Goal: Complete application form

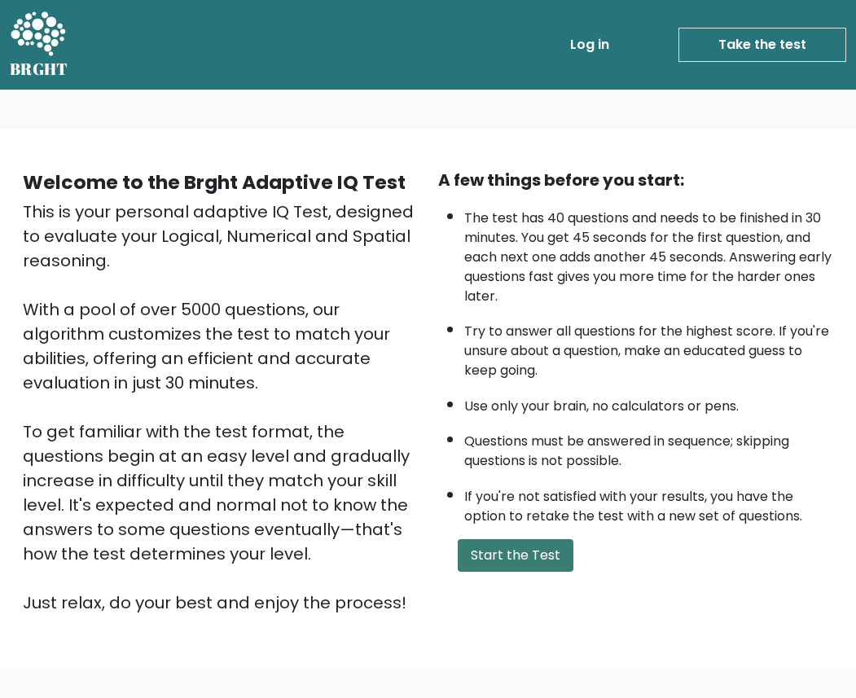
click at [512, 554] on button "Start the Test" at bounding box center [516, 555] width 116 height 33
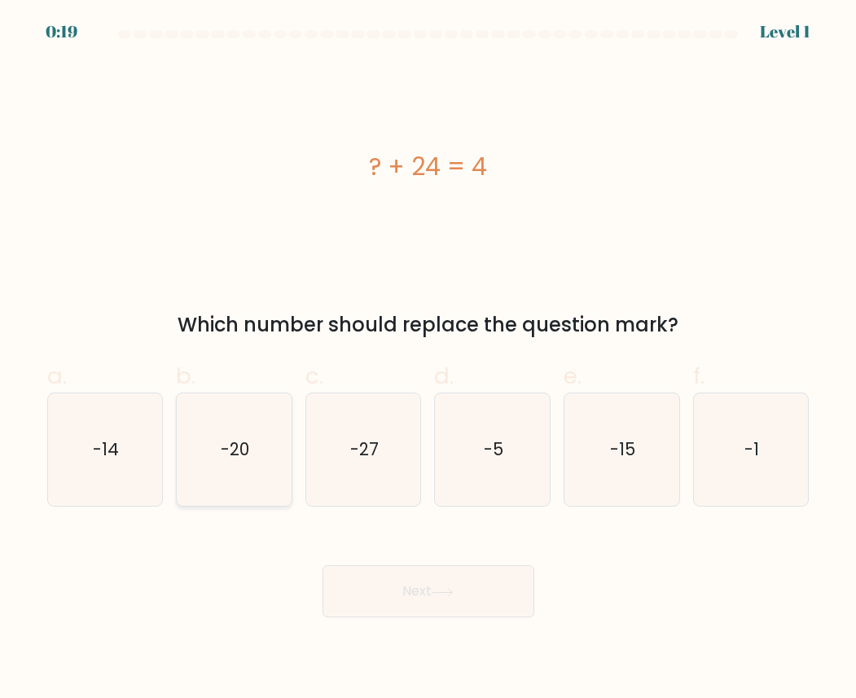
click at [241, 473] on icon "-20" at bounding box center [234, 449] width 112 height 112
click at [429, 360] on input "b. -20" at bounding box center [429, 354] width 1 height 11
radio input "true"
click at [400, 589] on button "Next" at bounding box center [429, 591] width 212 height 52
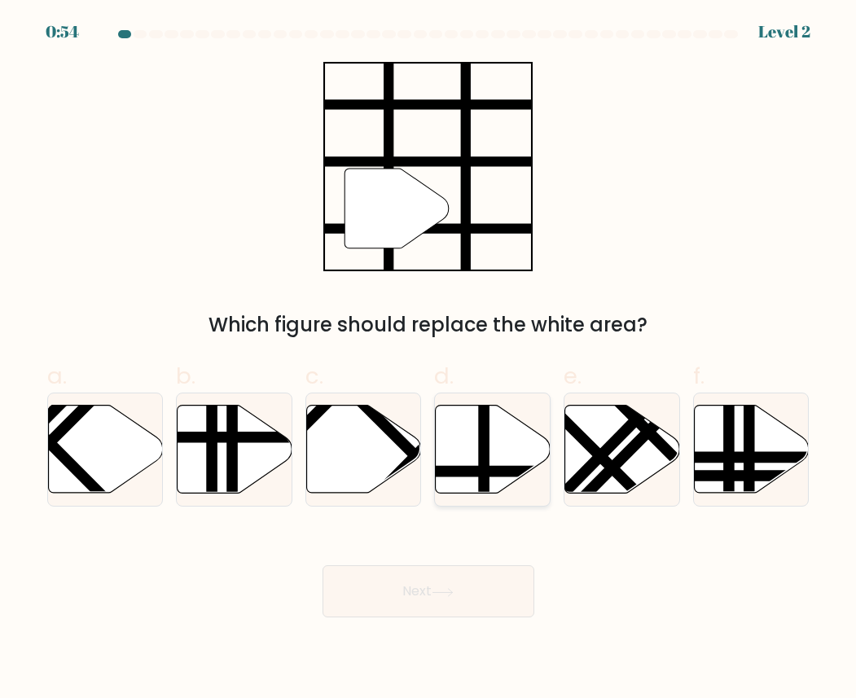
click at [459, 429] on icon at bounding box center [493, 450] width 115 height 88
click at [429, 360] on input "d." at bounding box center [429, 354] width 1 height 11
radio input "true"
click at [454, 591] on icon at bounding box center [443, 592] width 22 height 9
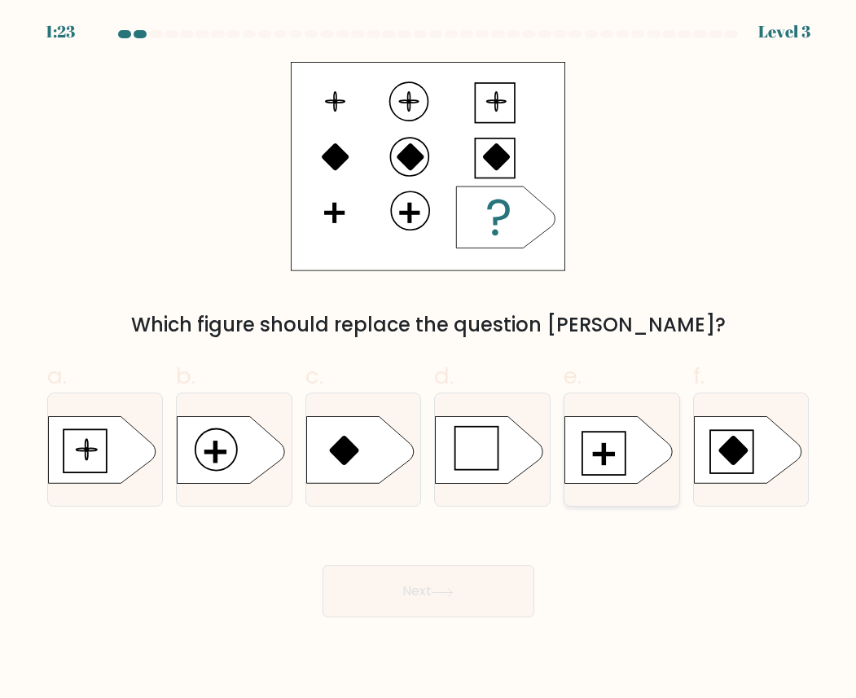
click at [600, 446] on icon at bounding box center [619, 449] width 108 height 67
click at [429, 360] on input "e." at bounding box center [429, 354] width 1 height 11
radio input "true"
click at [468, 591] on button "Next" at bounding box center [429, 591] width 212 height 52
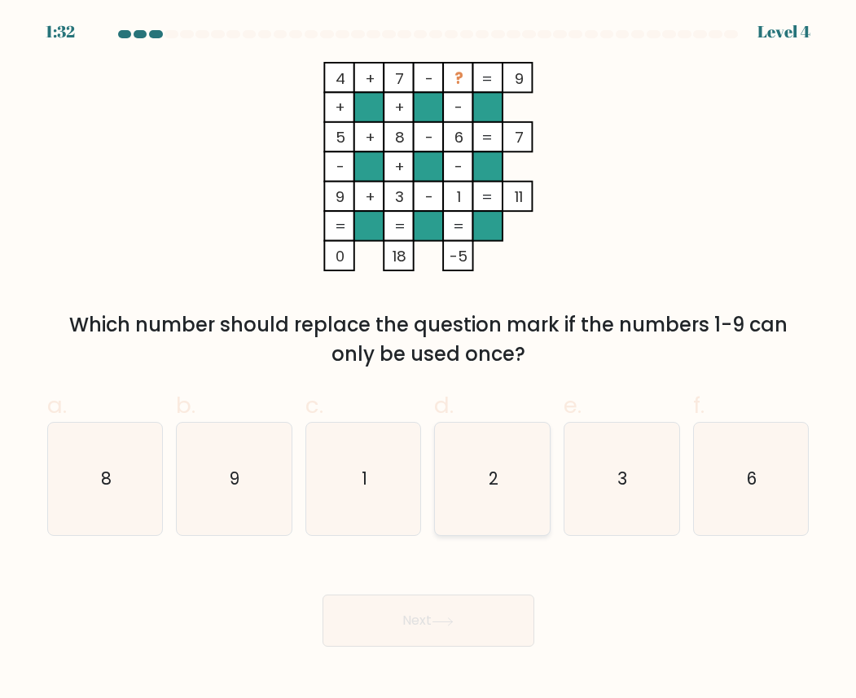
click at [480, 484] on icon "2" at bounding box center [493, 479] width 112 height 112
click at [429, 360] on input "d. 2" at bounding box center [429, 354] width 1 height 11
radio input "true"
click at [435, 627] on button "Next" at bounding box center [429, 621] width 212 height 52
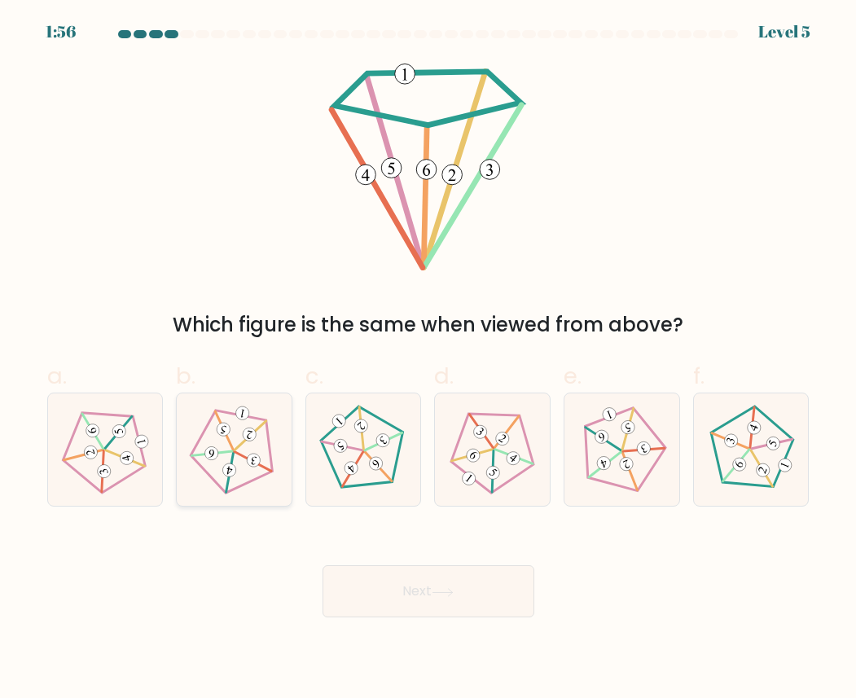
click at [228, 459] on icon at bounding box center [234, 450] width 90 height 90
click at [429, 360] on input "b." at bounding box center [429, 354] width 1 height 11
radio input "true"
click at [473, 607] on button "Next" at bounding box center [429, 591] width 212 height 52
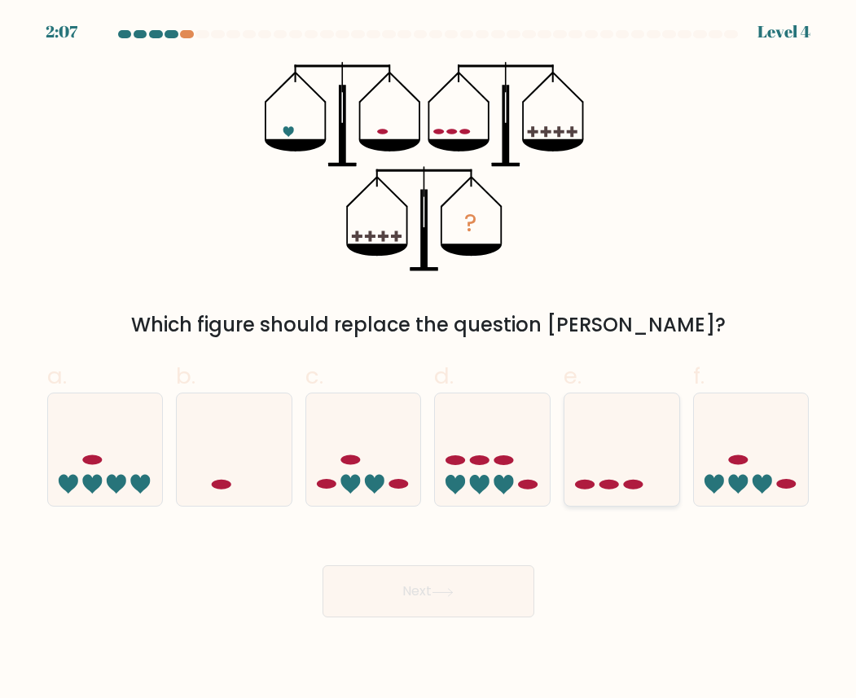
click at [635, 452] on icon at bounding box center [622, 449] width 115 height 95
click at [429, 360] on input "e." at bounding box center [429, 354] width 1 height 11
radio input "true"
click at [487, 581] on button "Next" at bounding box center [429, 591] width 212 height 52
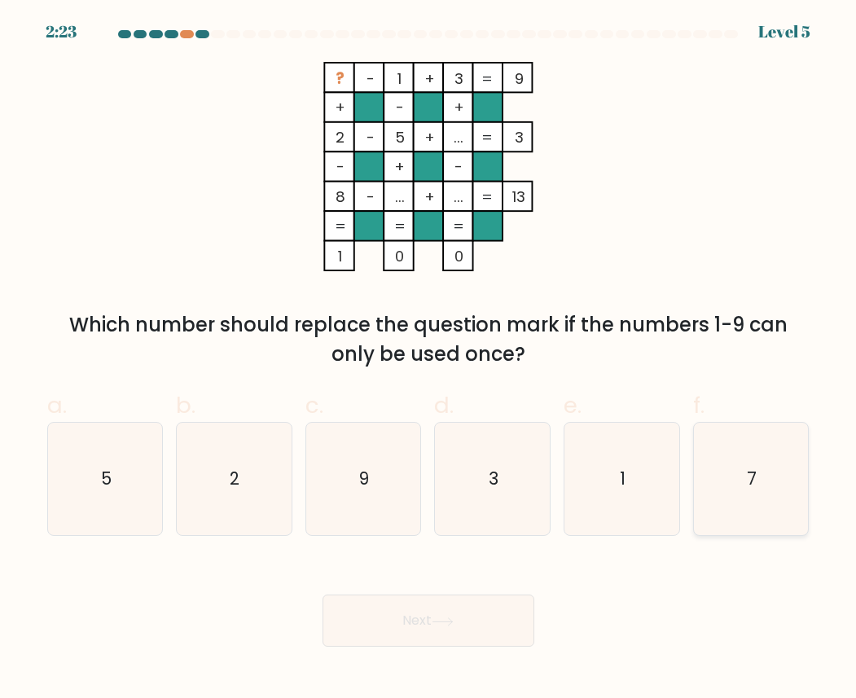
click at [730, 482] on icon "7" at bounding box center [751, 479] width 112 height 112
click at [429, 360] on input "f. 7" at bounding box center [429, 354] width 1 height 11
radio input "true"
click at [484, 604] on button "Next" at bounding box center [429, 621] width 212 height 52
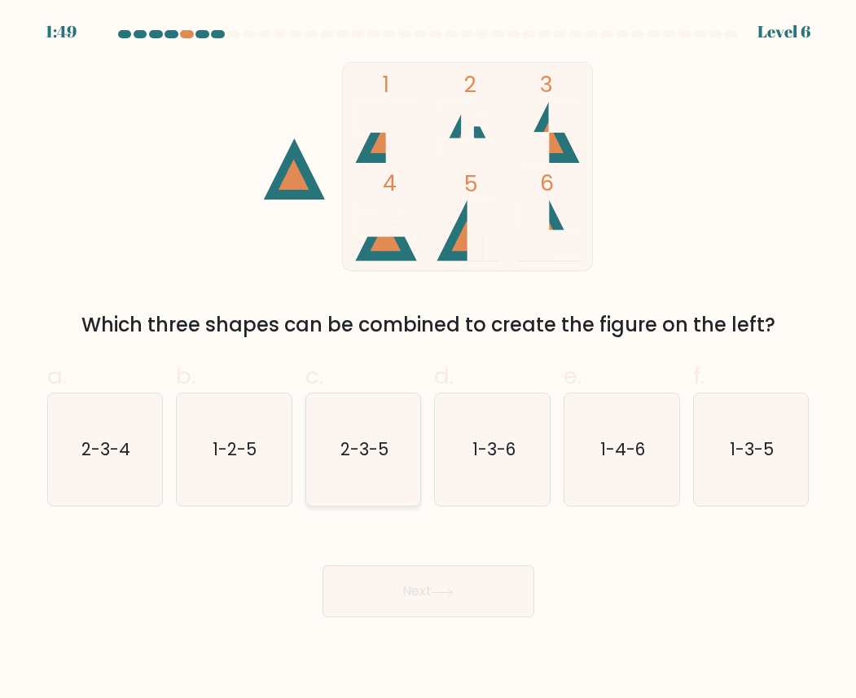
click at [371, 437] on icon "2-3-5" at bounding box center [363, 449] width 112 height 112
click at [429, 360] on input "c. 2-3-5" at bounding box center [429, 354] width 1 height 11
radio input "true"
click at [396, 594] on button "Next" at bounding box center [429, 591] width 212 height 52
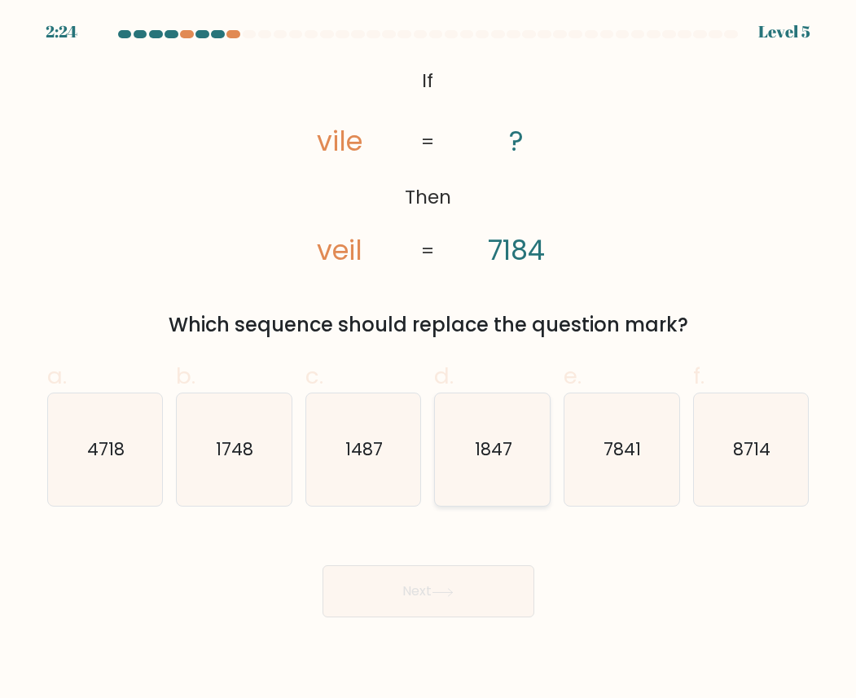
click at [484, 435] on icon "1847" at bounding box center [493, 449] width 112 height 112
click at [429, 360] on input "d. 1847" at bounding box center [429, 354] width 1 height 11
radio input "true"
click at [451, 623] on body "2:23 Level 5 If" at bounding box center [428, 349] width 856 height 698
click at [455, 608] on button "Next" at bounding box center [429, 591] width 212 height 52
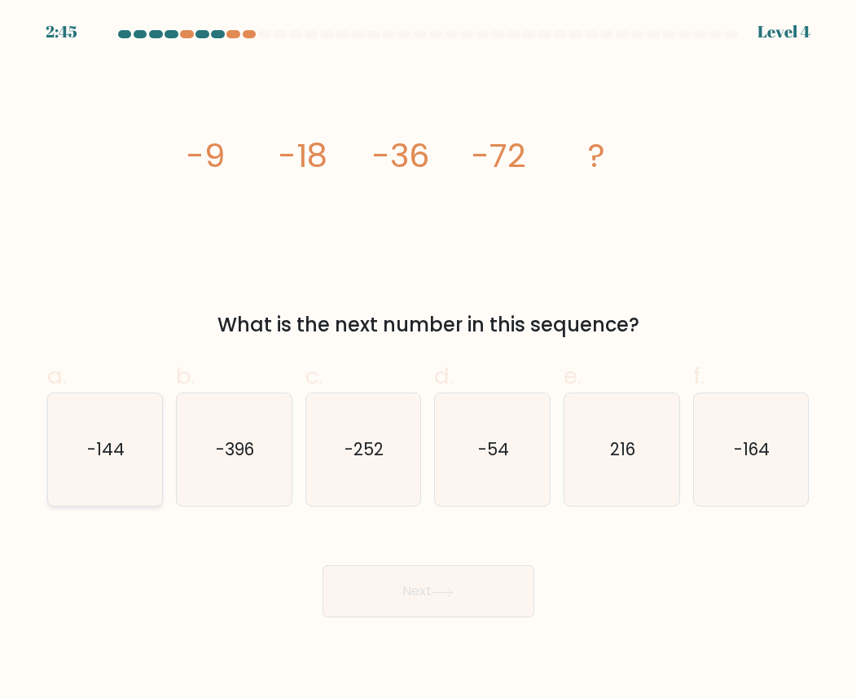
click at [125, 434] on icon "-144" at bounding box center [105, 449] width 112 height 112
click at [429, 360] on input "a. -144" at bounding box center [429, 354] width 1 height 11
radio input "true"
click at [415, 593] on button "Next" at bounding box center [429, 591] width 212 height 52
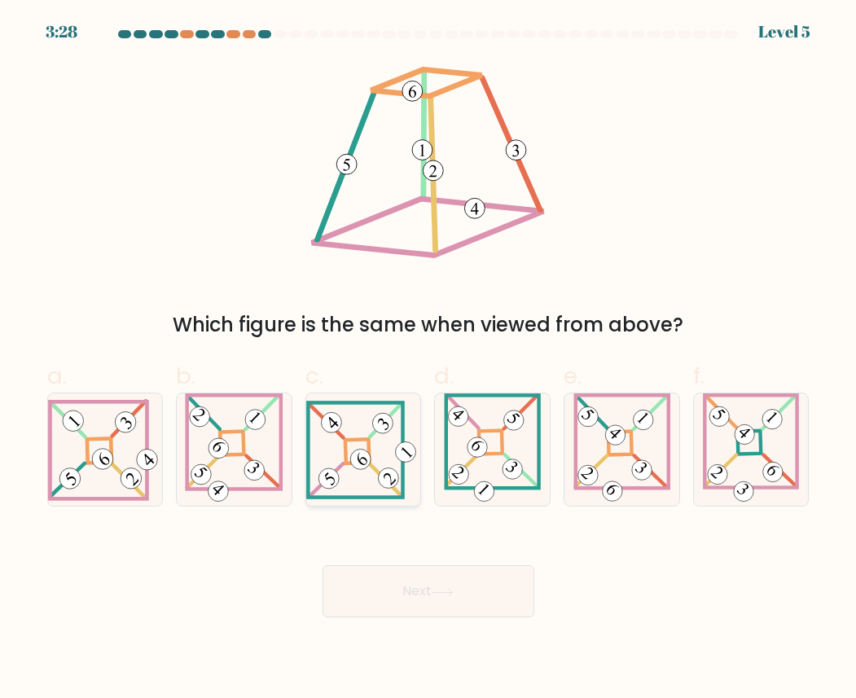
click at [410, 401] on icon at bounding box center [363, 450] width 115 height 99
click at [429, 360] on input "c." at bounding box center [429, 354] width 1 height 11
radio input "true"
click at [429, 600] on button "Next" at bounding box center [429, 591] width 212 height 52
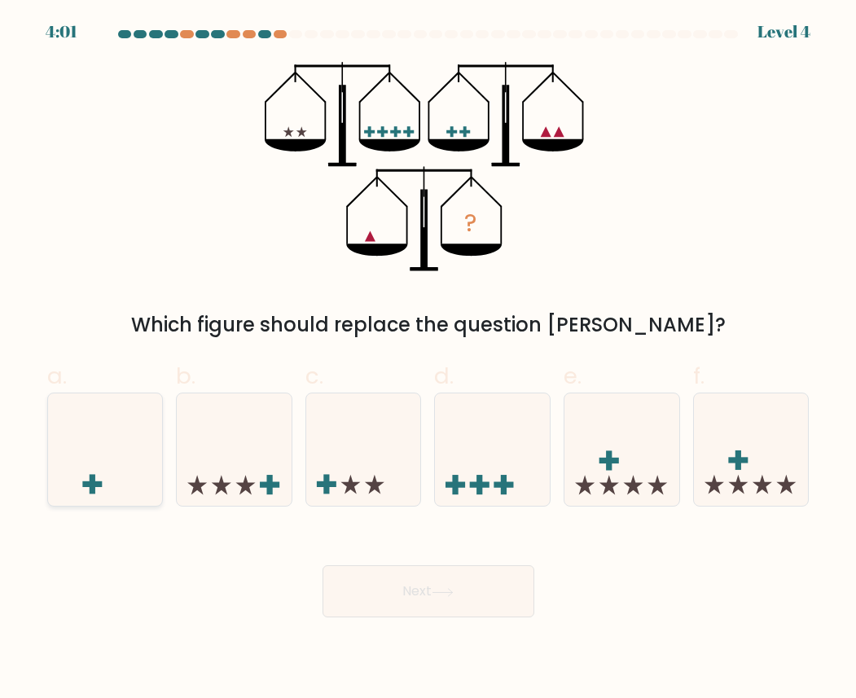
click at [145, 468] on icon at bounding box center [105, 449] width 115 height 95
click at [429, 360] on input "a." at bounding box center [429, 354] width 1 height 11
radio input "true"
click at [328, 580] on button "Next" at bounding box center [429, 591] width 212 height 52
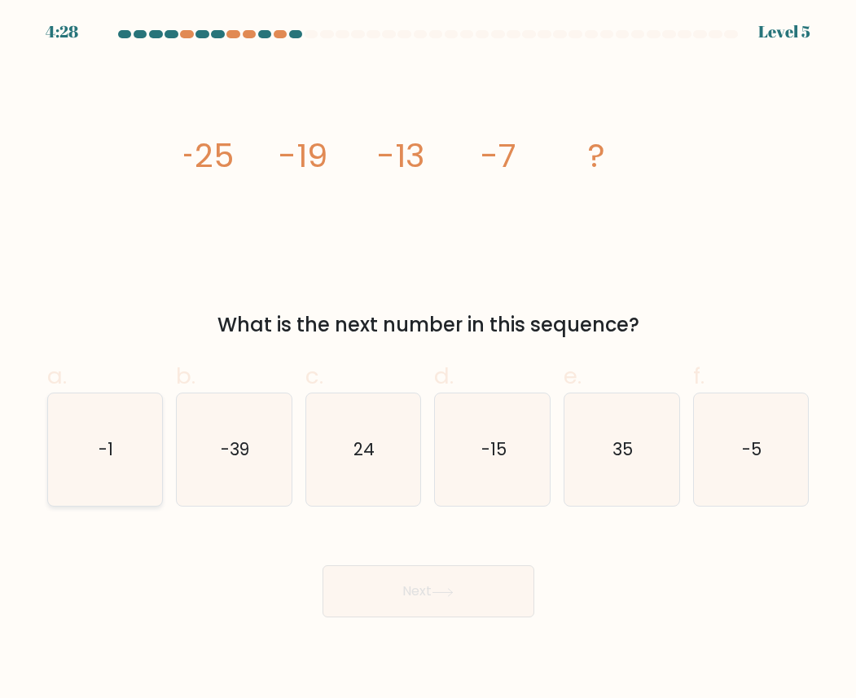
click at [94, 411] on icon "-1" at bounding box center [105, 449] width 112 height 112
click at [429, 360] on input "a. -1" at bounding box center [429, 354] width 1 height 11
radio input "true"
click at [389, 607] on button "Next" at bounding box center [429, 591] width 212 height 52
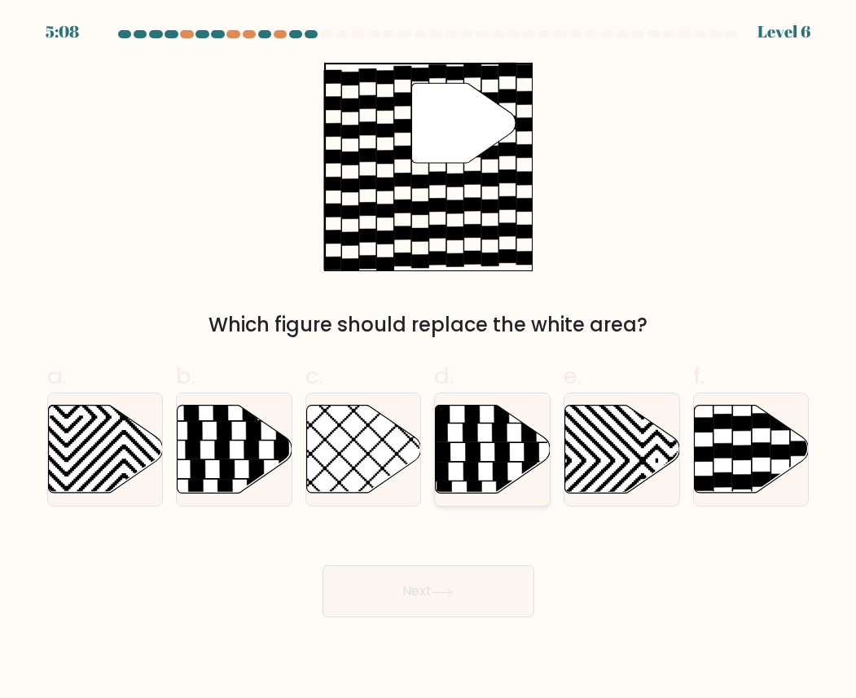
click at [460, 419] on icon at bounding box center [493, 450] width 115 height 88
click at [429, 360] on input "d." at bounding box center [429, 354] width 1 height 11
radio input "true"
click at [781, 432] on icon at bounding box center [751, 450] width 115 height 88
click at [429, 360] on input "f." at bounding box center [429, 354] width 1 height 11
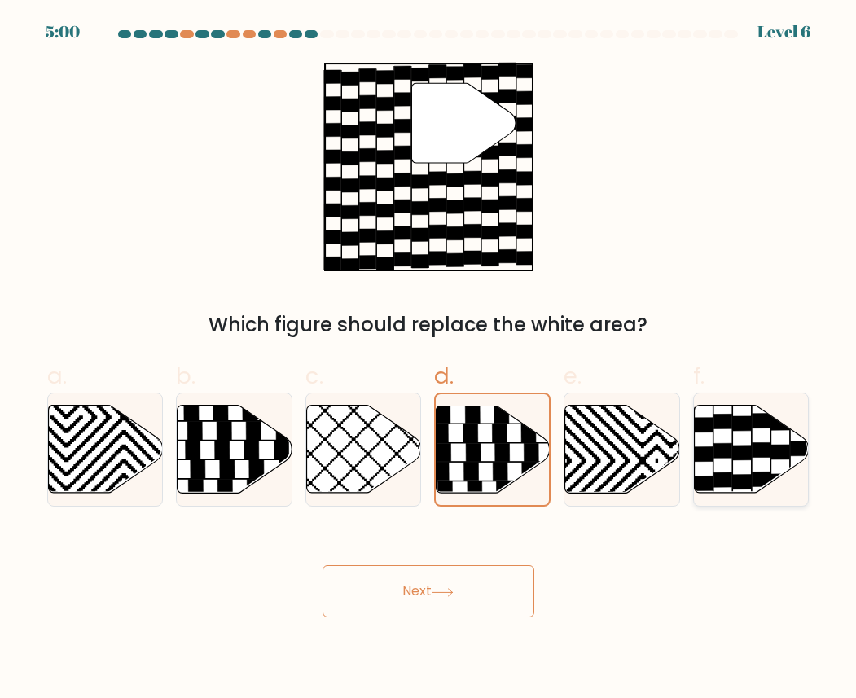
radio input "true"
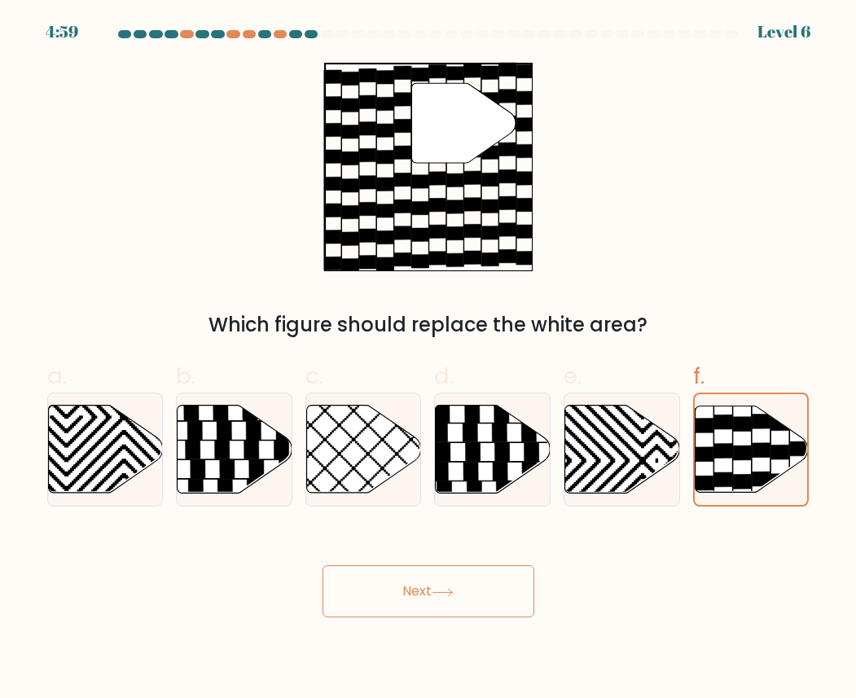
click at [422, 594] on button "Next" at bounding box center [429, 591] width 212 height 52
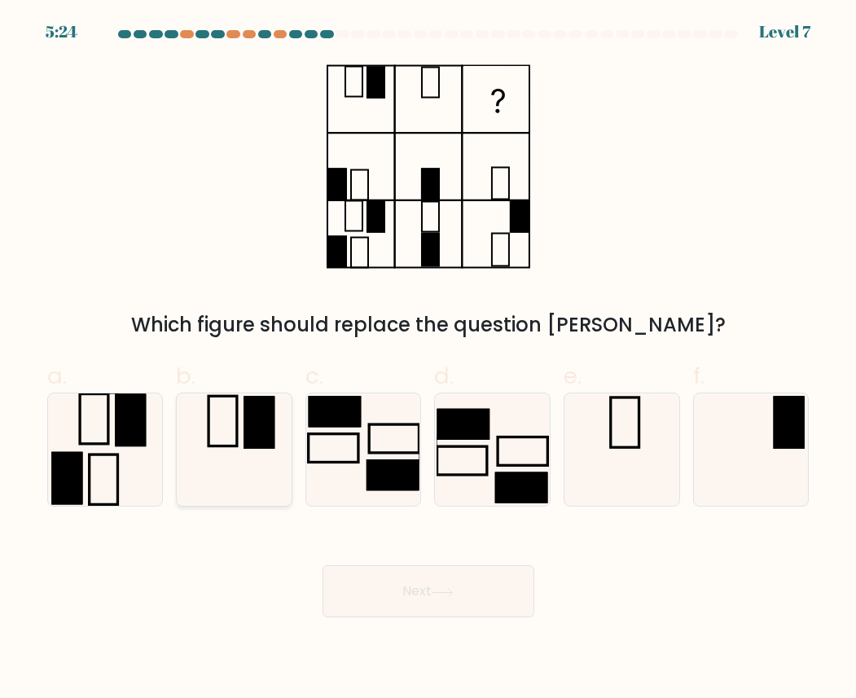
click at [249, 436] on rect at bounding box center [259, 423] width 31 height 53
click at [429, 360] on input "b." at bounding box center [429, 354] width 1 height 11
radio input "true"
click at [430, 600] on button "Next" at bounding box center [429, 591] width 212 height 52
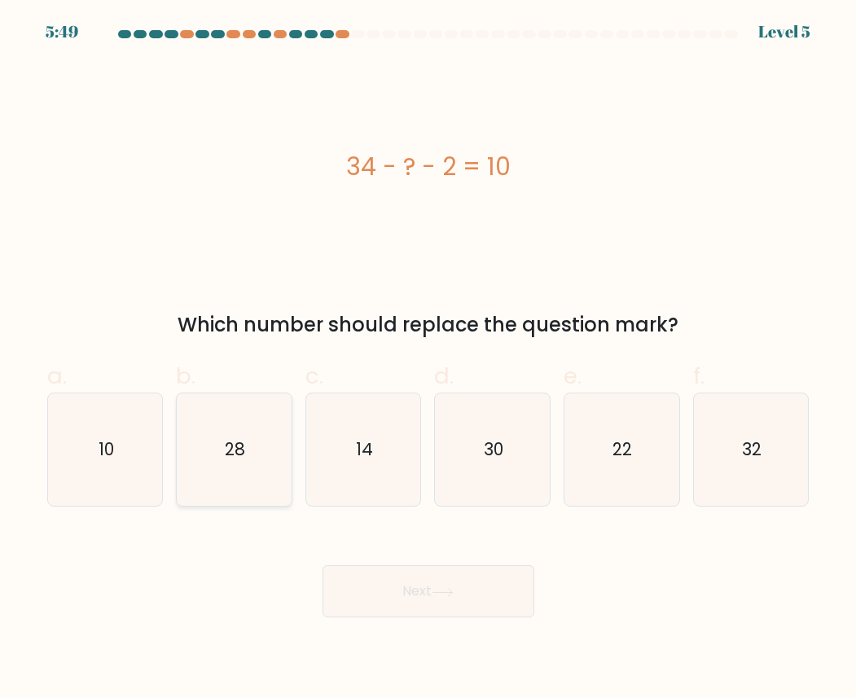
click at [249, 453] on icon "28" at bounding box center [234, 449] width 112 height 112
click at [429, 360] on input "b. 28" at bounding box center [429, 354] width 1 height 11
radio input "true"
click at [385, 568] on button "Next" at bounding box center [429, 591] width 212 height 52
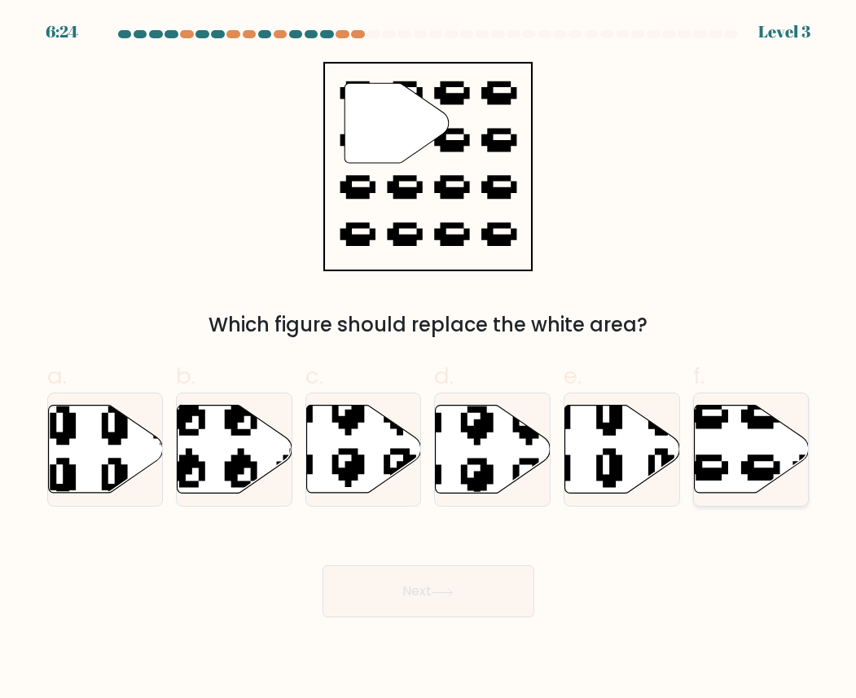
click at [698, 430] on icon at bounding box center [751, 450] width 115 height 88
click at [429, 360] on input "f." at bounding box center [429, 354] width 1 height 11
radio input "true"
click at [431, 598] on button "Next" at bounding box center [429, 591] width 212 height 52
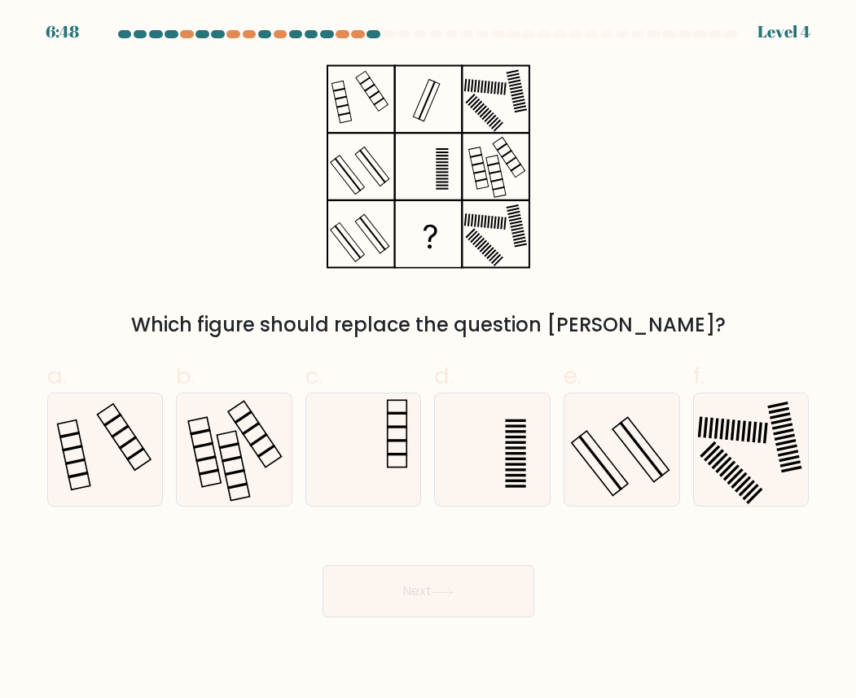
click at [414, 391] on label "c." at bounding box center [363, 432] width 116 height 147
click at [429, 360] on input "c." at bounding box center [429, 354] width 1 height 11
radio input "true"
click at [379, 441] on icon at bounding box center [363, 449] width 111 height 111
click at [429, 360] on input "c." at bounding box center [429, 354] width 1 height 11
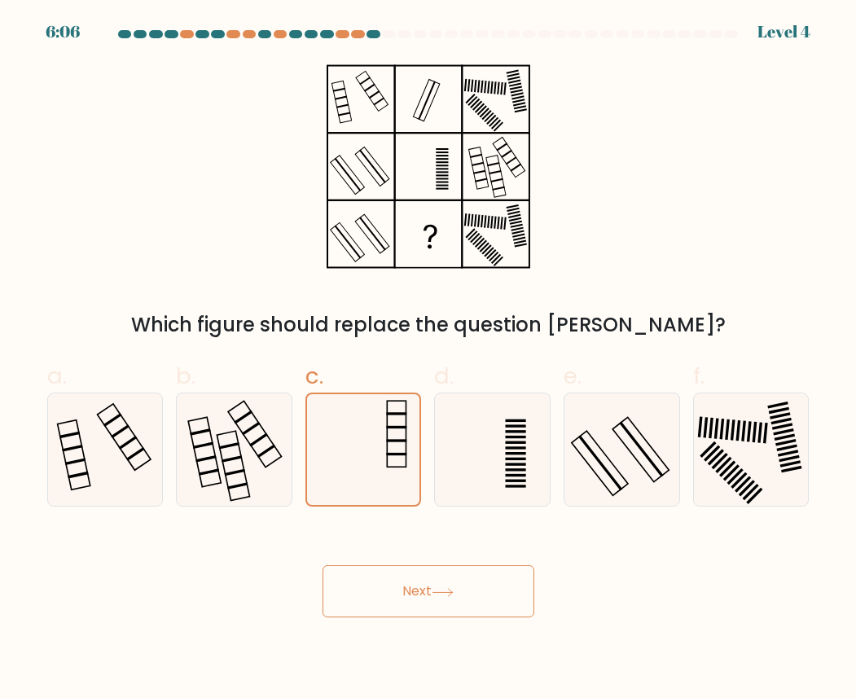
click at [408, 584] on button "Next" at bounding box center [429, 591] width 212 height 52
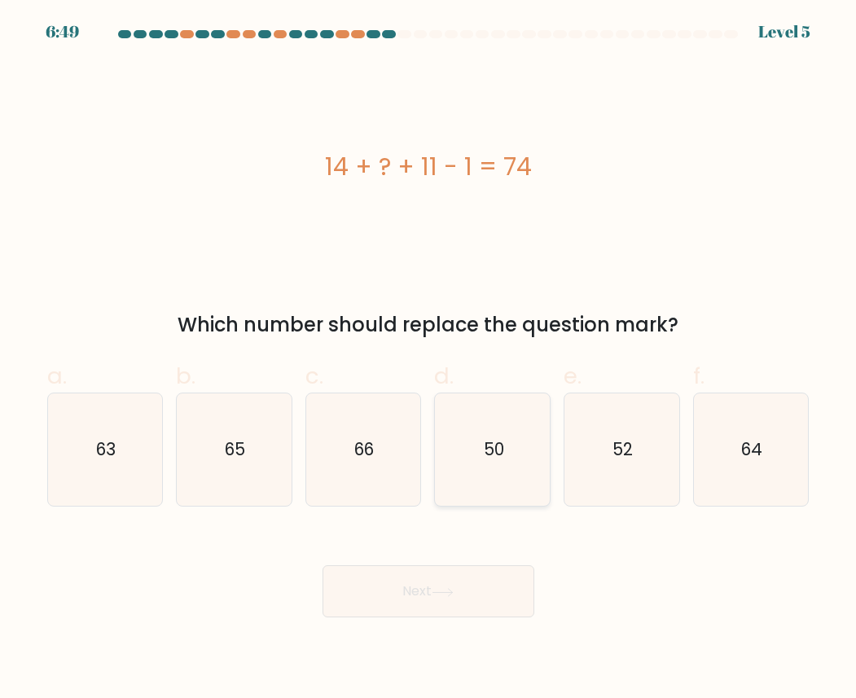
click at [483, 481] on icon "50" at bounding box center [493, 449] width 112 height 112
click at [429, 360] on input "d. 50" at bounding box center [429, 354] width 1 height 11
radio input "true"
click at [446, 574] on button "Next" at bounding box center [429, 591] width 212 height 52
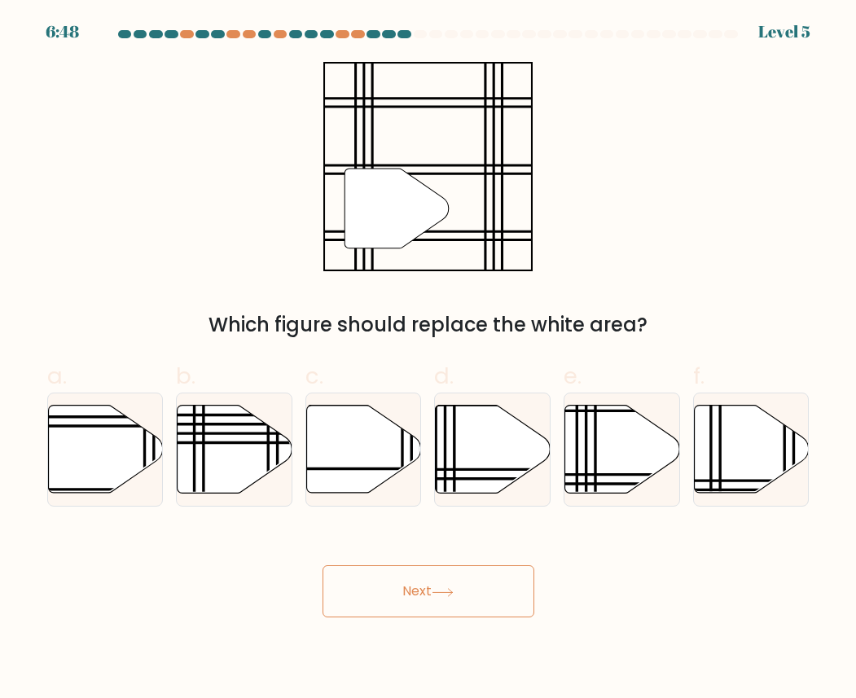
click at [446, 578] on button "Next" at bounding box center [429, 591] width 212 height 52
click at [457, 490] on icon at bounding box center [493, 450] width 115 height 88
click at [429, 360] on input "d." at bounding box center [429, 354] width 1 height 11
radio input "true"
click at [448, 582] on button "Next" at bounding box center [429, 591] width 212 height 52
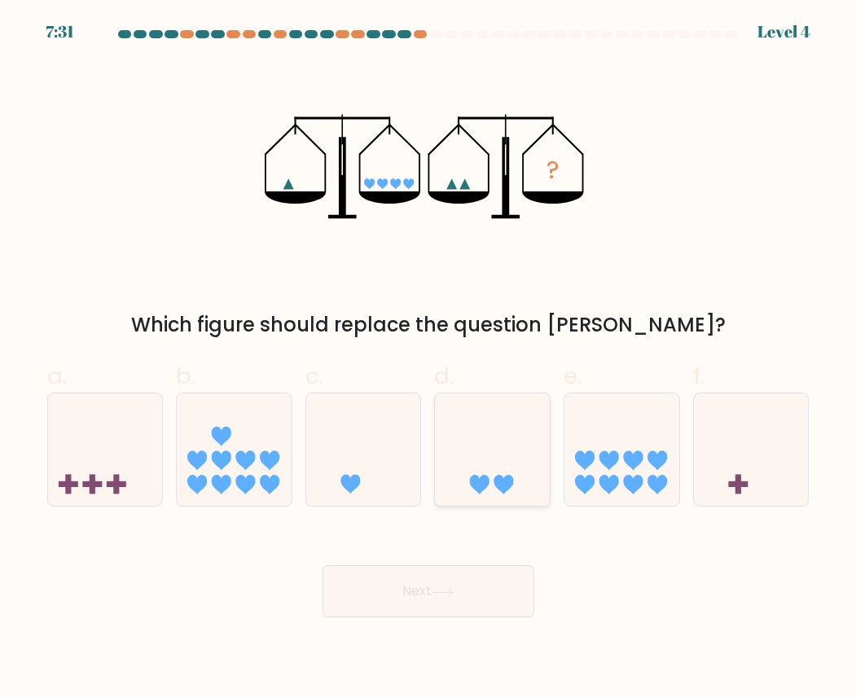
click at [500, 463] on icon at bounding box center [492, 449] width 115 height 95
click at [429, 360] on input "d." at bounding box center [429, 354] width 1 height 11
radio input "true"
click at [458, 571] on button "Next" at bounding box center [429, 591] width 212 height 52
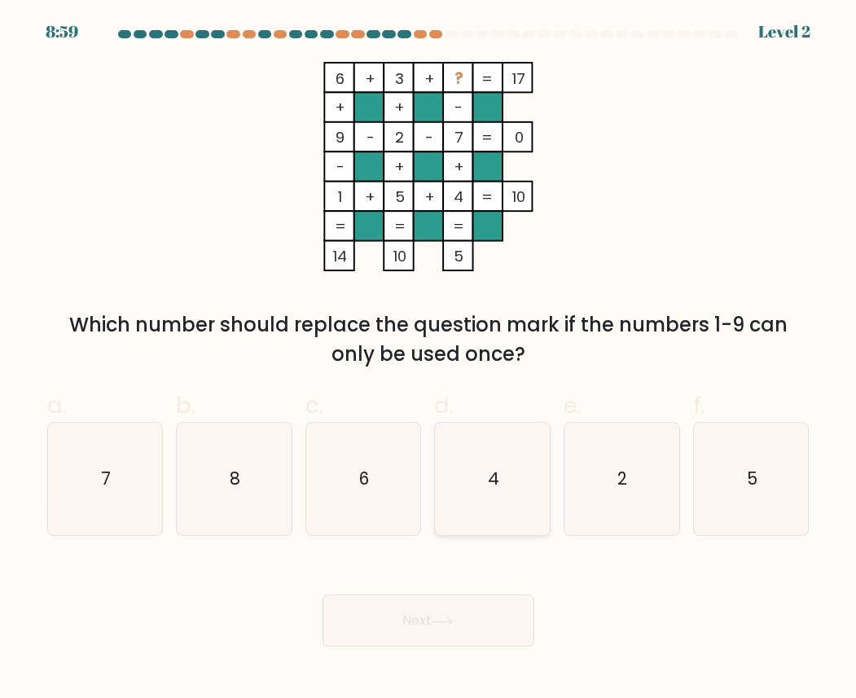
click at [479, 477] on icon "4" at bounding box center [493, 479] width 112 height 112
click at [429, 360] on input "d. 4" at bounding box center [429, 354] width 1 height 11
radio input "true"
click at [446, 604] on button "Next" at bounding box center [429, 621] width 212 height 52
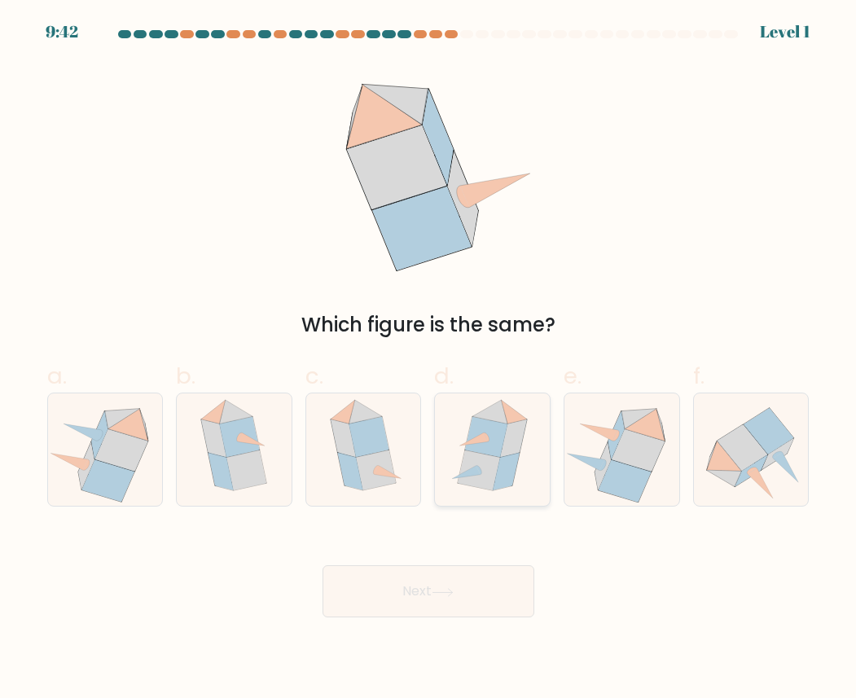
click at [474, 454] on icon at bounding box center [479, 470] width 42 height 40
click at [429, 360] on input "d." at bounding box center [429, 354] width 1 height 11
radio input "true"
click at [474, 580] on button "Next" at bounding box center [429, 591] width 212 height 52
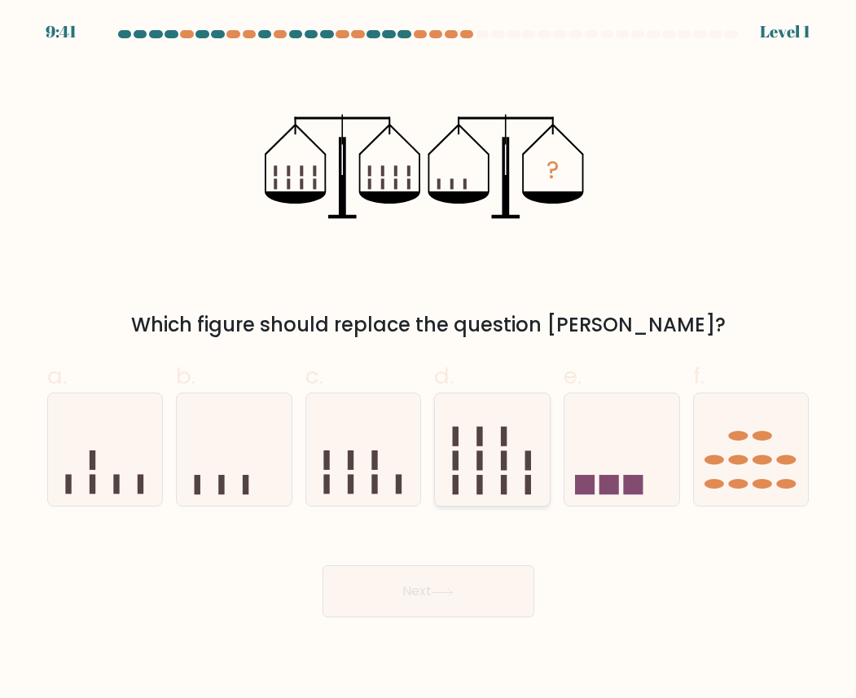
click at [486, 491] on icon at bounding box center [492, 449] width 115 height 95
click at [429, 360] on input "d." at bounding box center [429, 354] width 1 height 11
radio input "true"
click at [472, 600] on button "Next" at bounding box center [429, 591] width 212 height 52
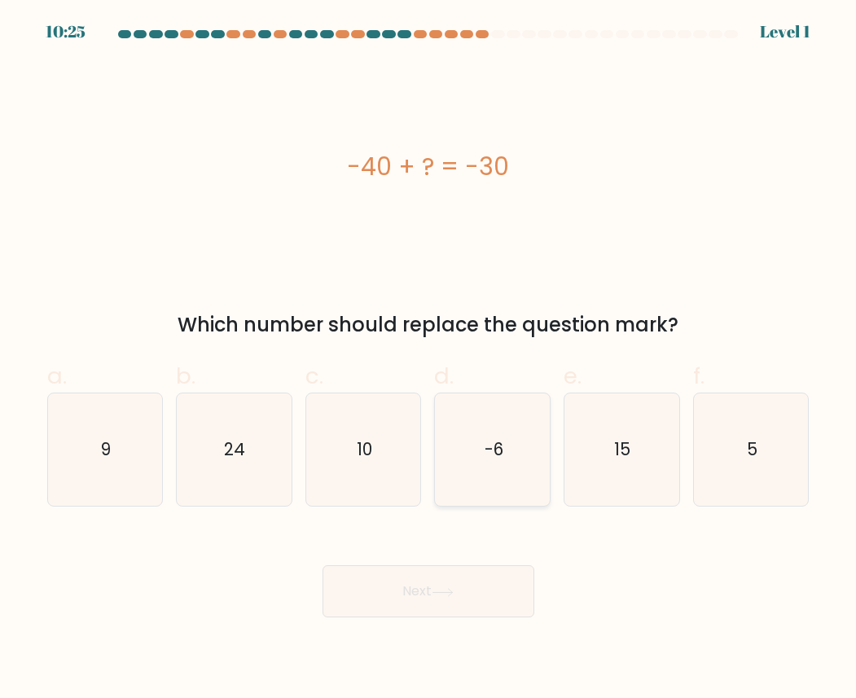
click at [486, 471] on icon "-6" at bounding box center [493, 449] width 112 height 112
click at [429, 360] on input "d. -6" at bounding box center [429, 354] width 1 height 11
radio input "true"
click at [474, 599] on button "Next" at bounding box center [429, 591] width 212 height 52
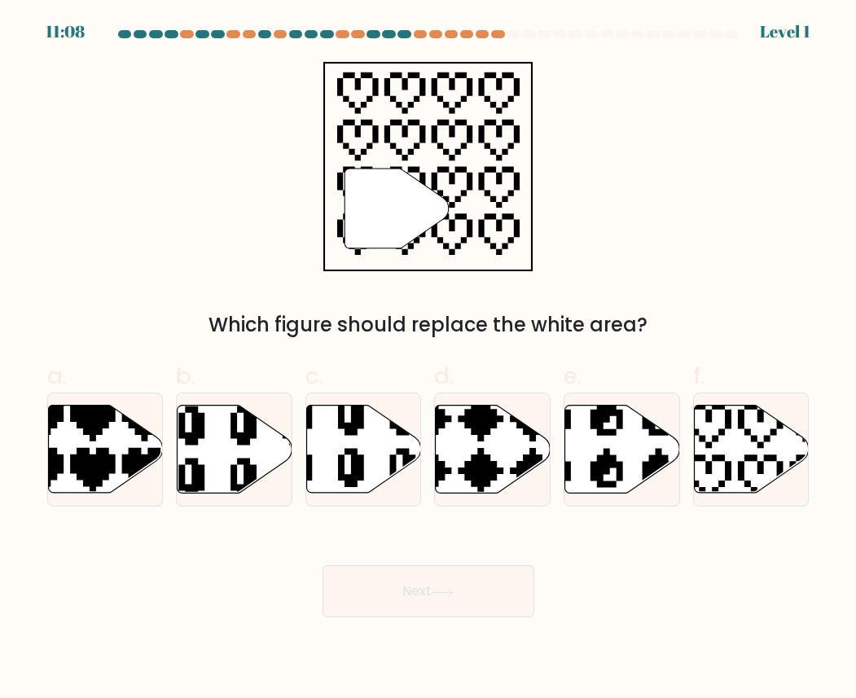
click at [479, 472] on icon at bounding box center [454, 497] width 201 height 201
click at [429, 360] on input "d." at bounding box center [429, 354] width 1 height 11
radio input "true"
click at [428, 644] on body "11:08 Level 1" at bounding box center [428, 349] width 856 height 698
click at [443, 604] on button "Next" at bounding box center [429, 591] width 212 height 52
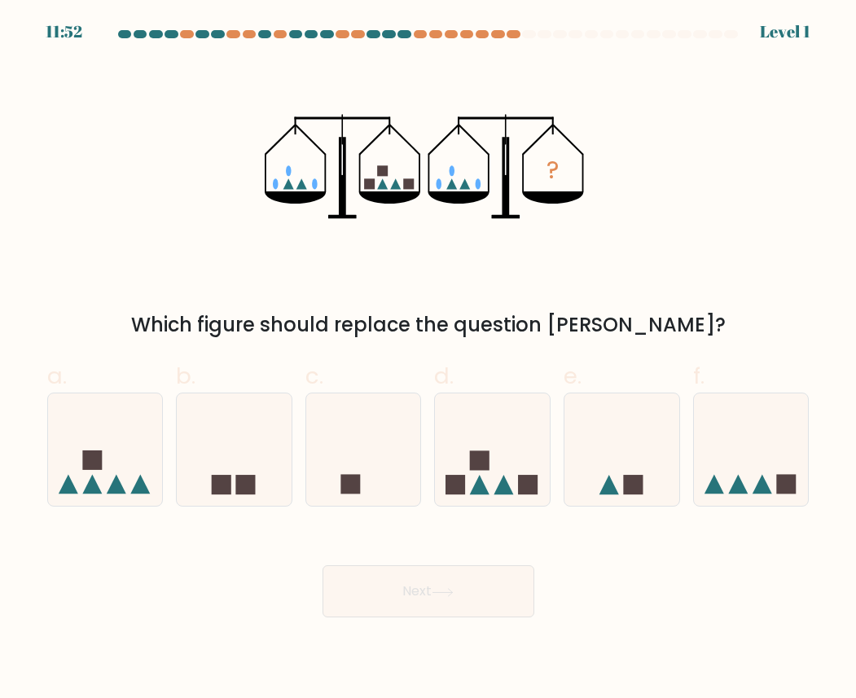
click at [552, 462] on div "d." at bounding box center [493, 432] width 130 height 147
click at [596, 464] on icon at bounding box center [622, 449] width 115 height 95
click at [429, 360] on input "e." at bounding box center [429, 354] width 1 height 11
radio input "true"
click at [466, 558] on div "Next" at bounding box center [428, 571] width 782 height 91
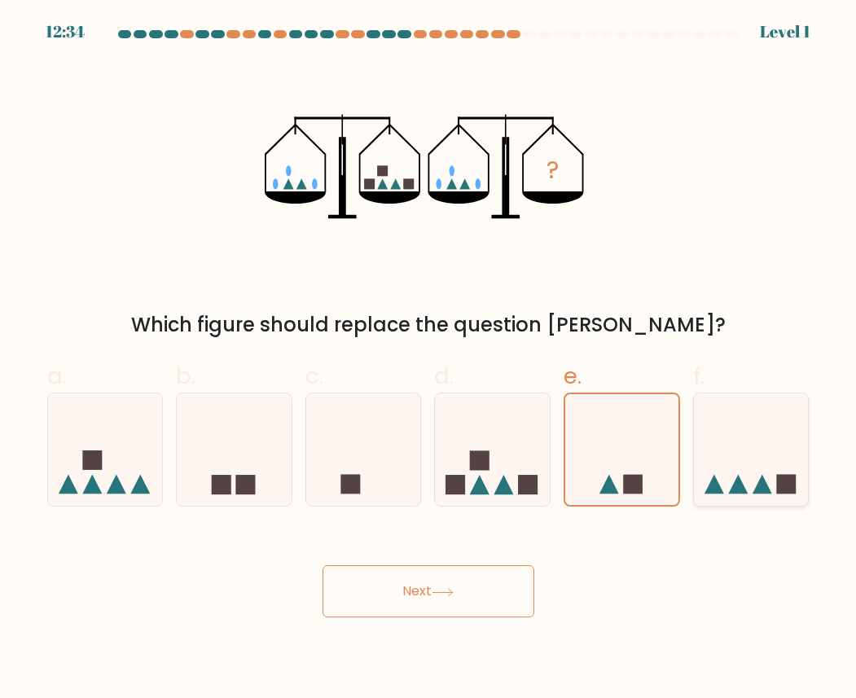
click at [704, 464] on icon at bounding box center [751, 449] width 115 height 95
click at [429, 360] on input "f." at bounding box center [429, 354] width 1 height 11
radio input "true"
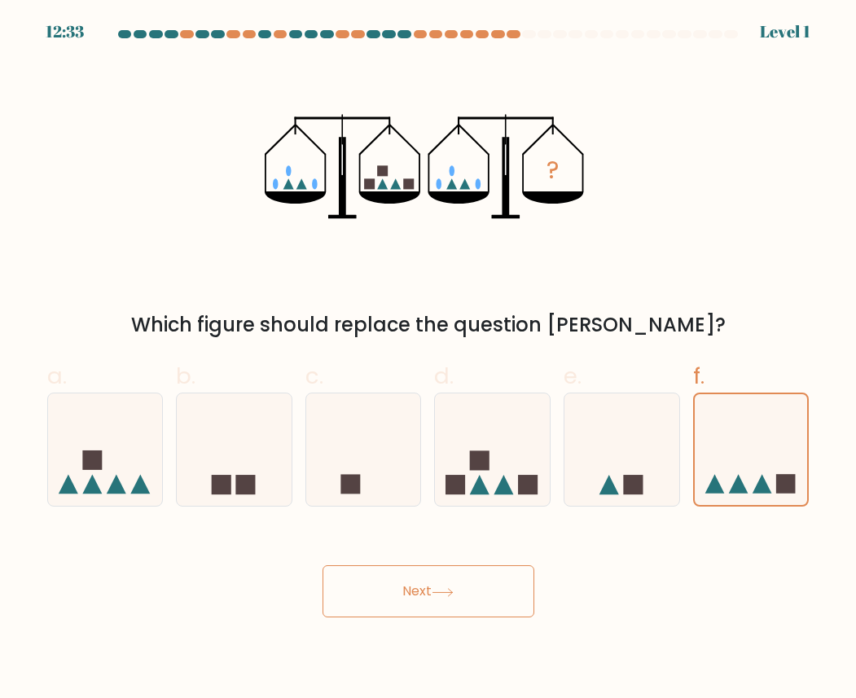
click at [474, 574] on button "Next" at bounding box center [429, 591] width 212 height 52
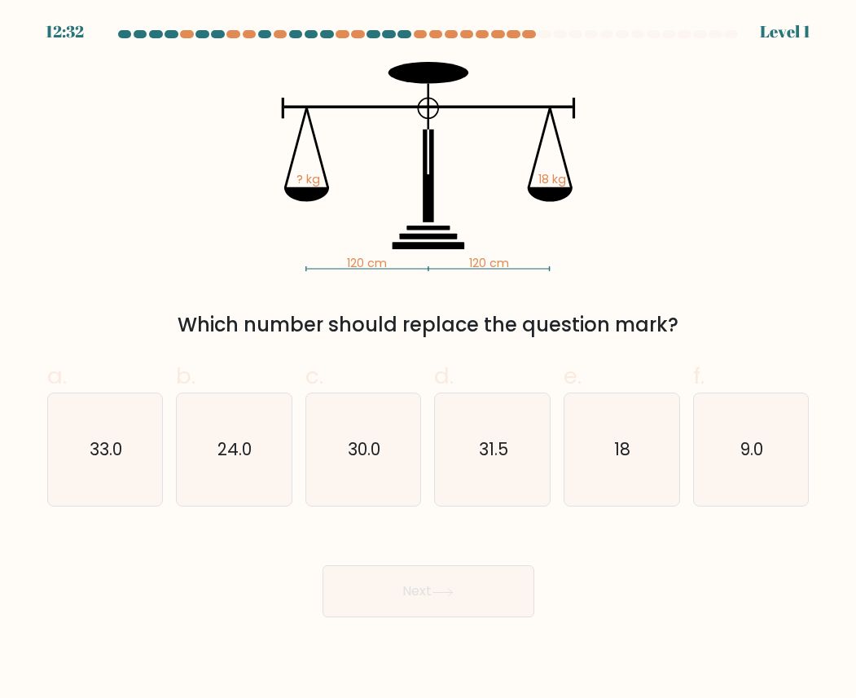
click at [392, 617] on button "Next" at bounding box center [429, 591] width 212 height 52
click at [463, 494] on icon "31.5" at bounding box center [493, 449] width 112 height 112
click at [429, 360] on input "d. 31.5" at bounding box center [429, 354] width 1 height 11
radio input "true"
click at [418, 570] on button "Next" at bounding box center [429, 591] width 212 height 52
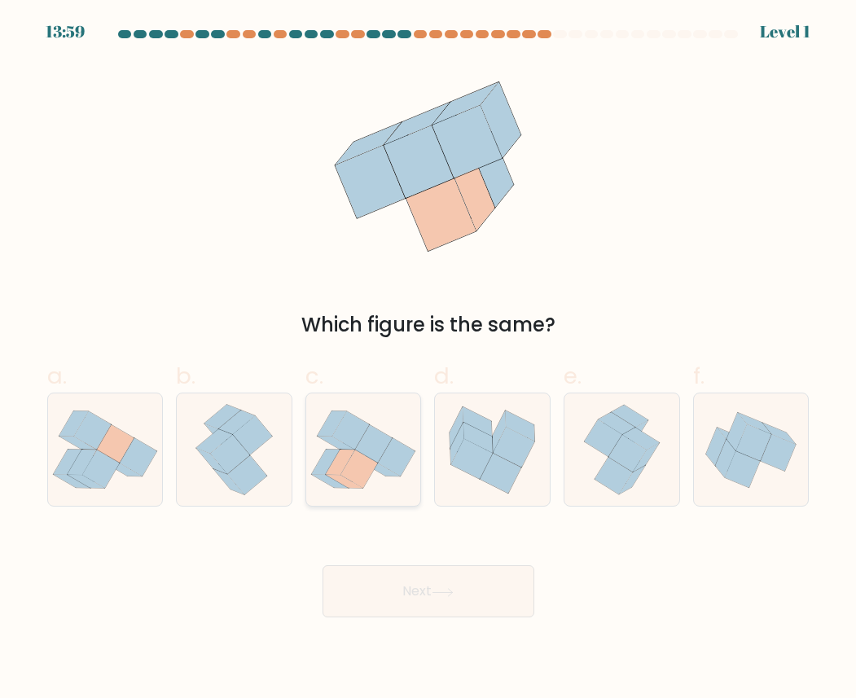
click at [348, 456] on icon at bounding box center [340, 462] width 29 height 25
click at [429, 360] on input "c." at bounding box center [429, 354] width 1 height 11
radio input "true"
click at [351, 555] on div "Next" at bounding box center [428, 571] width 782 height 91
click at [270, 454] on icon at bounding box center [234, 449] width 90 height 112
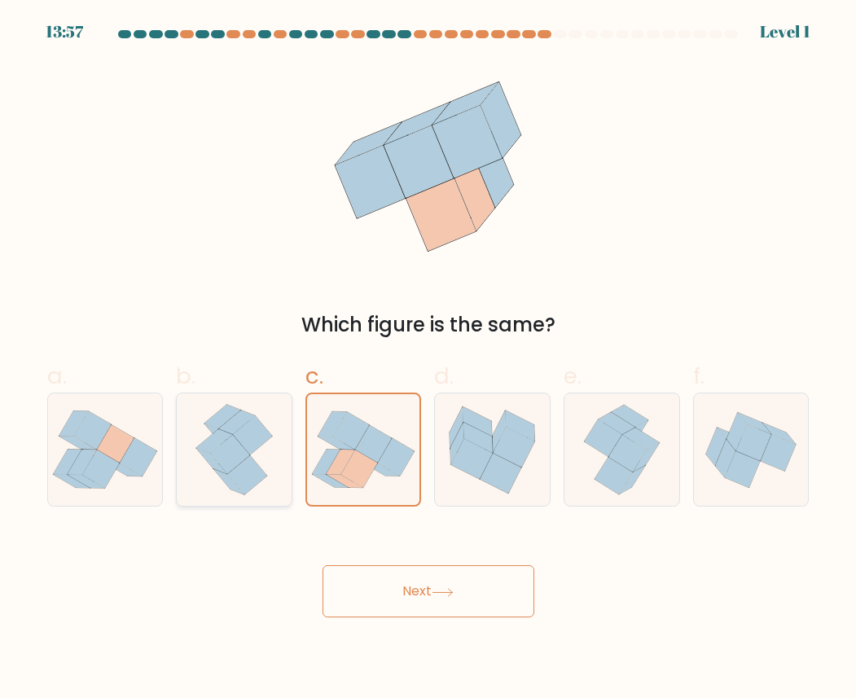
click at [429, 360] on input "b." at bounding box center [429, 354] width 1 height 11
radio input "true"
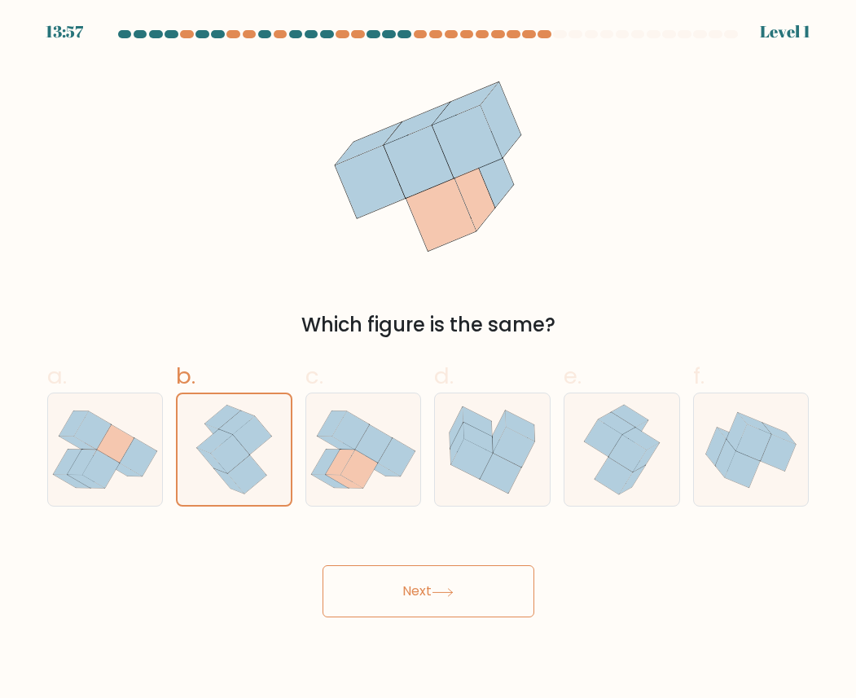
click at [354, 579] on button "Next" at bounding box center [429, 591] width 212 height 52
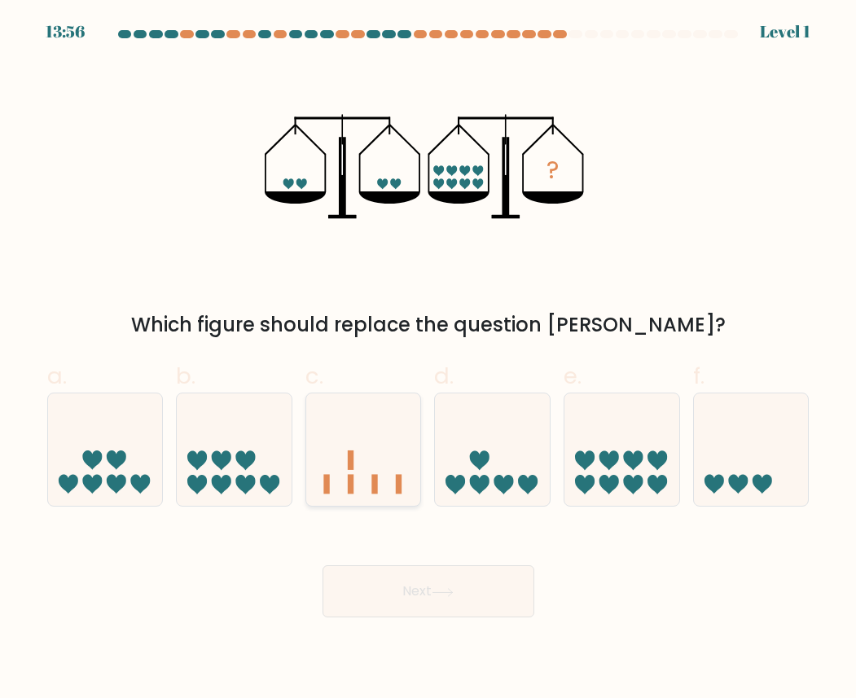
click at [361, 415] on icon at bounding box center [363, 449] width 115 height 95
click at [429, 360] on input "c." at bounding box center [429, 354] width 1 height 11
radio input "true"
click at [398, 589] on button "Next" at bounding box center [429, 591] width 212 height 52
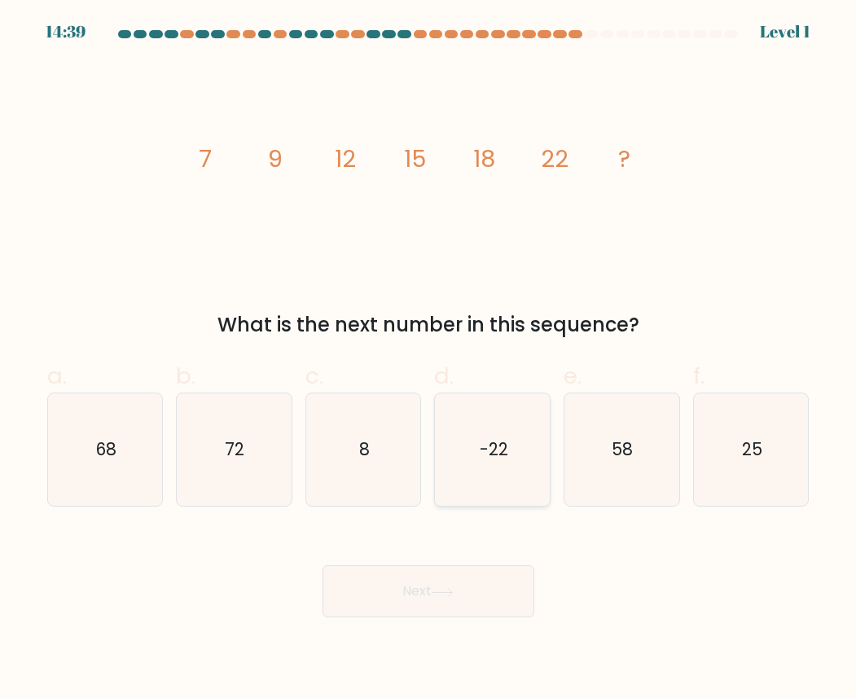
click at [486, 473] on icon "-22" at bounding box center [493, 449] width 112 height 112
click at [429, 360] on input "d. -22" at bounding box center [429, 354] width 1 height 11
radio input "true"
click at [450, 614] on button "Next" at bounding box center [429, 591] width 212 height 52
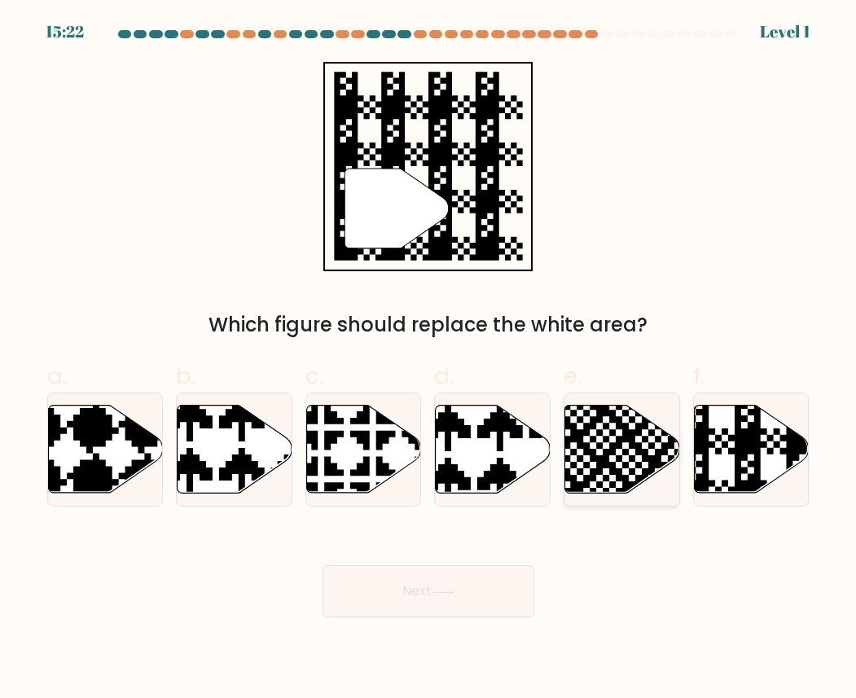
click at [600, 461] on icon at bounding box center [584, 404] width 208 height 208
click at [429, 360] on input "e." at bounding box center [429, 354] width 1 height 11
radio input "true"
click at [466, 585] on button "Next" at bounding box center [429, 591] width 212 height 52
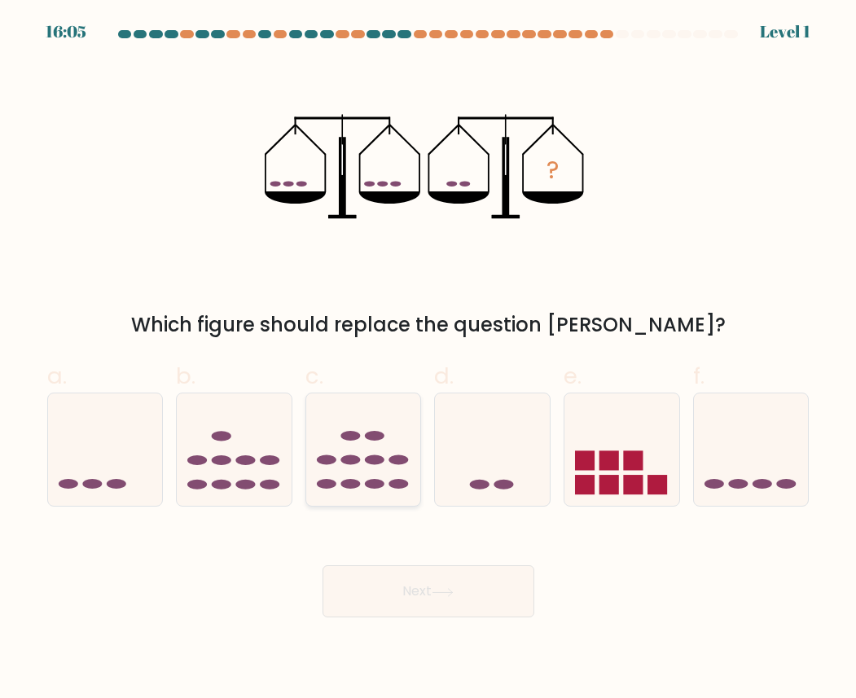
click at [413, 461] on icon at bounding box center [363, 449] width 115 height 95
click at [429, 360] on input "c." at bounding box center [429, 354] width 1 height 11
radio input "true"
click at [409, 592] on button "Next" at bounding box center [429, 591] width 212 height 52
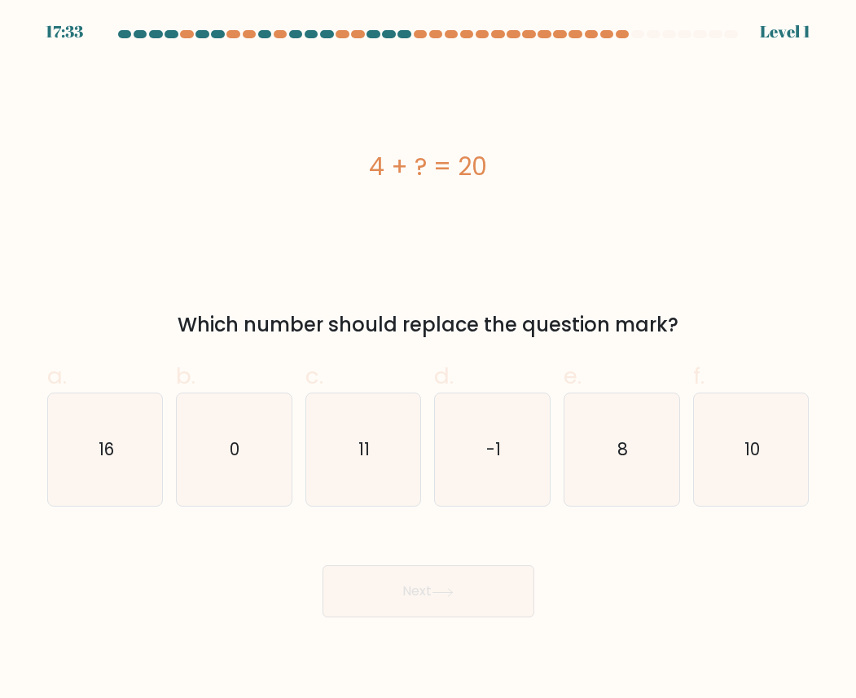
click at [433, 457] on div "d. -1" at bounding box center [493, 432] width 130 height 147
click at [448, 465] on icon "-1" at bounding box center [493, 449] width 112 height 112
click at [429, 360] on input "d. -1" at bounding box center [429, 354] width 1 height 11
radio input "true"
click at [429, 582] on button "Next" at bounding box center [429, 591] width 212 height 52
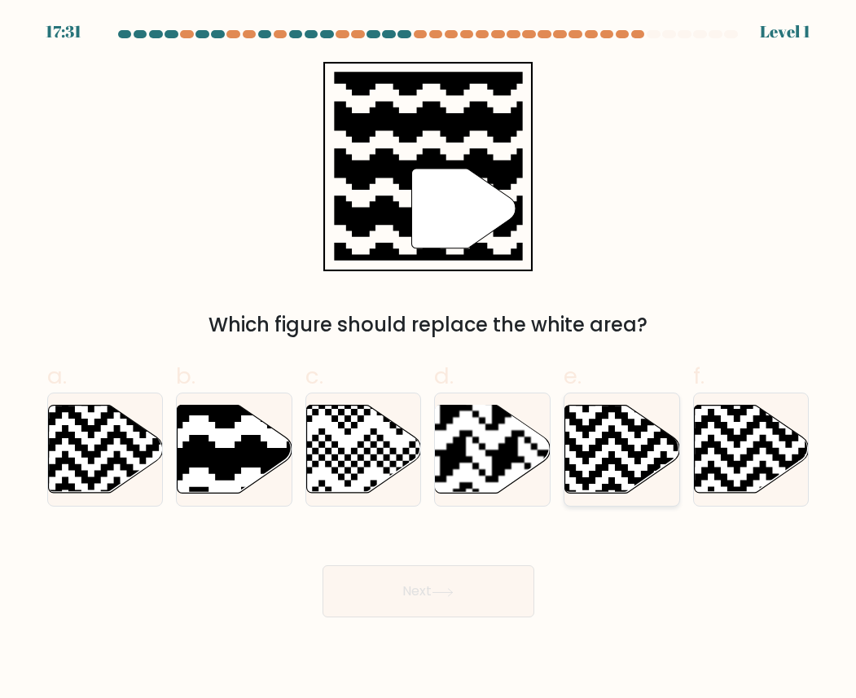
click at [614, 468] on icon at bounding box center [622, 450] width 115 height 88
click at [429, 360] on input "e." at bounding box center [429, 354] width 1 height 11
radio input "true"
click at [440, 597] on button "Next" at bounding box center [429, 591] width 212 height 52
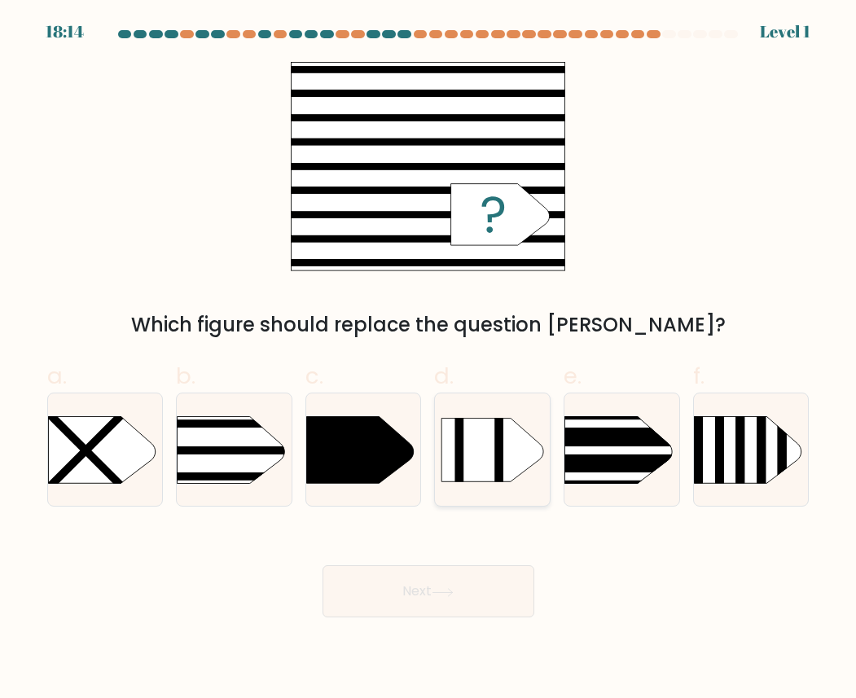
click at [472, 475] on icon at bounding box center [493, 451] width 102 height 64
click at [429, 360] on input "d." at bounding box center [429, 354] width 1 height 11
radio input "true"
click at [416, 586] on button "Next" at bounding box center [429, 591] width 212 height 52
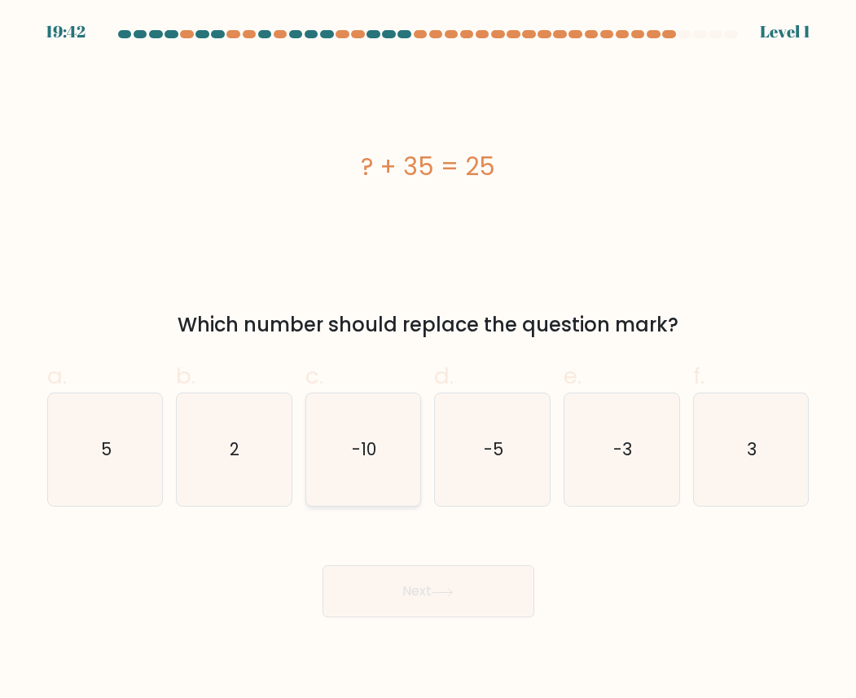
click at [354, 451] on text "-10" at bounding box center [365, 449] width 24 height 24
click at [429, 360] on input "c. -10" at bounding box center [429, 354] width 1 height 11
radio input "true"
click at [369, 575] on button "Next" at bounding box center [429, 591] width 212 height 52
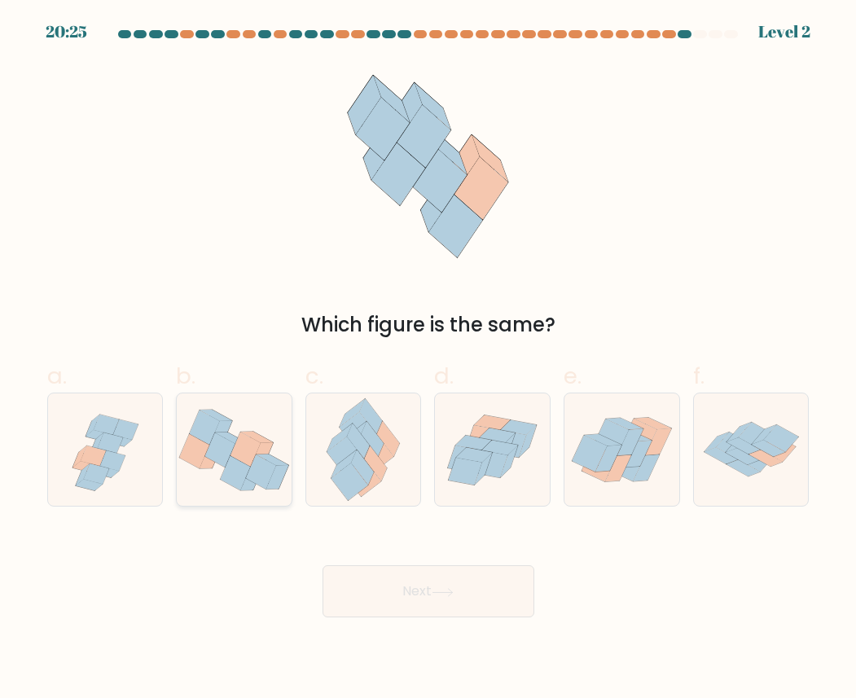
click at [279, 450] on icon at bounding box center [234, 449] width 115 height 95
click at [429, 360] on input "b." at bounding box center [429, 354] width 1 height 11
radio input "true"
click at [332, 591] on button "Next" at bounding box center [429, 591] width 212 height 52
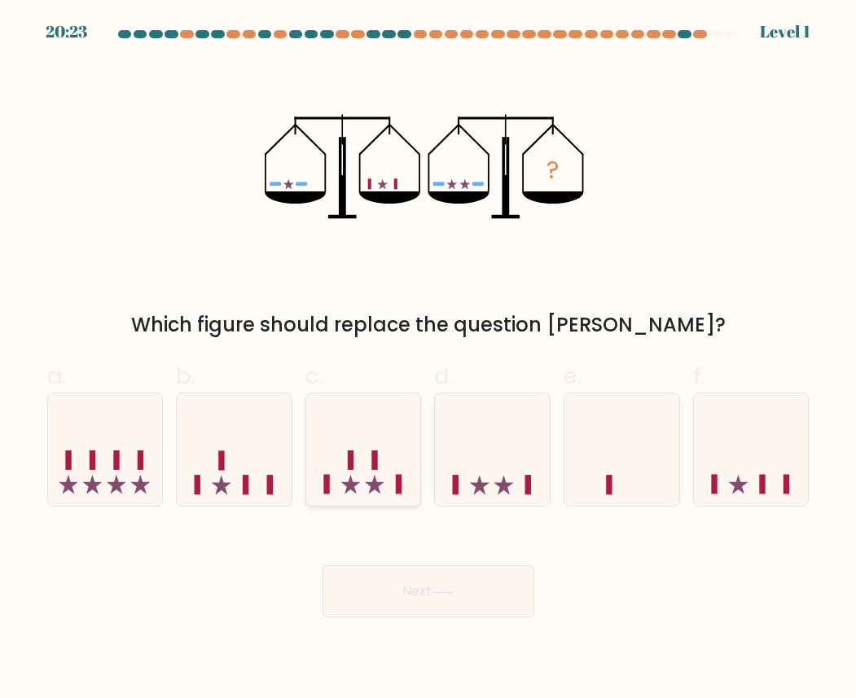
click at [388, 474] on icon at bounding box center [363, 449] width 115 height 95
click at [429, 360] on input "c." at bounding box center [429, 354] width 1 height 11
radio input "true"
click at [402, 565] on button "Next" at bounding box center [429, 591] width 212 height 52
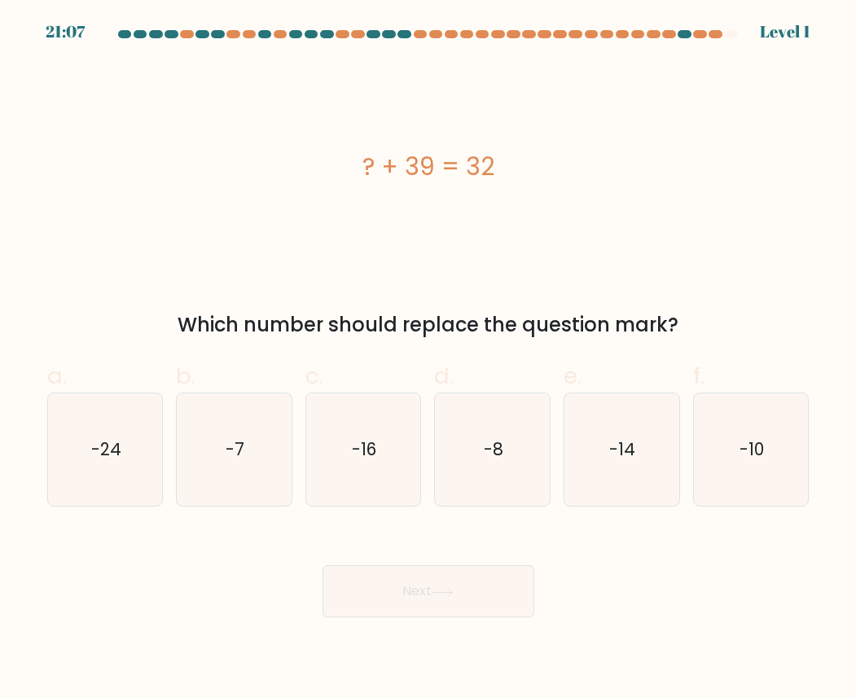
click at [402, 573] on button "Next" at bounding box center [429, 591] width 212 height 52
click at [530, 442] on icon "-8" at bounding box center [493, 449] width 112 height 112
click at [429, 360] on input "d. -8" at bounding box center [429, 354] width 1 height 11
radio input "true"
click at [437, 595] on icon at bounding box center [443, 592] width 22 height 9
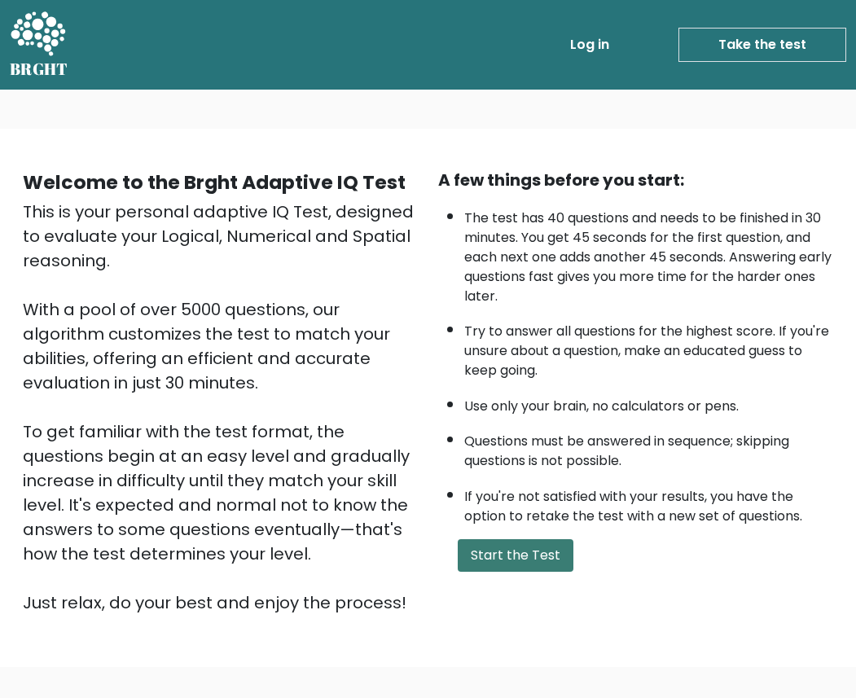
click at [504, 562] on button "Start the Test" at bounding box center [516, 555] width 116 height 33
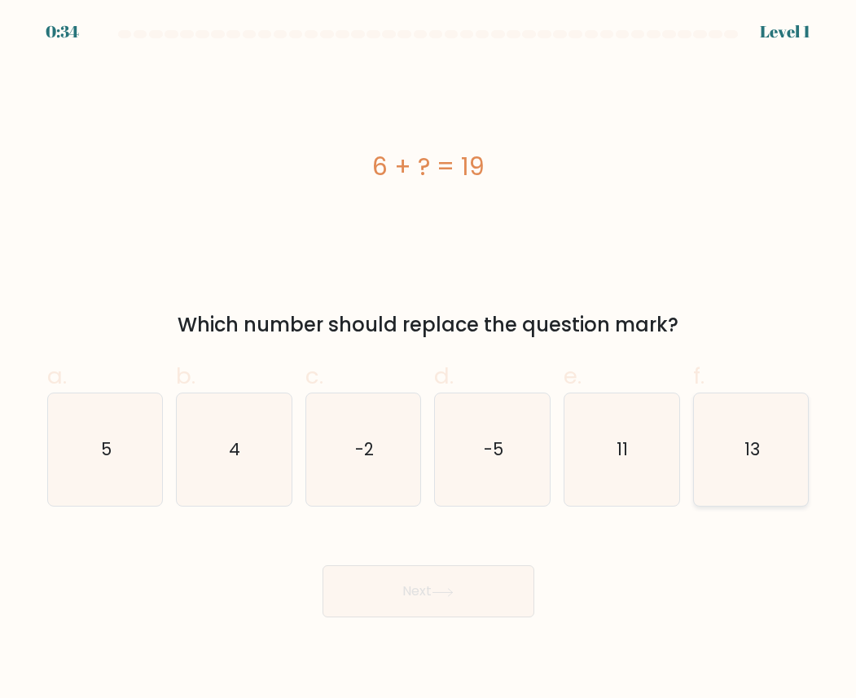
click at [772, 441] on icon "13" at bounding box center [751, 449] width 112 height 112
click at [429, 360] on input "f. 13" at bounding box center [429, 354] width 1 height 11
radio input "true"
click at [470, 613] on button "Next" at bounding box center [429, 591] width 212 height 52
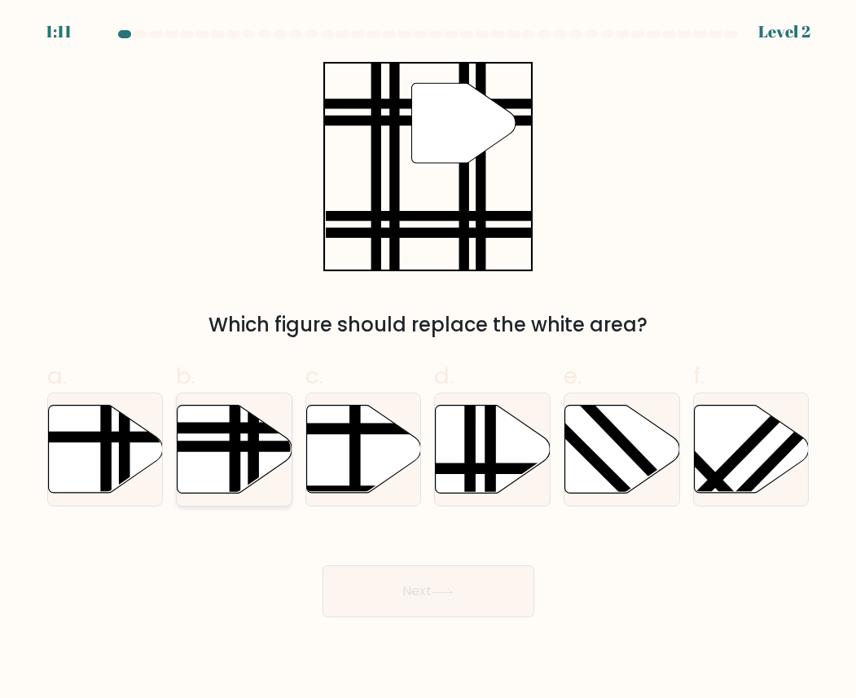
click at [266, 452] on icon at bounding box center [235, 450] width 115 height 88
click at [429, 360] on input "b." at bounding box center [429, 354] width 1 height 11
radio input "true"
click at [389, 597] on button "Next" at bounding box center [429, 591] width 212 height 52
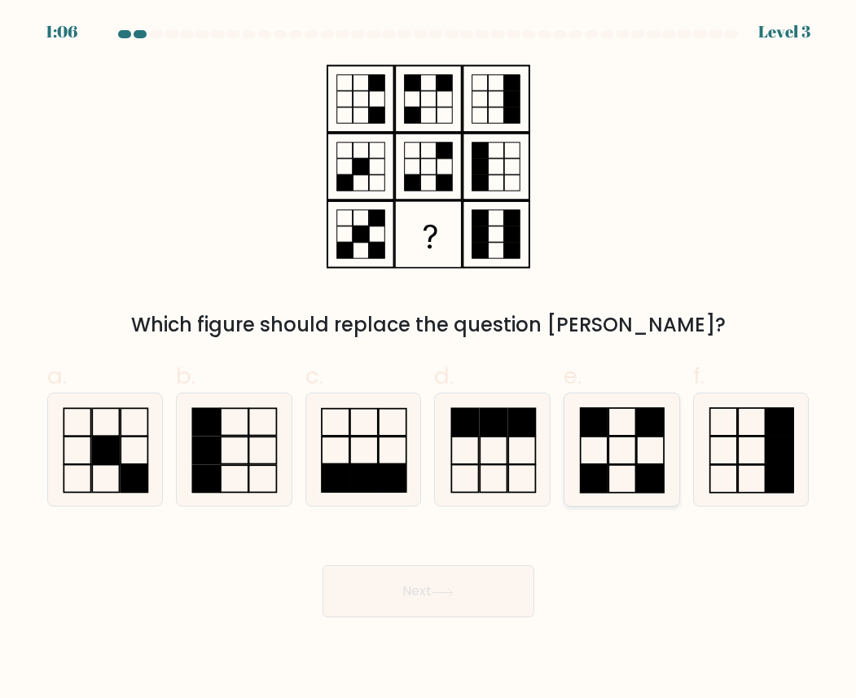
click at [607, 453] on rect at bounding box center [594, 451] width 27 height 28
click at [429, 360] on input "e." at bounding box center [429, 354] width 1 height 11
radio input "true"
click at [442, 594] on icon at bounding box center [443, 592] width 22 height 9
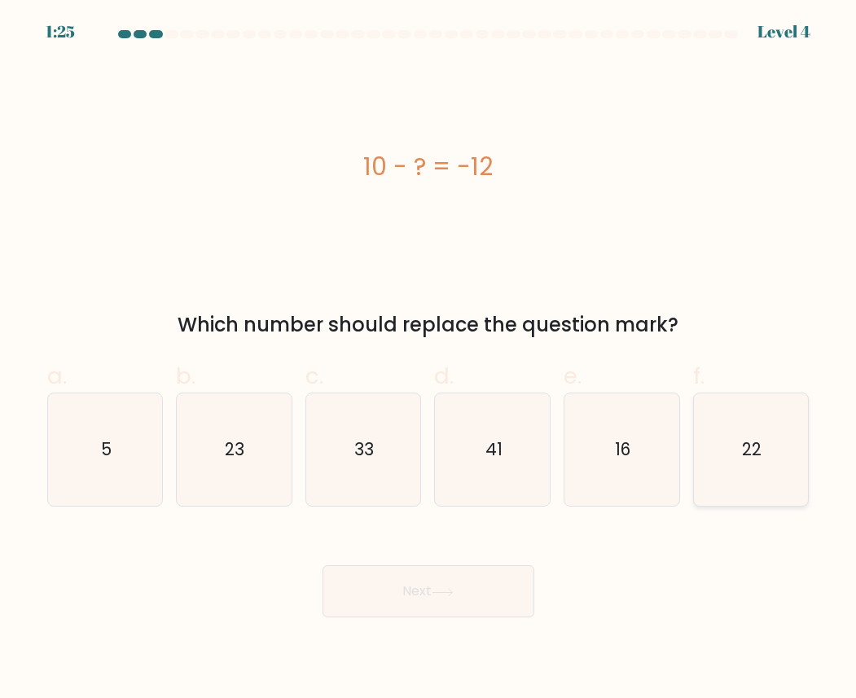
click at [773, 427] on icon "22" at bounding box center [751, 449] width 112 height 112
click at [429, 360] on input "f. 22" at bounding box center [429, 354] width 1 height 11
radio input "true"
click at [435, 593] on button "Next" at bounding box center [429, 591] width 212 height 52
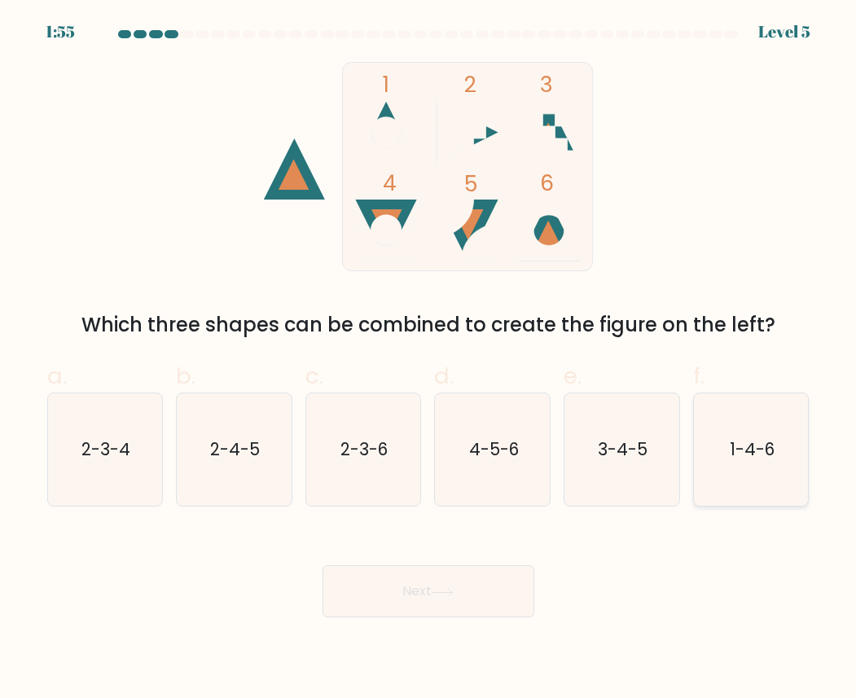
click at [763, 449] on text "1-4-6" at bounding box center [752, 449] width 45 height 24
click at [429, 360] on input "f. 1-4-6" at bounding box center [429, 354] width 1 height 11
radio input "true"
click at [481, 575] on button "Next" at bounding box center [429, 591] width 212 height 52
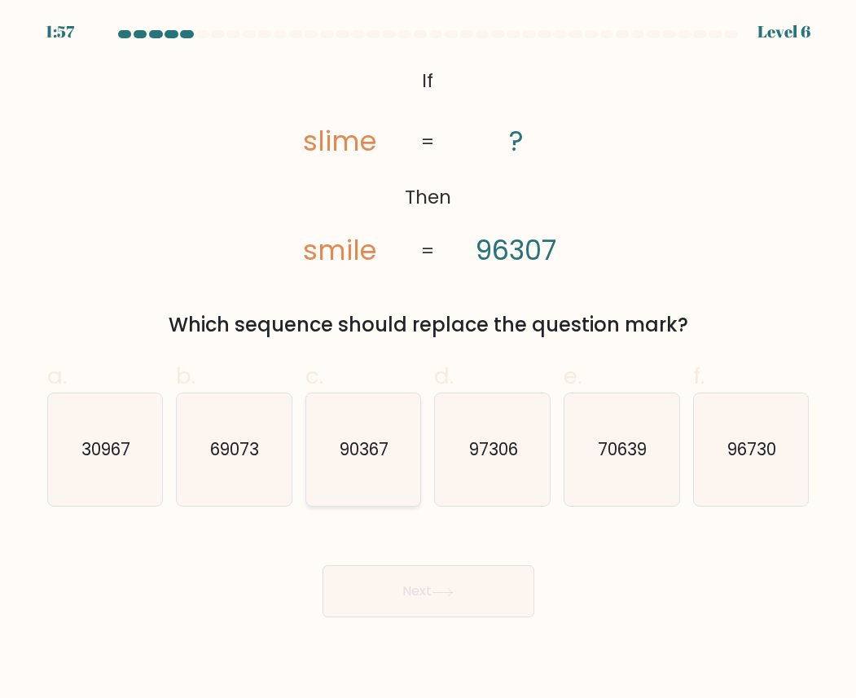
click at [347, 450] on text "90367" at bounding box center [365, 449] width 49 height 24
click at [429, 360] on input "c. 90367" at bounding box center [429, 354] width 1 height 11
radio input "true"
click at [420, 591] on button "Next" at bounding box center [429, 591] width 212 height 52
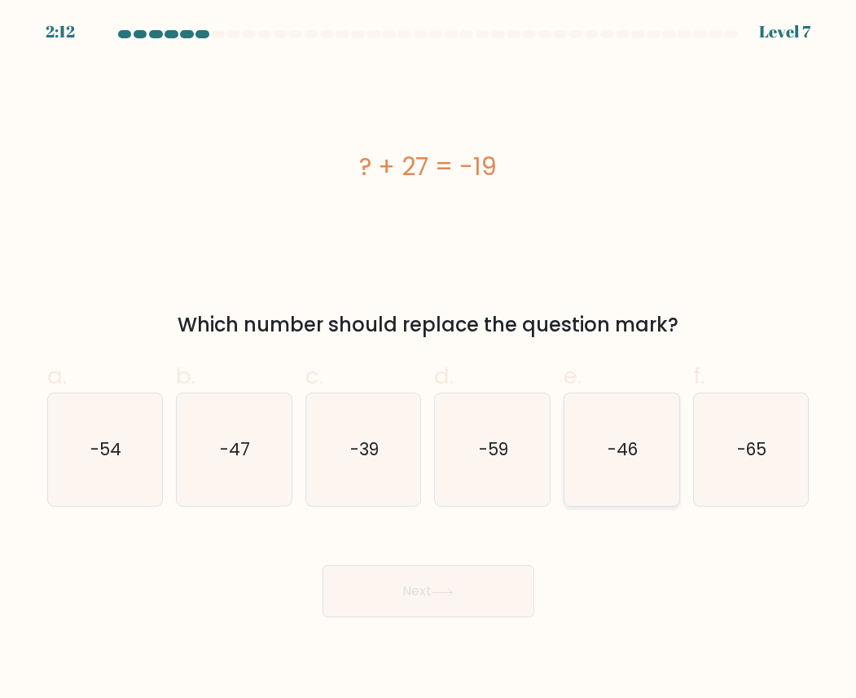
click at [630, 452] on text "-46" at bounding box center [623, 449] width 30 height 24
click at [429, 360] on input "e. -46" at bounding box center [429, 354] width 1 height 11
radio input "true"
click at [437, 600] on button "Next" at bounding box center [429, 591] width 212 height 52
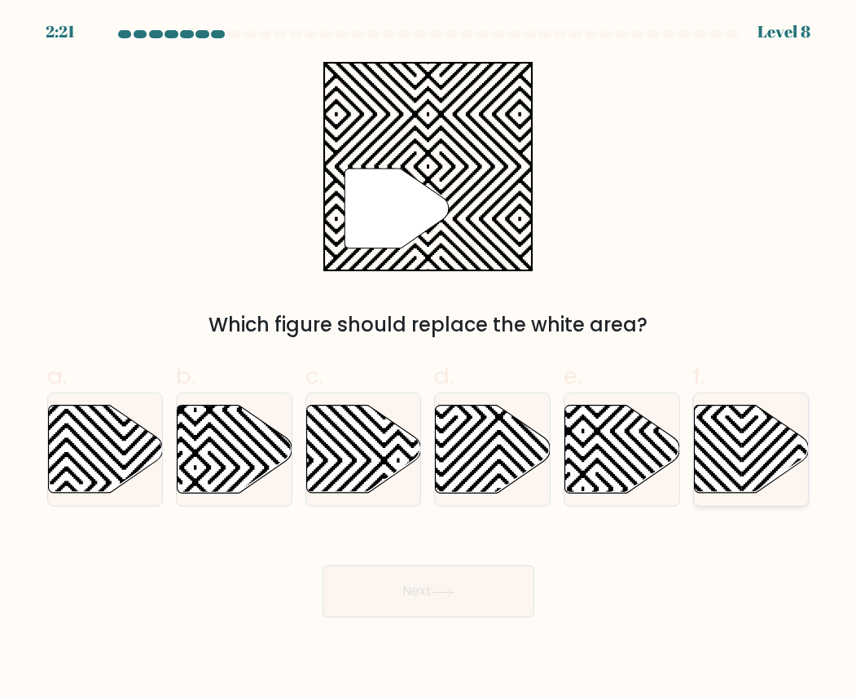
click at [767, 456] on icon at bounding box center [751, 450] width 115 height 88
click at [429, 360] on input "f." at bounding box center [429, 354] width 1 height 11
radio input "true"
click at [494, 589] on button "Next" at bounding box center [429, 591] width 212 height 52
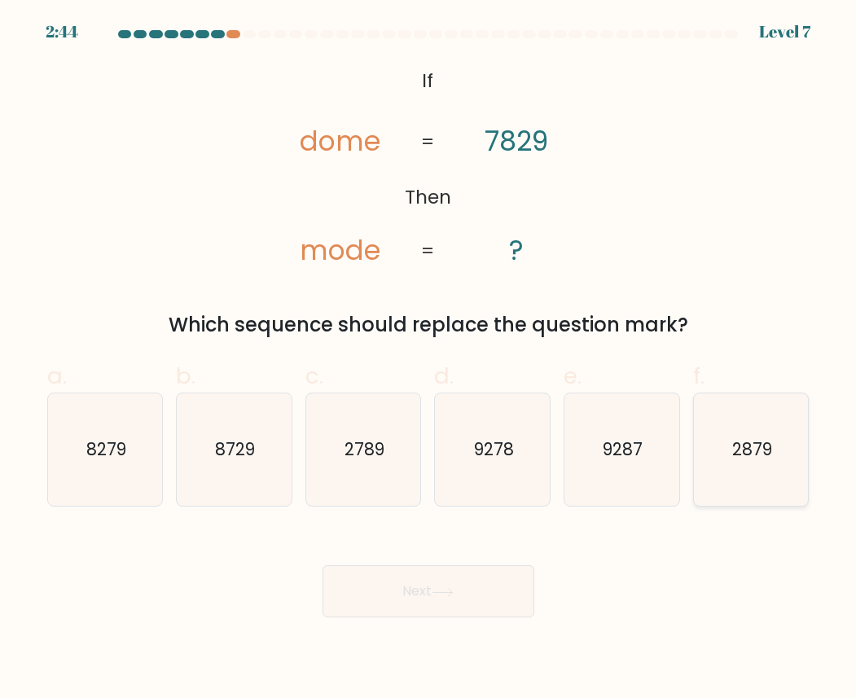
click at [767, 471] on icon "2879" at bounding box center [751, 449] width 112 height 112
click at [429, 360] on input "f. 2879" at bounding box center [429, 354] width 1 height 11
radio input "true"
click at [465, 577] on button "Next" at bounding box center [429, 591] width 212 height 52
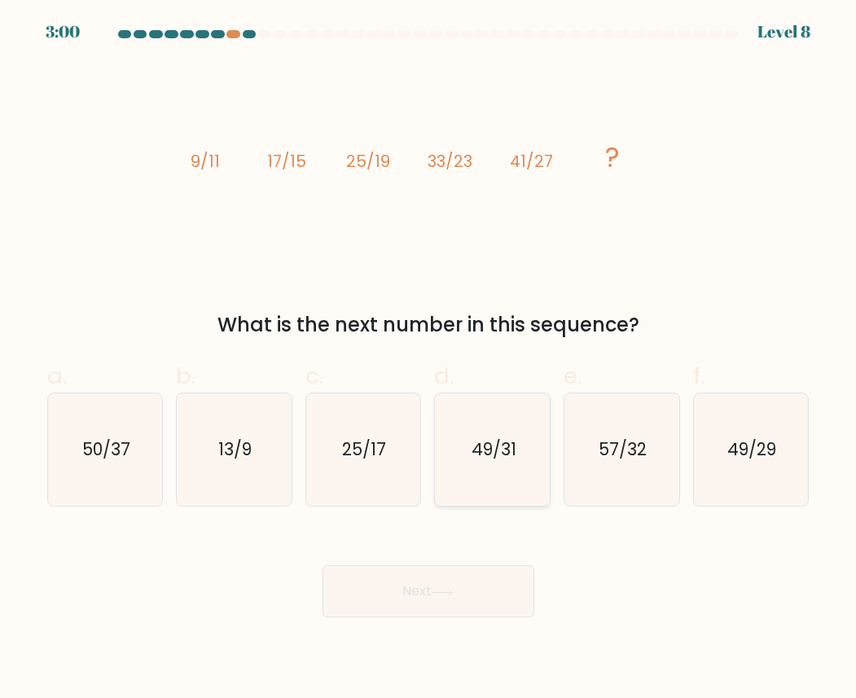
click at [499, 451] on text "49/31" at bounding box center [494, 449] width 45 height 24
click at [429, 360] on input "d. 49/31" at bounding box center [429, 354] width 1 height 11
radio input "true"
click at [458, 609] on button "Next" at bounding box center [429, 591] width 212 height 52
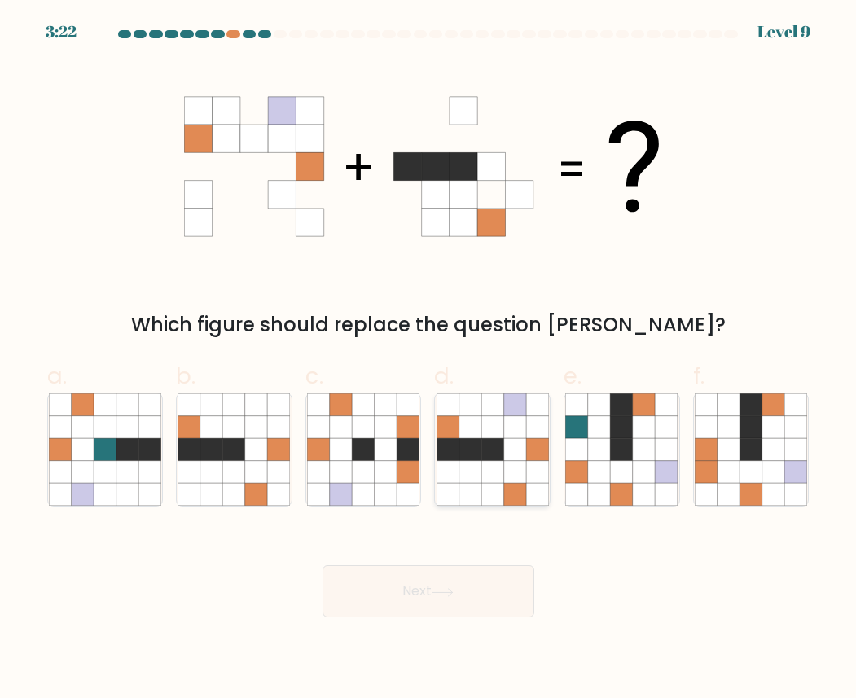
click at [494, 422] on icon at bounding box center [492, 427] width 22 height 22
click at [429, 360] on input "d." at bounding box center [429, 354] width 1 height 11
radio input "true"
click at [485, 585] on button "Next" at bounding box center [429, 591] width 212 height 52
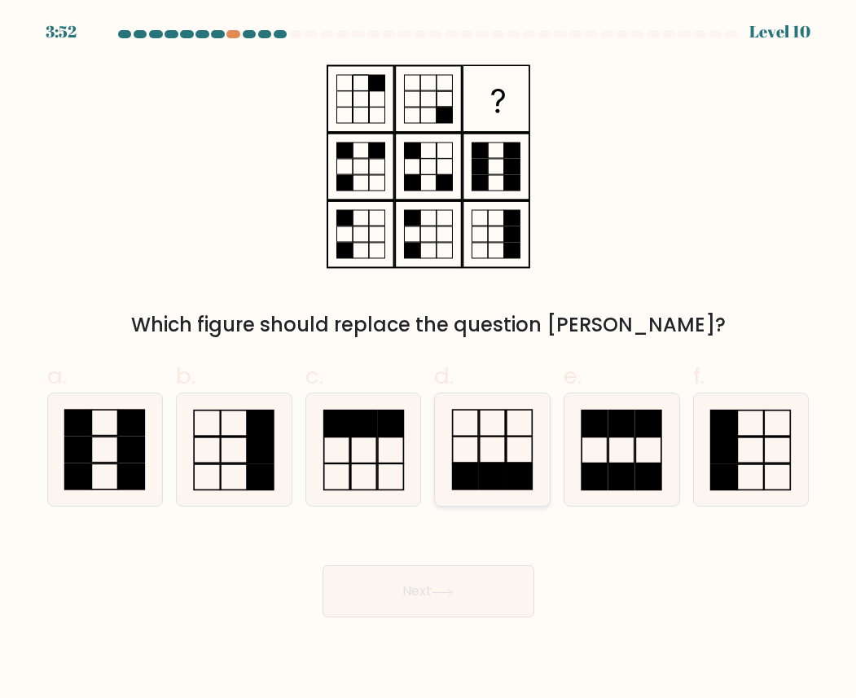
click at [494, 459] on icon at bounding box center [493, 449] width 112 height 112
click at [429, 360] on input "d." at bounding box center [429, 354] width 1 height 11
radio input "true"
click at [485, 563] on div "Next" at bounding box center [428, 571] width 782 height 91
click at [484, 576] on button "Next" at bounding box center [429, 591] width 212 height 52
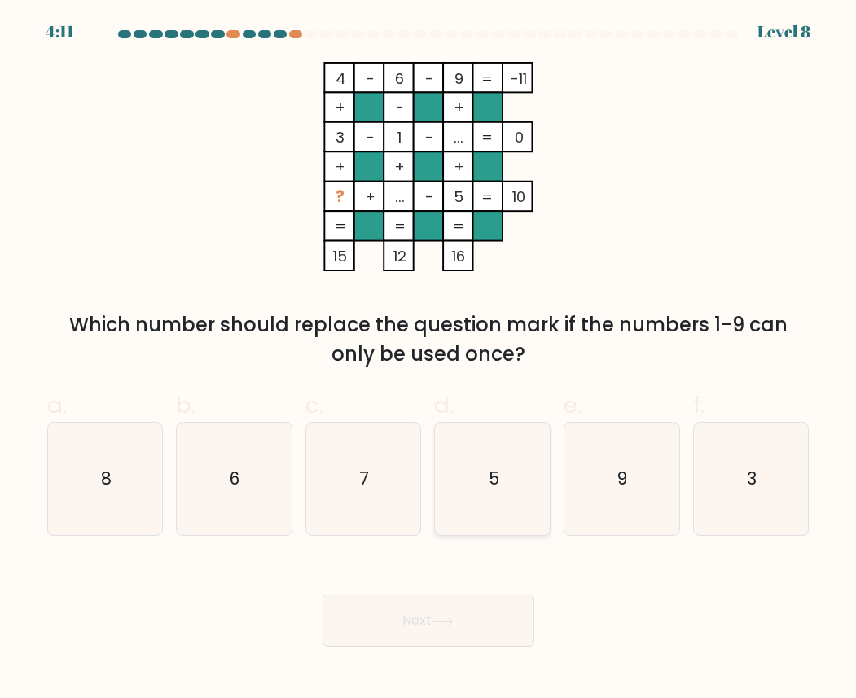
click at [486, 477] on icon "5" at bounding box center [493, 479] width 112 height 112
click at [429, 360] on input "d. 5" at bounding box center [429, 354] width 1 height 11
radio input "true"
click at [448, 628] on button "Next" at bounding box center [429, 621] width 212 height 52
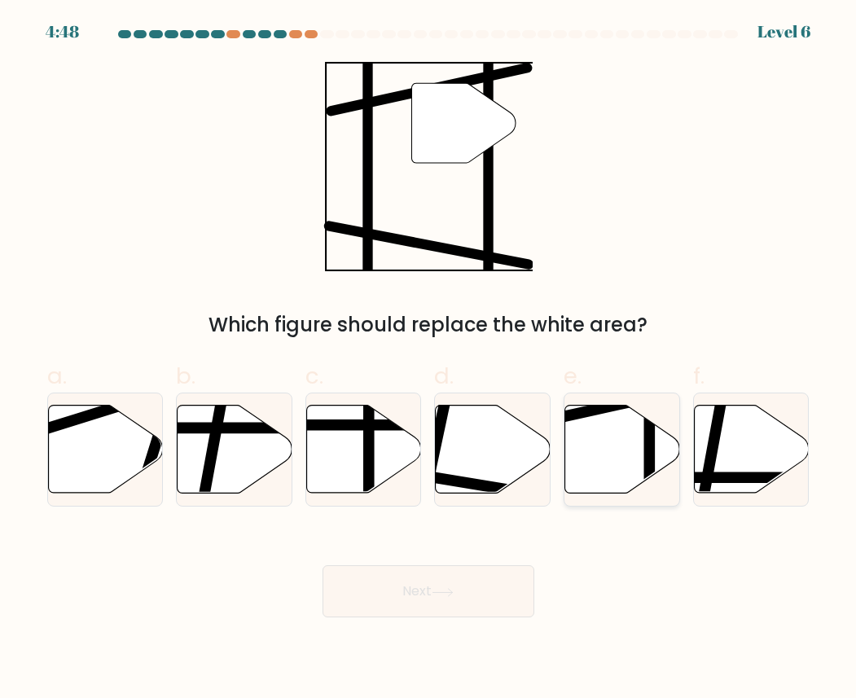
click at [608, 450] on icon at bounding box center [622, 450] width 115 height 88
click at [429, 360] on input "e." at bounding box center [429, 354] width 1 height 11
radio input "true"
click at [494, 595] on button "Next" at bounding box center [429, 591] width 212 height 52
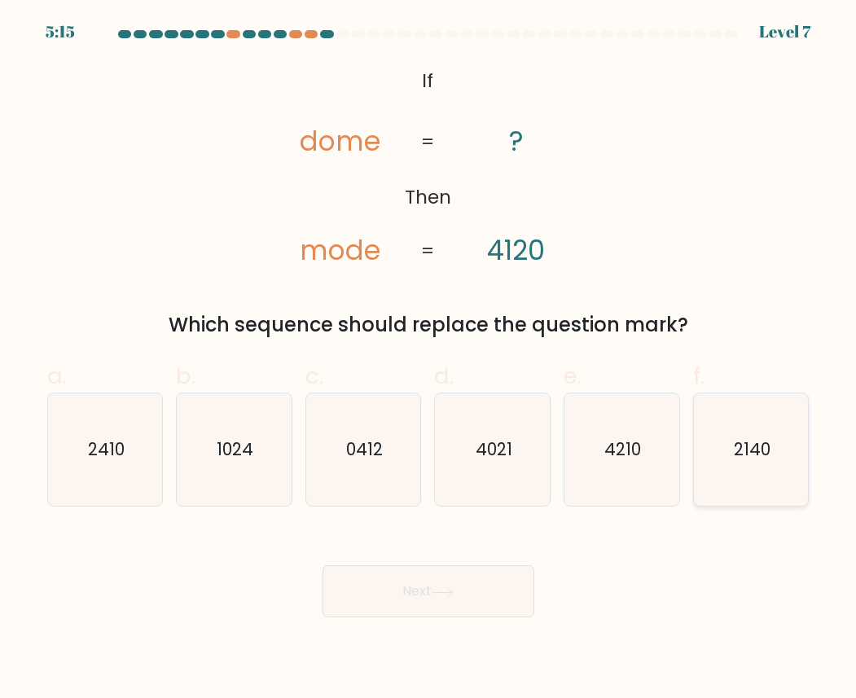
click at [790, 443] on icon "2140" at bounding box center [751, 449] width 112 height 112
click at [429, 360] on input "f. 2140" at bounding box center [429, 354] width 1 height 11
radio input "true"
click at [493, 597] on button "Next" at bounding box center [429, 591] width 212 height 52
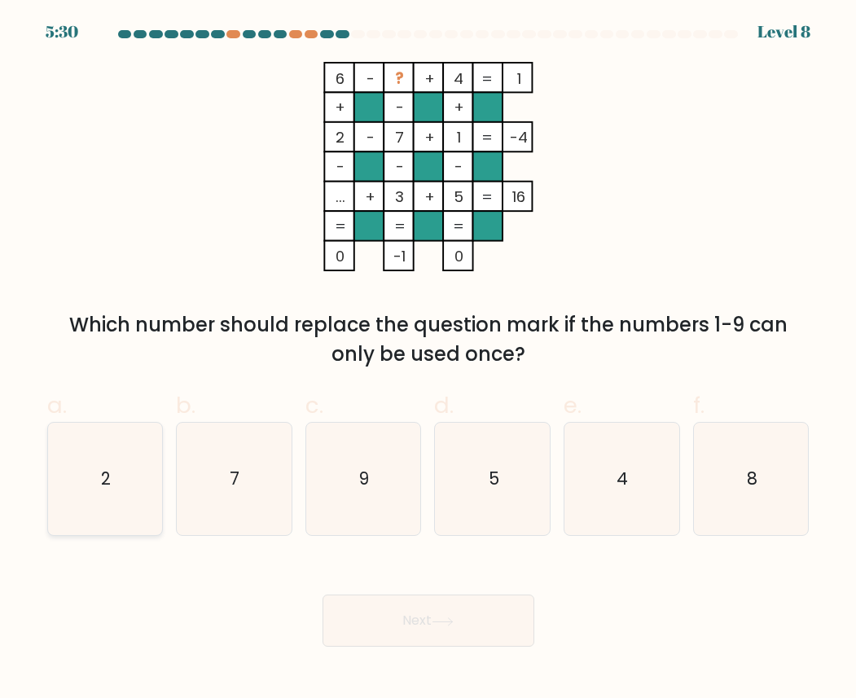
click at [108, 465] on icon "2" at bounding box center [105, 479] width 112 height 112
click at [429, 360] on input "a. 2" at bounding box center [429, 354] width 1 height 11
radio input "true"
click at [402, 630] on button "Next" at bounding box center [429, 621] width 212 height 52
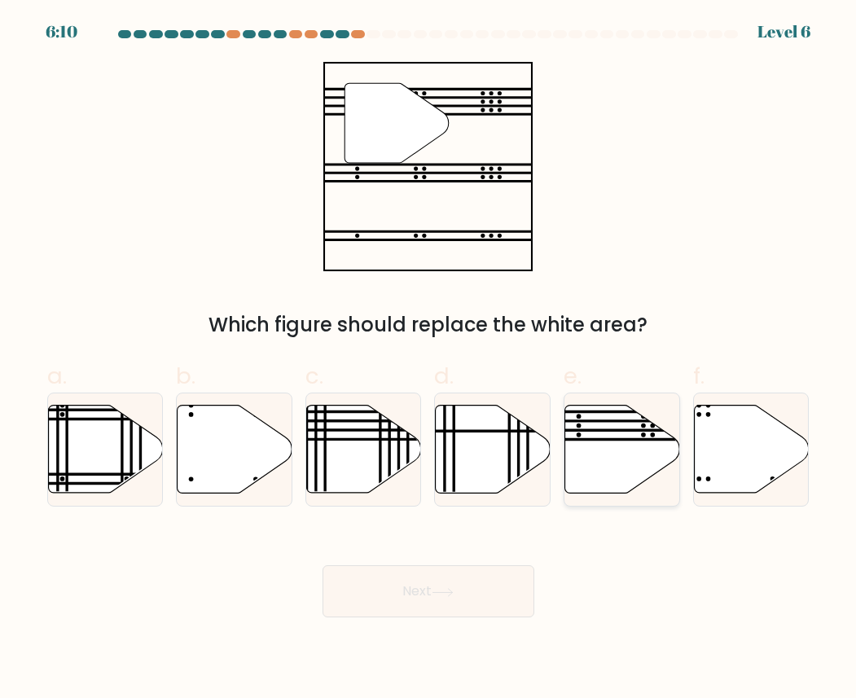
click at [604, 450] on icon at bounding box center [622, 450] width 115 height 88
click at [429, 360] on input "e." at bounding box center [429, 354] width 1 height 11
radio input "true"
click at [464, 579] on button "Next" at bounding box center [429, 591] width 212 height 52
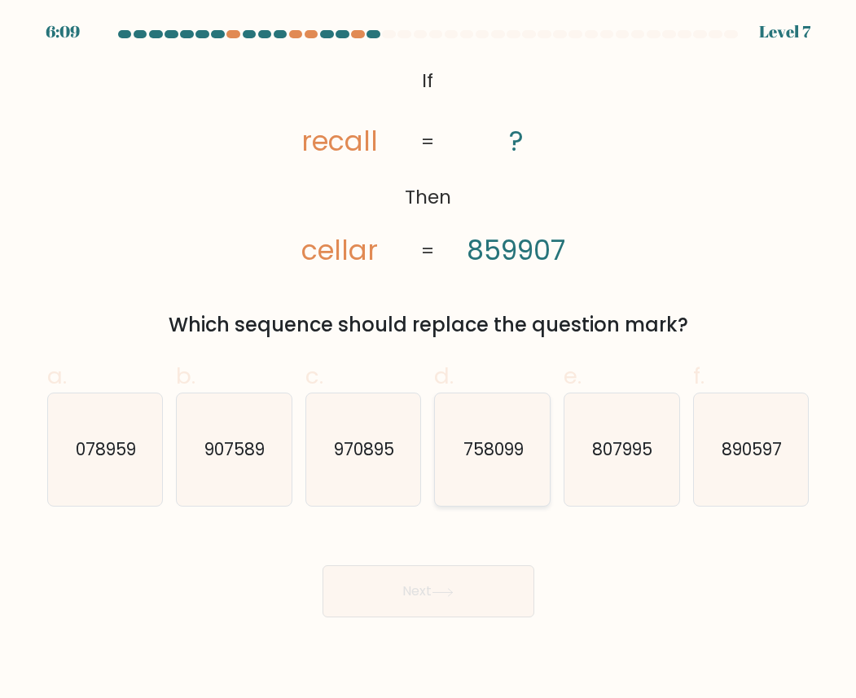
click at [486, 477] on icon "758099" at bounding box center [493, 449] width 112 height 112
click at [429, 360] on input "d. 758099" at bounding box center [429, 354] width 1 height 11
radio input "true"
click at [442, 587] on button "Next" at bounding box center [429, 591] width 212 height 52
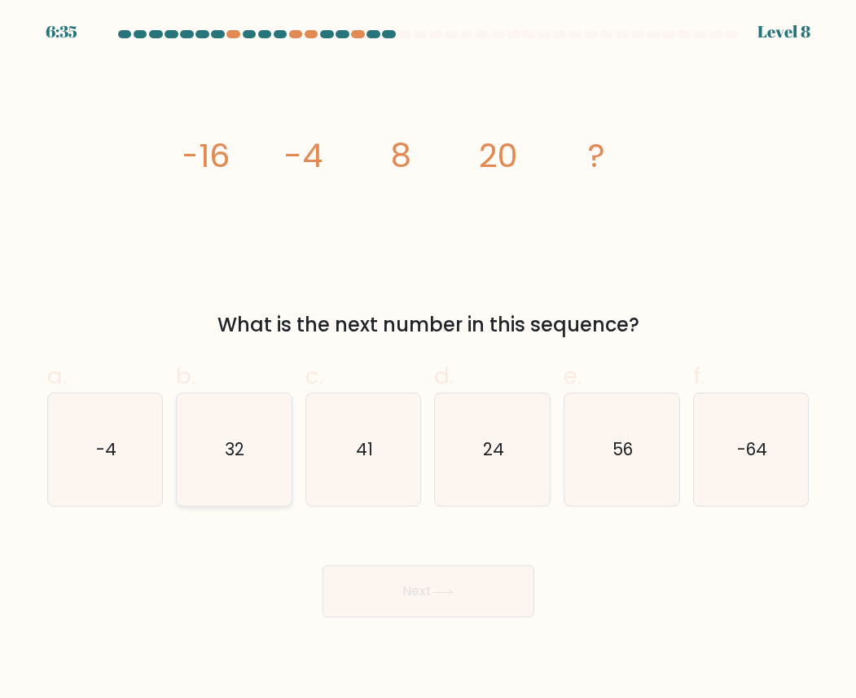
click at [220, 416] on icon "32" at bounding box center [234, 449] width 112 height 112
click at [429, 360] on input "b. 32" at bounding box center [429, 354] width 1 height 11
radio input "true"
click at [442, 591] on icon at bounding box center [443, 592] width 22 height 9
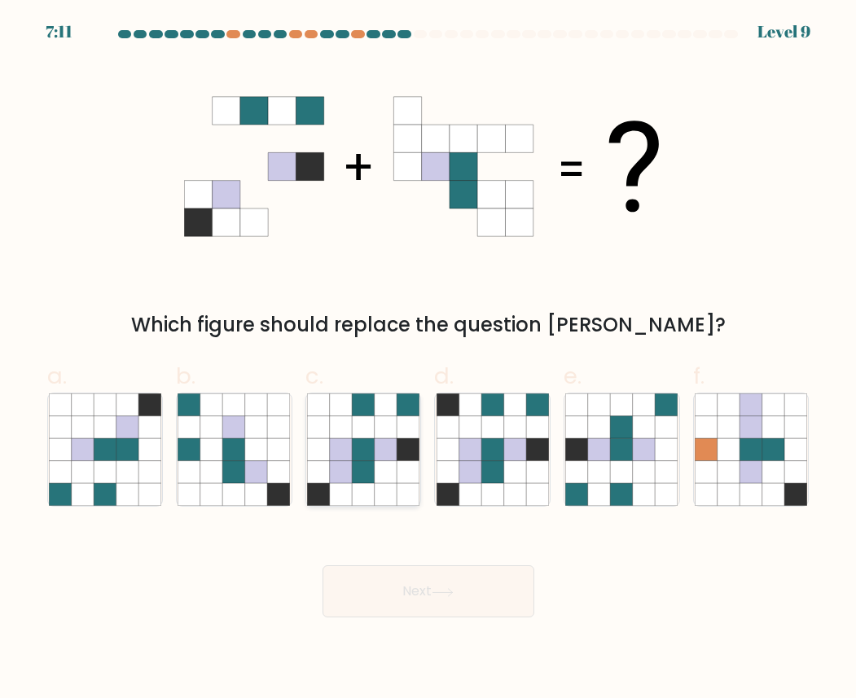
click at [328, 497] on icon at bounding box center [318, 495] width 22 height 22
click at [429, 360] on input "c." at bounding box center [429, 354] width 1 height 11
radio input "true"
click at [367, 608] on button "Next" at bounding box center [429, 591] width 212 height 52
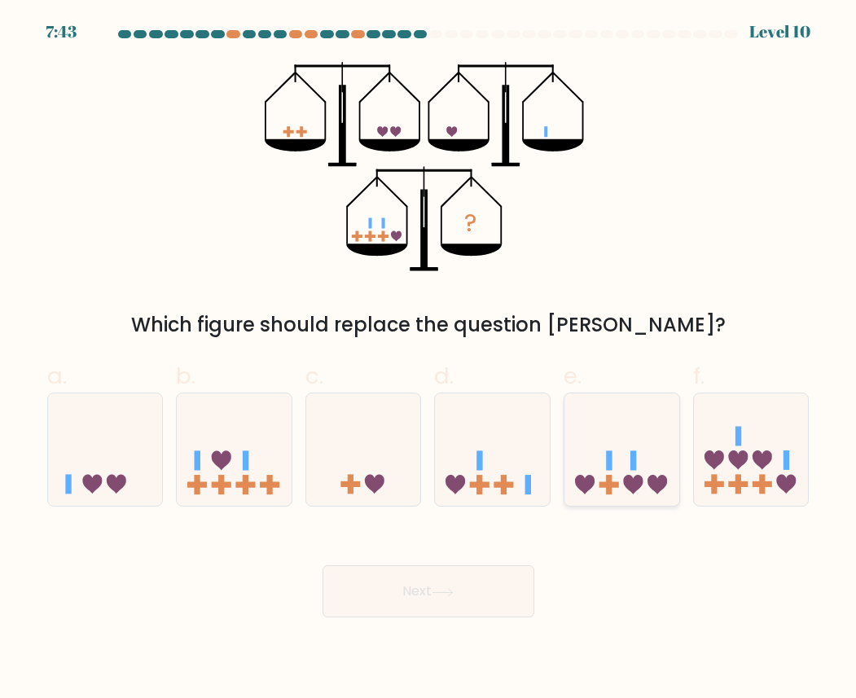
click at [673, 433] on icon at bounding box center [622, 449] width 115 height 95
click at [429, 360] on input "e." at bounding box center [429, 354] width 1 height 11
radio input "true"
click at [446, 566] on button "Next" at bounding box center [429, 591] width 212 height 52
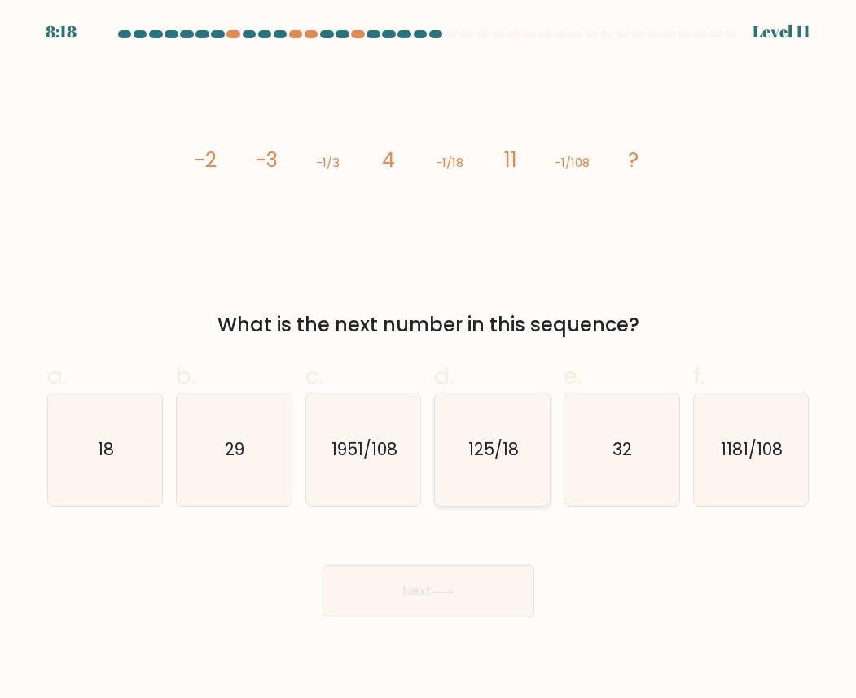
click at [485, 486] on icon "125/18" at bounding box center [493, 449] width 112 height 112
click at [429, 360] on input "d. 125/18" at bounding box center [429, 354] width 1 height 11
radio input "true"
click at [483, 604] on button "Next" at bounding box center [429, 591] width 212 height 52
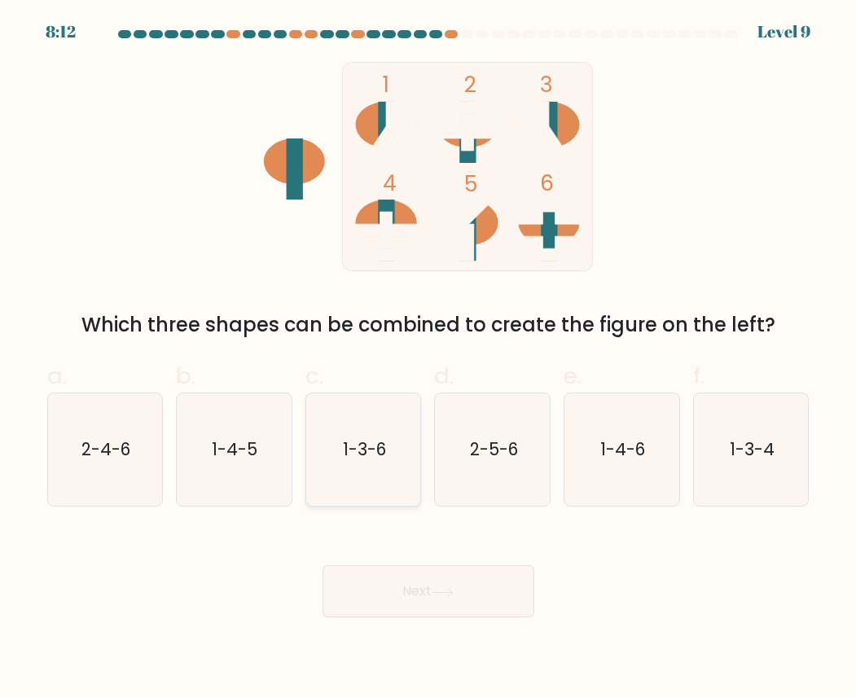
click at [393, 458] on icon "1-3-6" at bounding box center [363, 449] width 112 height 112
click at [429, 360] on input "c. 1-3-6" at bounding box center [429, 354] width 1 height 11
radio input "true"
click at [392, 582] on button "Next" at bounding box center [429, 591] width 212 height 52
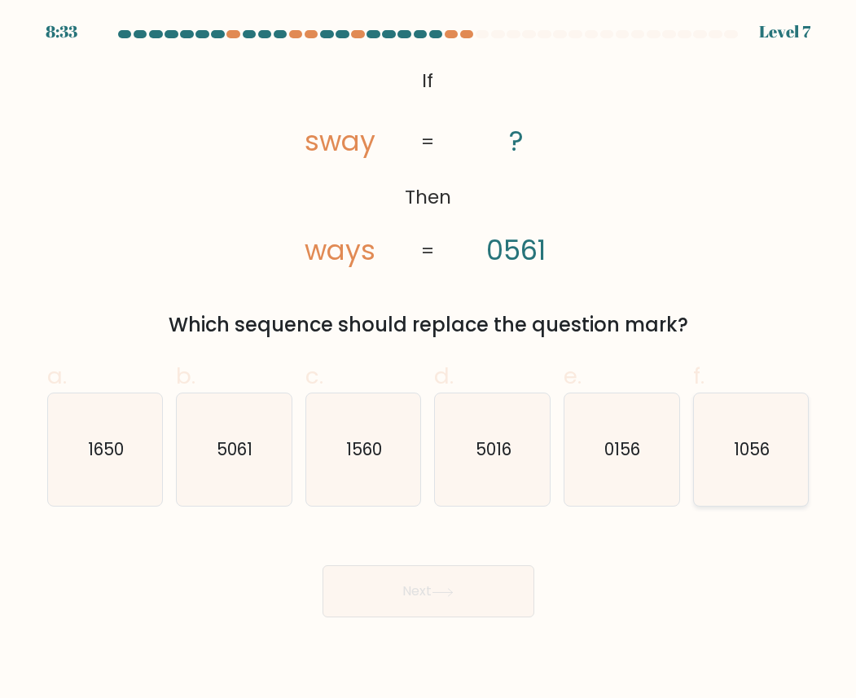
click at [722, 467] on icon "1056" at bounding box center [751, 449] width 112 height 112
click at [429, 360] on input "f. 1056" at bounding box center [429, 354] width 1 height 11
radio input "true"
click at [460, 610] on button "Next" at bounding box center [429, 591] width 212 height 52
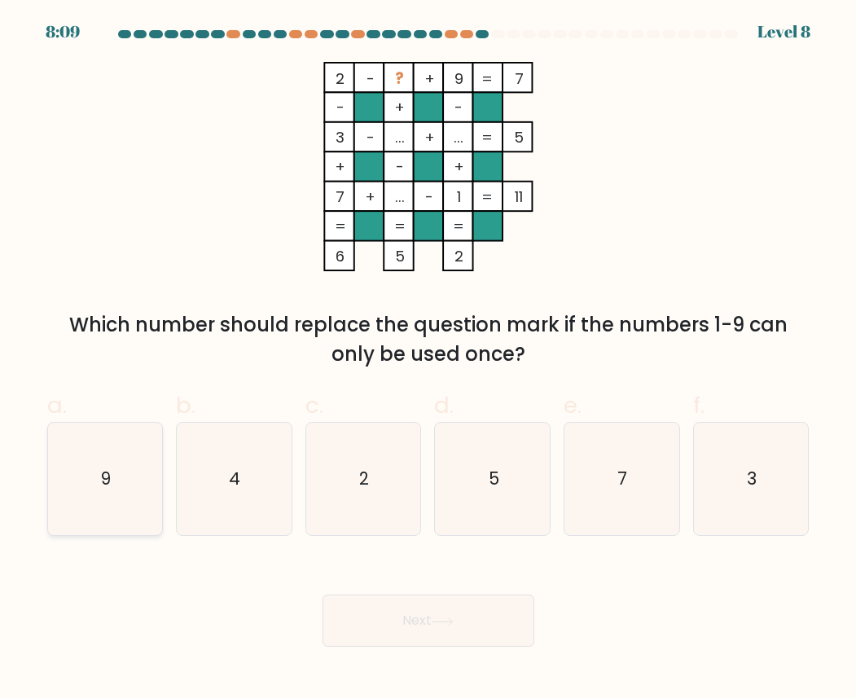
click at [113, 489] on icon "9" at bounding box center [105, 479] width 112 height 112
click at [429, 360] on input "a. 9" at bounding box center [429, 354] width 1 height 11
radio input "true"
click at [375, 631] on button "Next" at bounding box center [429, 621] width 212 height 52
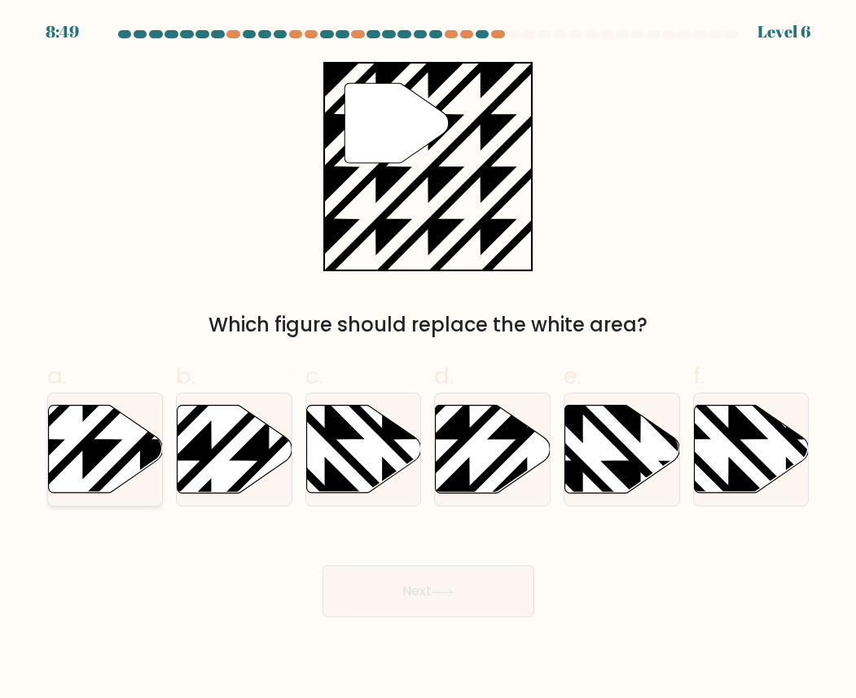
click at [94, 446] on icon at bounding box center [139, 497] width 231 height 231
click at [429, 360] on input "a." at bounding box center [429, 354] width 1 height 11
radio input "true"
click at [428, 578] on button "Next" at bounding box center [429, 591] width 212 height 52
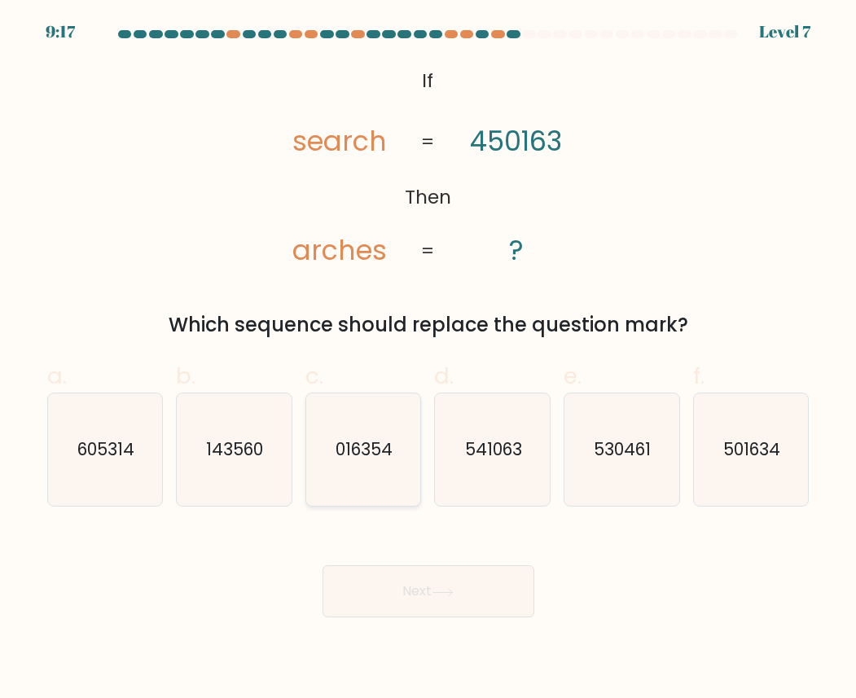
click at [367, 443] on text "016354" at bounding box center [364, 449] width 57 height 24
click at [429, 360] on input "c. 016354" at bounding box center [429, 354] width 1 height 11
radio input "true"
click at [365, 608] on button "Next" at bounding box center [429, 591] width 212 height 52
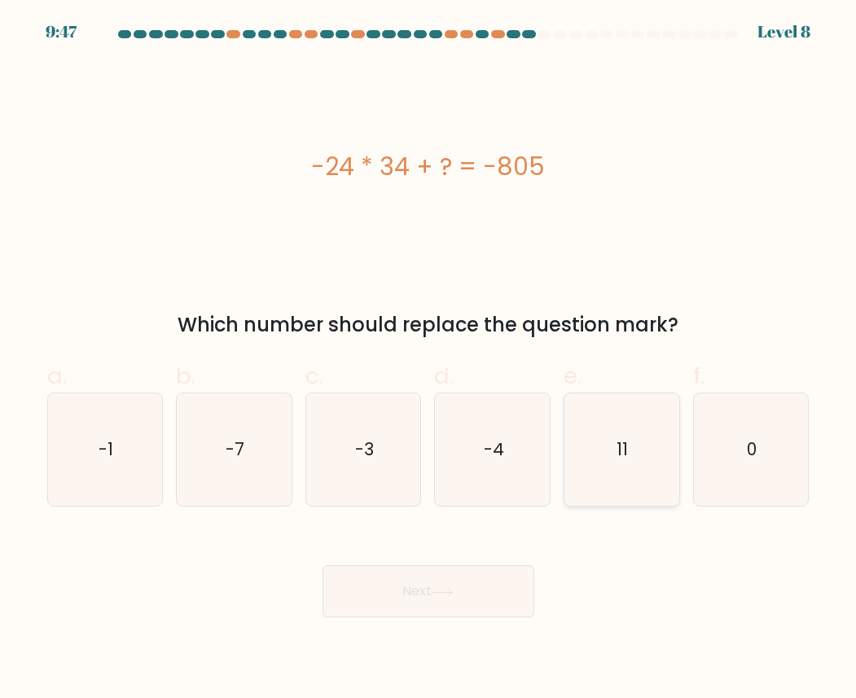
click at [612, 450] on icon "11" at bounding box center [621, 449] width 112 height 112
click at [429, 360] on input "e. 11" at bounding box center [429, 354] width 1 height 11
radio input "true"
click at [496, 586] on button "Next" at bounding box center [429, 591] width 212 height 52
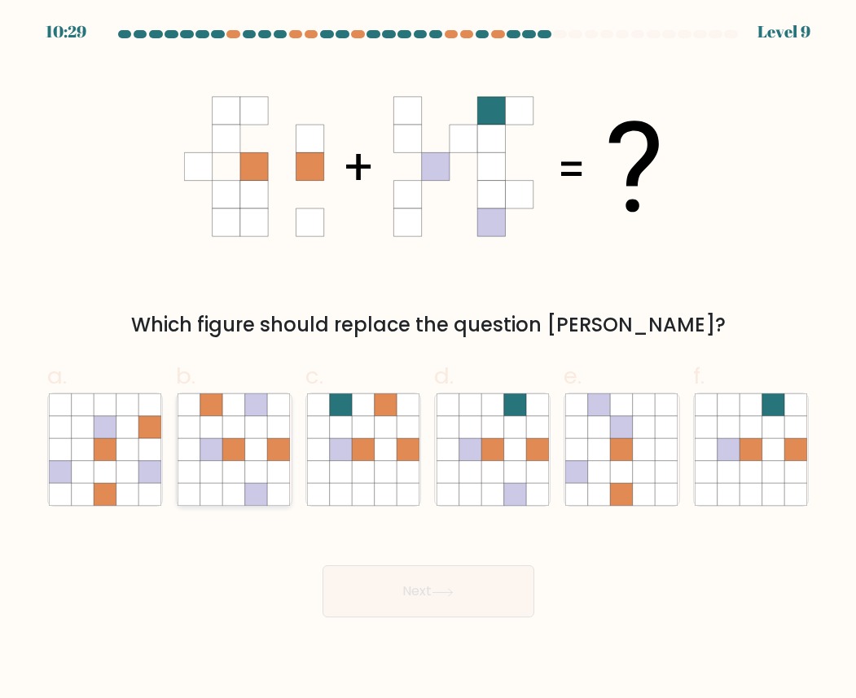
click at [259, 404] on icon at bounding box center [256, 405] width 22 height 22
click at [429, 360] on input "b." at bounding box center [429, 354] width 1 height 11
radio input "true"
click at [371, 574] on button "Next" at bounding box center [429, 591] width 212 height 52
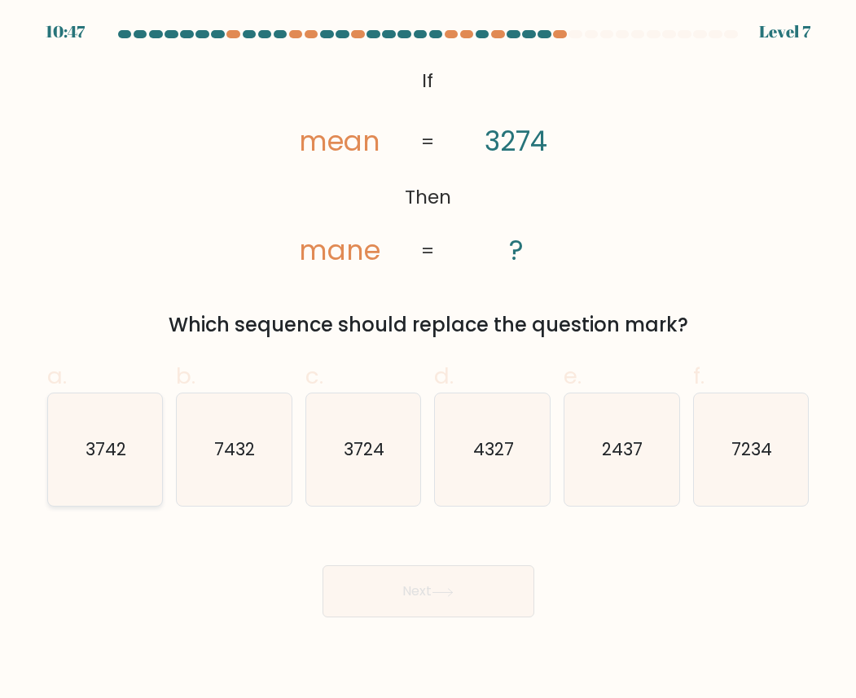
click at [126, 460] on icon "3742" at bounding box center [105, 449] width 112 height 112
click at [429, 360] on input "a. 3742" at bounding box center [429, 354] width 1 height 11
radio input "true"
click at [395, 580] on button "Next" at bounding box center [429, 591] width 212 height 52
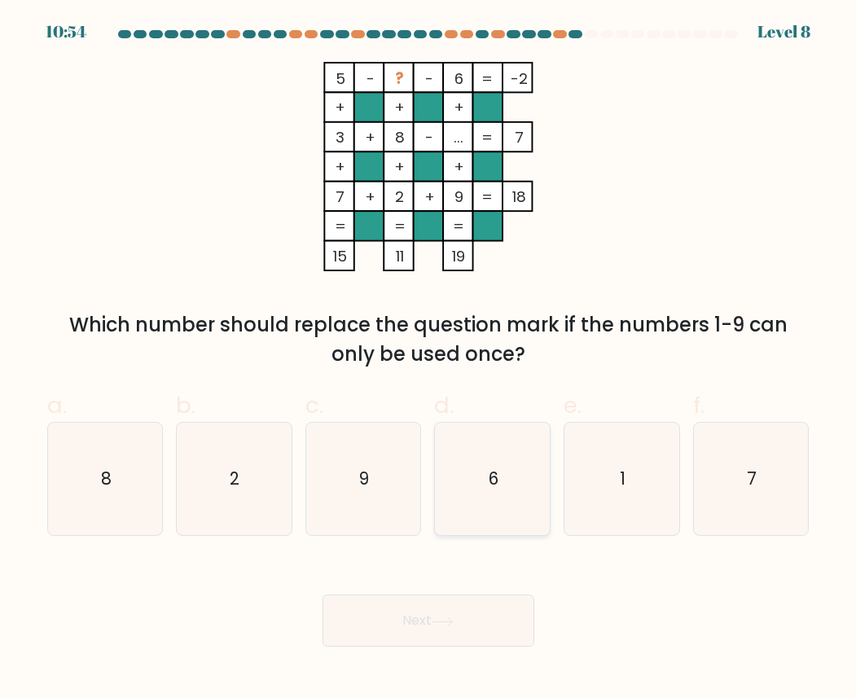
click at [478, 514] on icon "6" at bounding box center [493, 479] width 112 height 112
click at [429, 360] on input "d. 6" at bounding box center [429, 354] width 1 height 11
radio input "true"
click at [478, 626] on button "Next" at bounding box center [429, 621] width 212 height 52
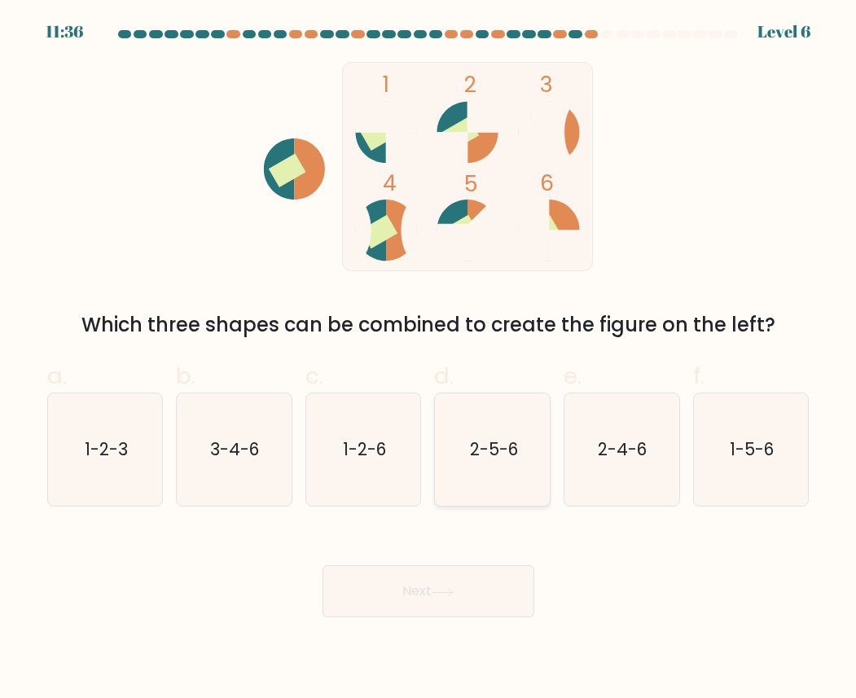
click at [505, 492] on icon "2-5-6" at bounding box center [493, 449] width 112 height 112
click at [429, 360] on input "d. 2-5-6" at bounding box center [429, 354] width 1 height 11
radio input "true"
click at [455, 571] on button "Next" at bounding box center [429, 591] width 212 height 52
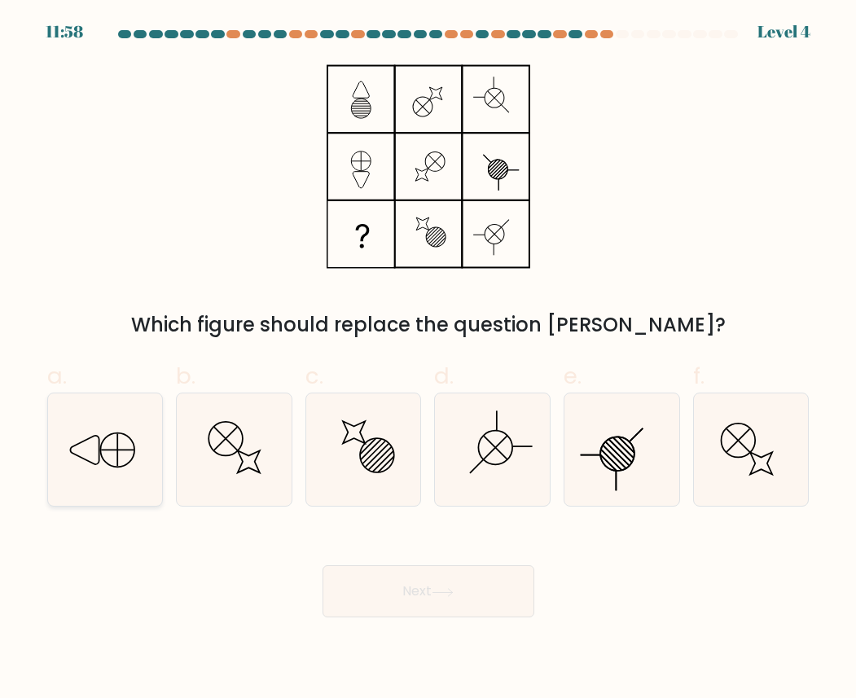
click at [142, 486] on icon at bounding box center [105, 449] width 112 height 112
click at [429, 360] on input "a." at bounding box center [429, 354] width 1 height 11
radio input "true"
click at [442, 598] on button "Next" at bounding box center [429, 591] width 212 height 52
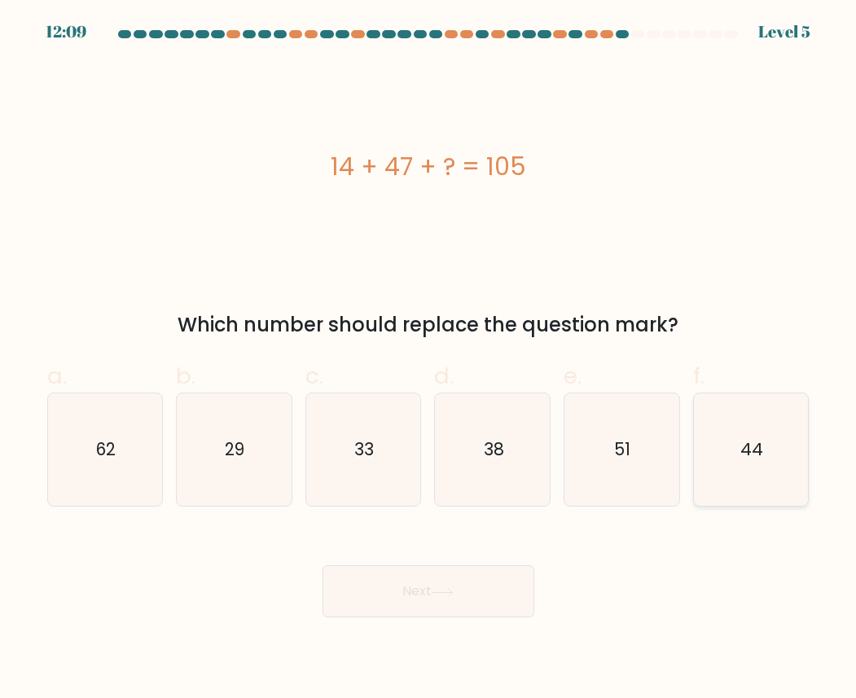
click at [788, 413] on icon "44" at bounding box center [751, 449] width 112 height 112
click at [429, 360] on input "f. 44" at bounding box center [429, 354] width 1 height 11
radio input "true"
click at [506, 570] on button "Next" at bounding box center [429, 591] width 212 height 52
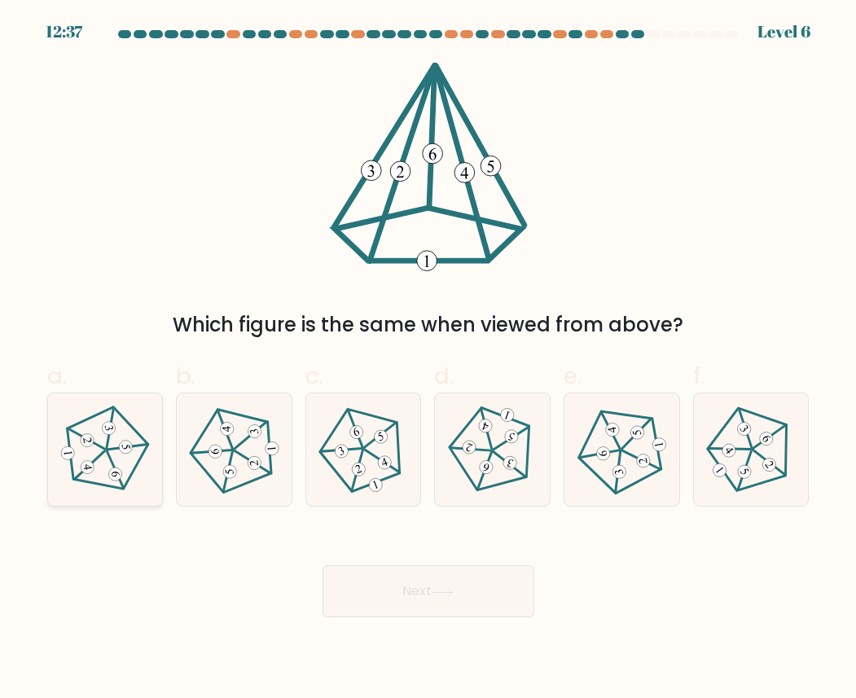
click at [81, 450] on icon at bounding box center [105, 450] width 90 height 90
click at [429, 360] on input "a." at bounding box center [429, 354] width 1 height 11
radio input "true"
click at [400, 600] on button "Next" at bounding box center [429, 591] width 212 height 52
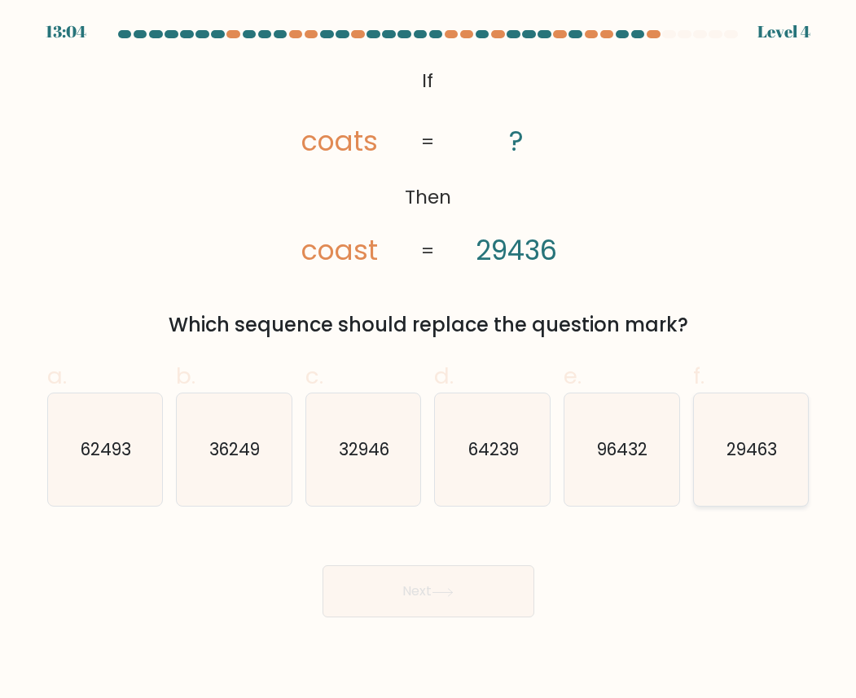
click at [737, 453] on text "29463" at bounding box center [752, 449] width 51 height 24
click at [429, 360] on input "f. 29463" at bounding box center [429, 354] width 1 height 11
radio input "true"
click at [508, 592] on button "Next" at bounding box center [429, 591] width 212 height 52
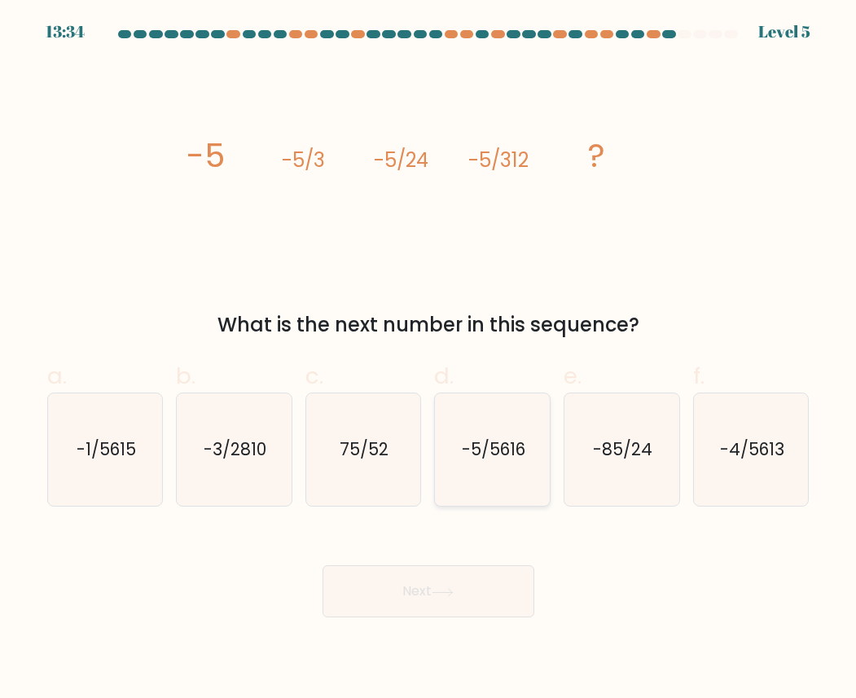
click at [503, 429] on icon "-5/5616" at bounding box center [493, 449] width 112 height 112
click at [429, 360] on input "d. -5/5616" at bounding box center [429, 354] width 1 height 11
radio input "true"
click at [475, 581] on button "Next" at bounding box center [429, 591] width 212 height 52
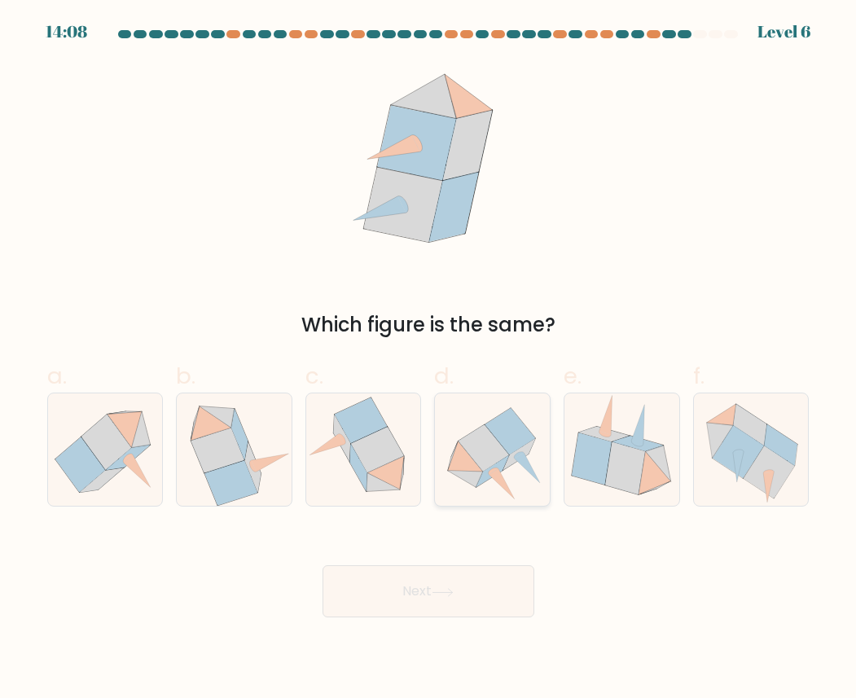
click at [451, 433] on icon at bounding box center [492, 450] width 115 height 104
click at [429, 360] on input "d." at bounding box center [429, 354] width 1 height 11
radio input "true"
click at [465, 599] on button "Next" at bounding box center [429, 591] width 212 height 52
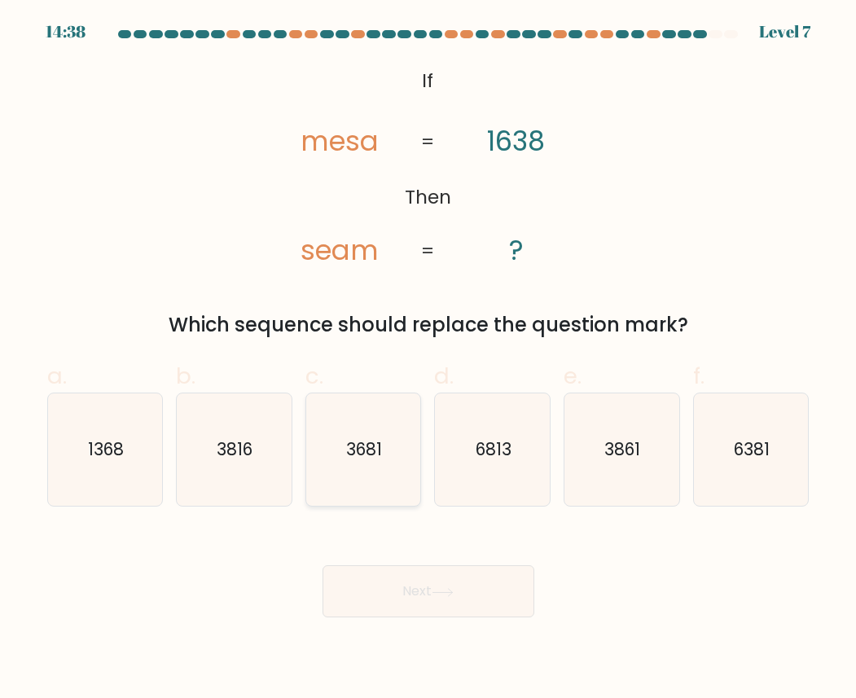
click at [395, 474] on icon "3681" at bounding box center [363, 449] width 112 height 112
click at [429, 360] on input "c. 3681" at bounding box center [429, 354] width 1 height 11
radio input "true"
click at [407, 585] on button "Next" at bounding box center [429, 591] width 212 height 52
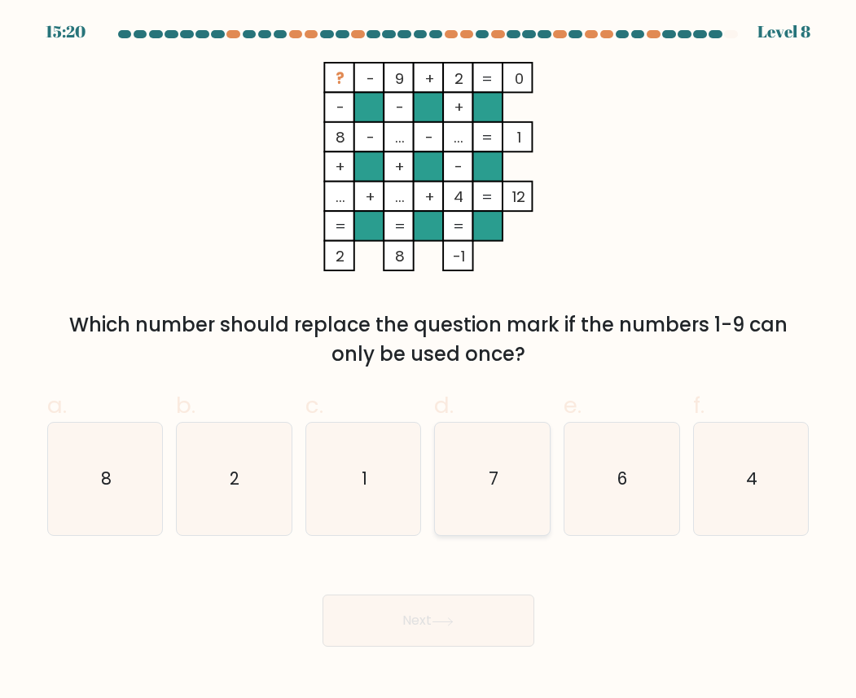
click at [464, 441] on icon "7" at bounding box center [493, 479] width 112 height 112
click at [429, 360] on input "d. 7" at bounding box center [429, 354] width 1 height 11
radio input "true"
click at [463, 626] on button "Next" at bounding box center [429, 621] width 212 height 52
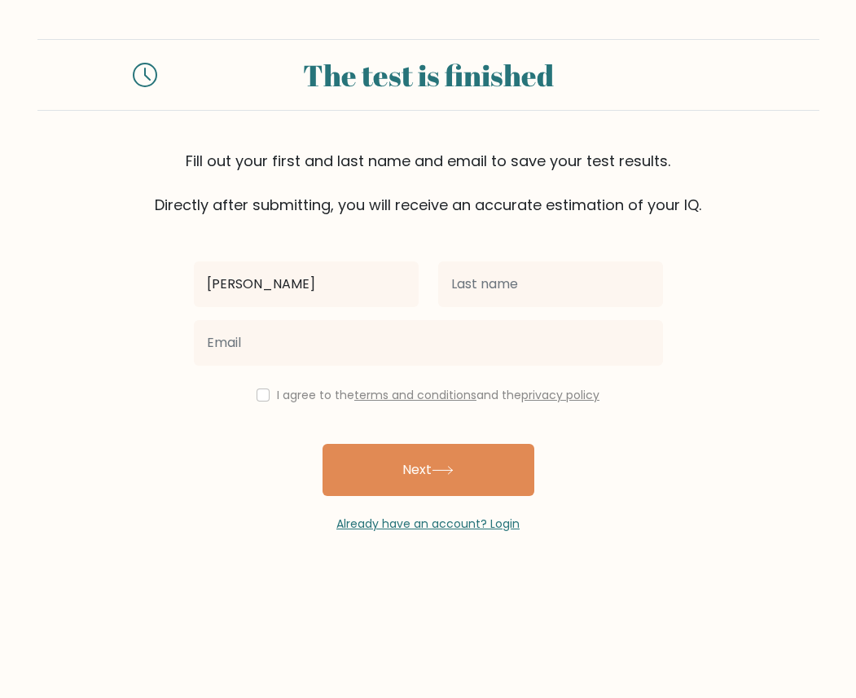
type input "[PERSON_NAME]"
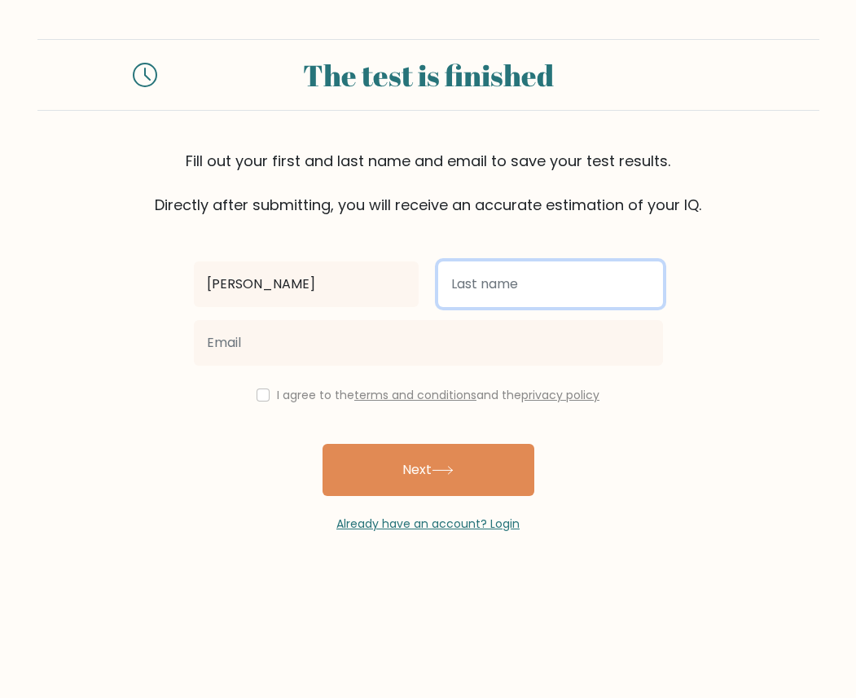
click at [484, 279] on input "text" at bounding box center [550, 284] width 225 height 46
type input "[PERSON_NAME]"
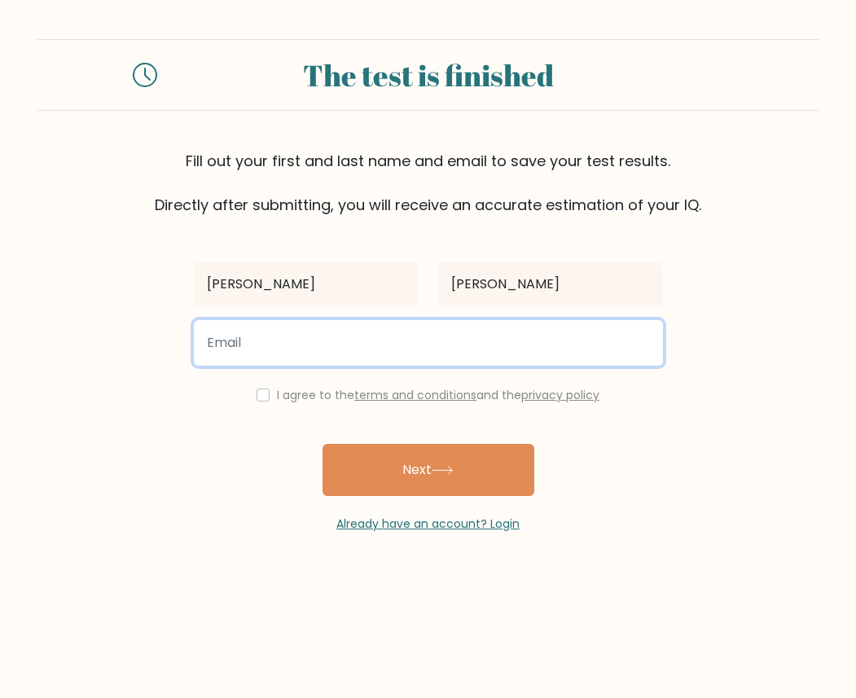
click at [318, 349] on input "email" at bounding box center [428, 343] width 469 height 46
click at [323, 444] on button "Next" at bounding box center [429, 470] width 212 height 52
click at [320, 346] on input "seandamian0052gmail.com" at bounding box center [428, 343] width 469 height 46
click at [323, 444] on button "Next" at bounding box center [429, 470] width 212 height 52
type input "seandamian005@gmail.com"
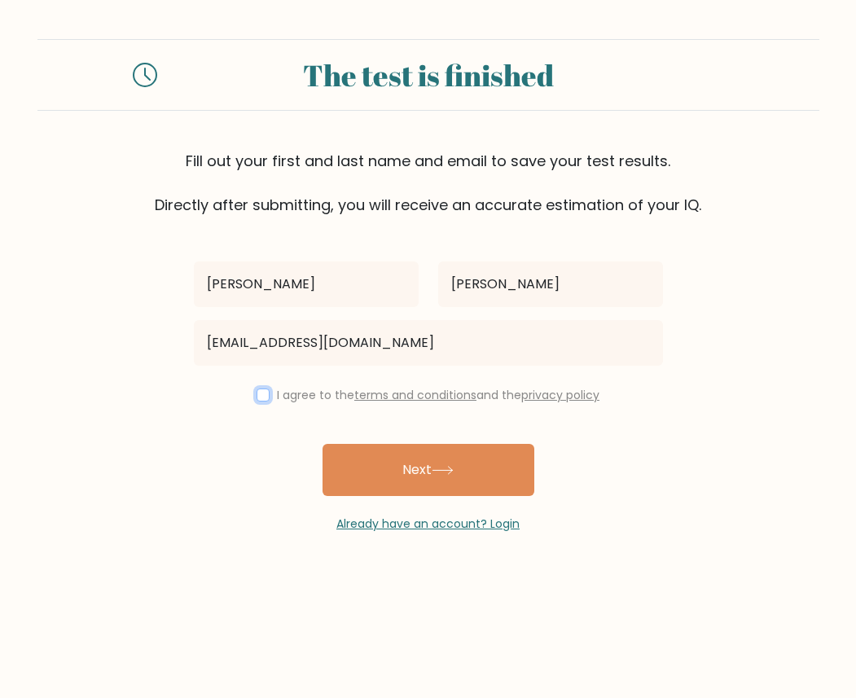
click at [261, 399] on input "checkbox" at bounding box center [263, 395] width 13 height 13
checkbox input "true"
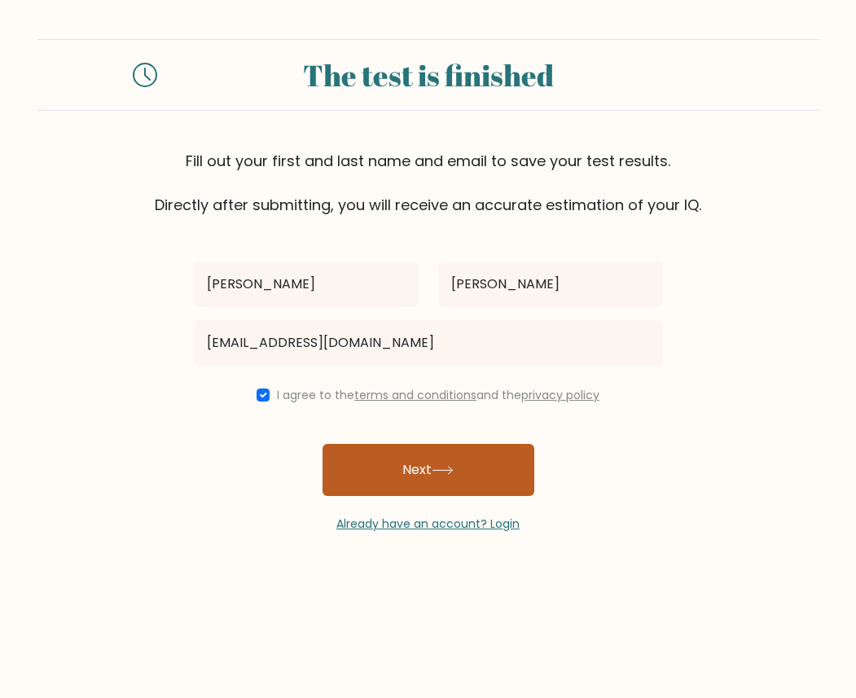
click at [368, 463] on button "Next" at bounding box center [429, 470] width 212 height 52
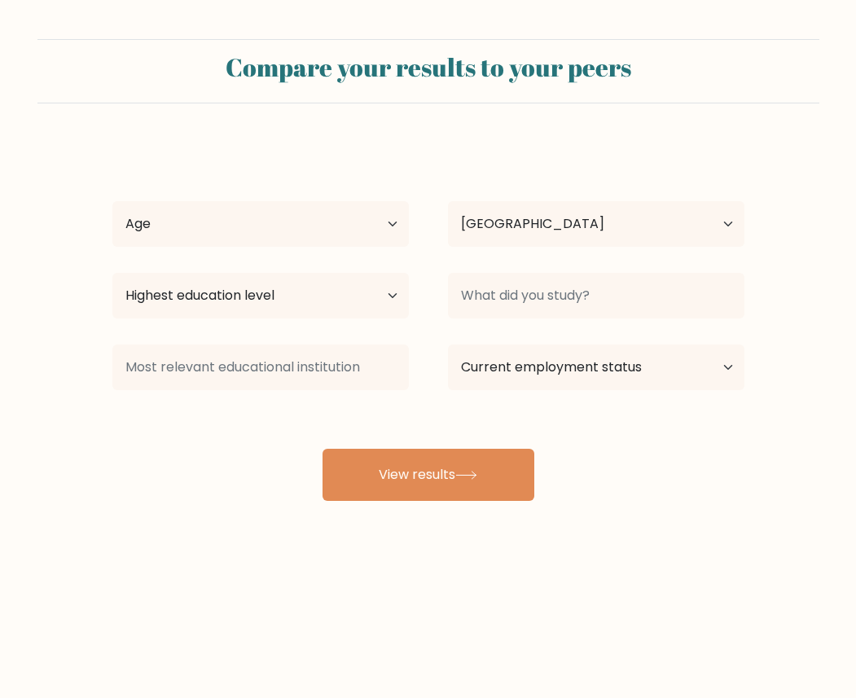
select select "NG"
click at [328, 230] on select "Age Under 18 years old 18-24 years old 25-34 years old 35-44 years old 45-54 ye…" at bounding box center [260, 224] width 297 height 46
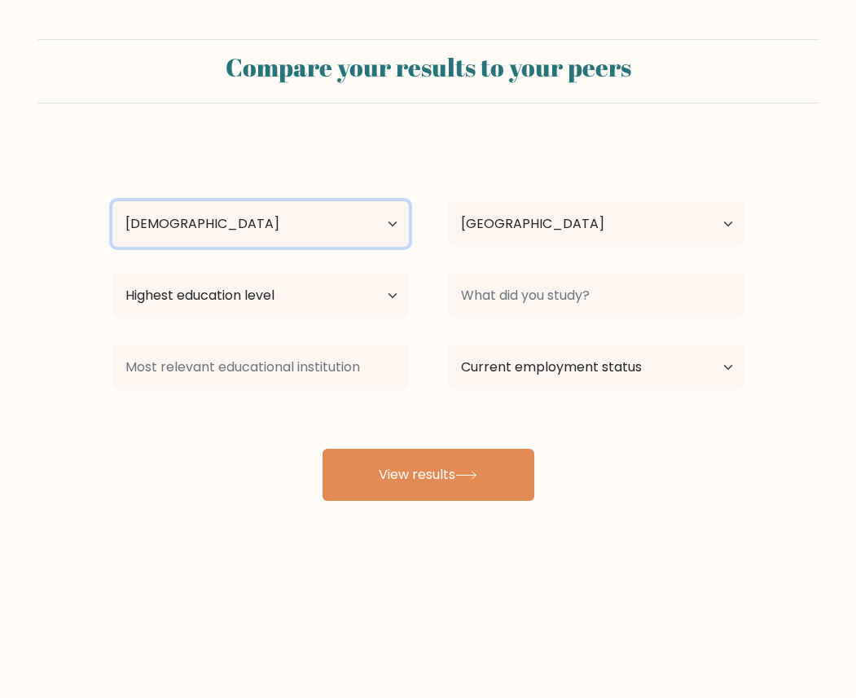
click at [112, 201] on select "Age Under 18 years old 18-24 years old 25-34 years old 35-44 years old 45-54 ye…" at bounding box center [260, 224] width 297 height 46
click at [290, 233] on select "Age Under 18 years old 18-24 years old 25-34 years old 35-44 years old 45-54 ye…" at bounding box center [260, 224] width 297 height 46
select select "18_24"
click at [112, 201] on select "Age Under 18 years old 18-24 years old 25-34 years old 35-44 years old 45-54 ye…" at bounding box center [260, 224] width 297 height 46
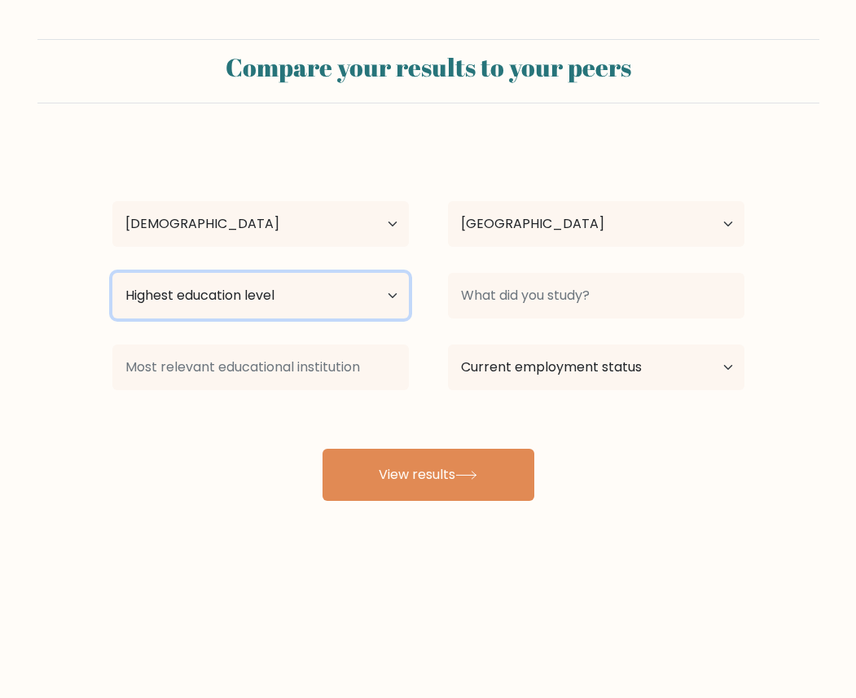
click at [307, 288] on select "Highest education level No schooling Primary Lower Secondary Upper Secondary Oc…" at bounding box center [260, 296] width 297 height 46
select select "bachelors_degree"
click at [112, 273] on select "Highest education level No schooling Primary Lower Secondary Upper Secondary Oc…" at bounding box center [260, 296] width 297 height 46
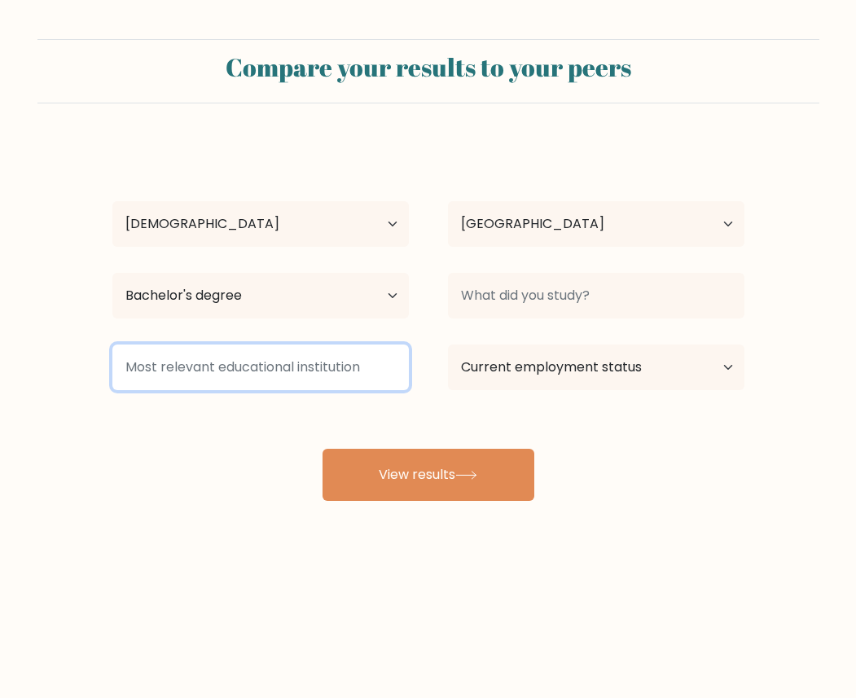
click at [329, 363] on input at bounding box center [260, 368] width 297 height 46
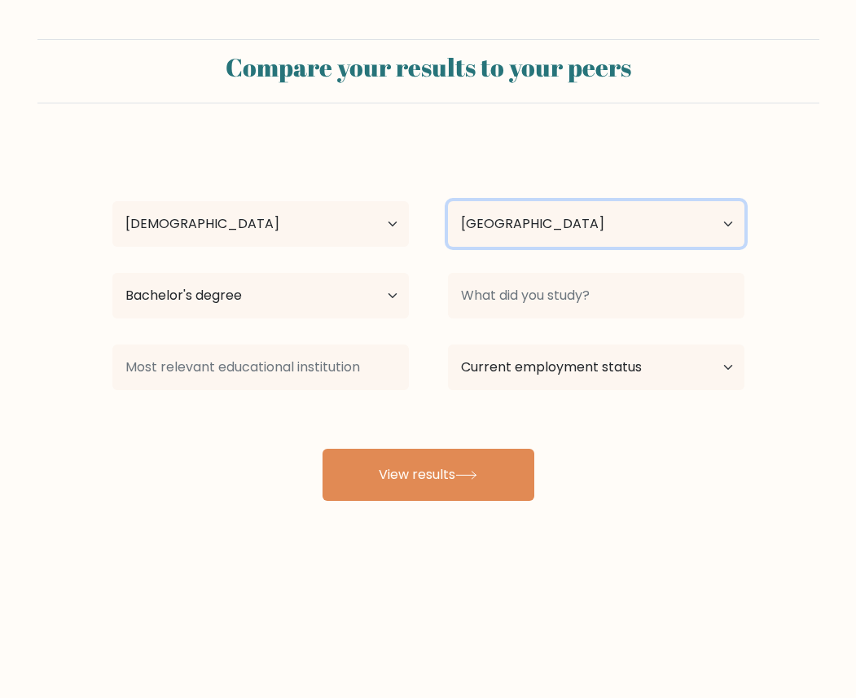
click at [540, 227] on select "Country Afghanistan Albania Algeria American Samoa Andorra Angola Anguilla Anta…" at bounding box center [596, 224] width 297 height 46
click at [604, 235] on select "Country Afghanistan Albania Algeria American Samoa Andorra Angola Anguilla Anta…" at bounding box center [596, 224] width 297 height 46
select select "US"
click at [448, 201] on select "Country Afghanistan Albania Algeria American Samoa Andorra Angola Anguilla Anta…" at bounding box center [596, 224] width 297 height 46
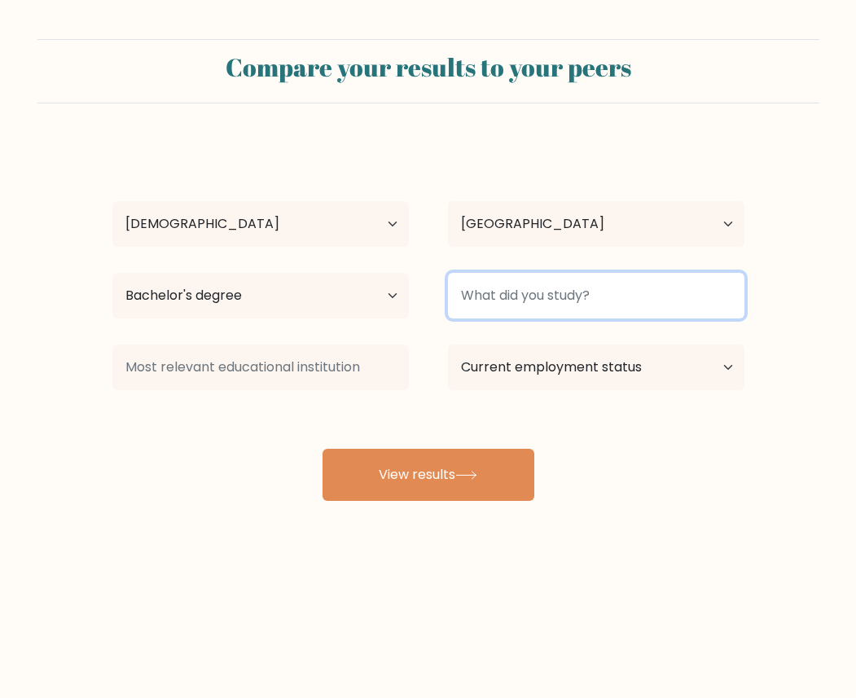
click at [552, 303] on input at bounding box center [596, 296] width 297 height 46
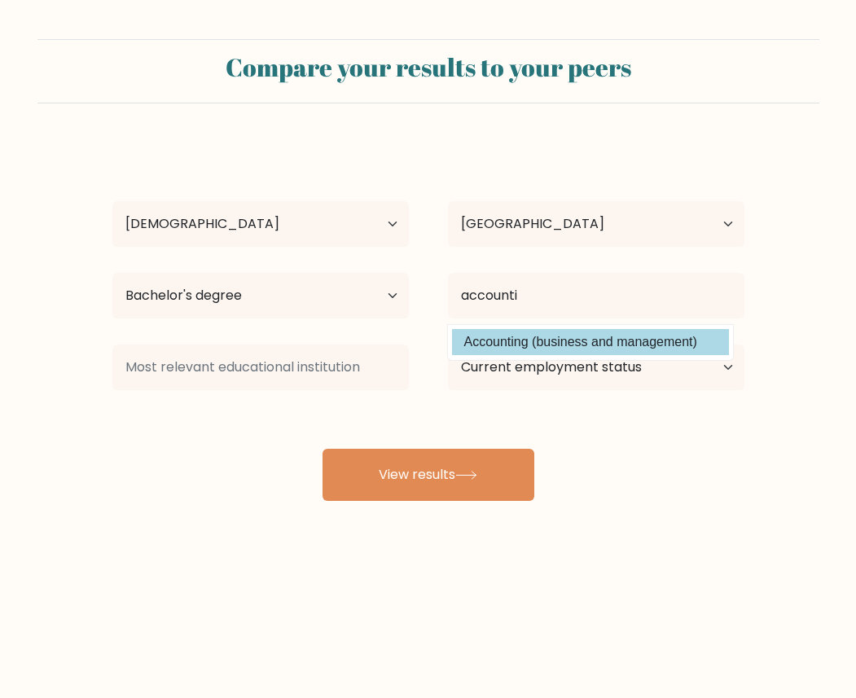
click at [564, 346] on option "Accounting (business and management)" at bounding box center [590, 342] width 277 height 26
type input "Accounting"
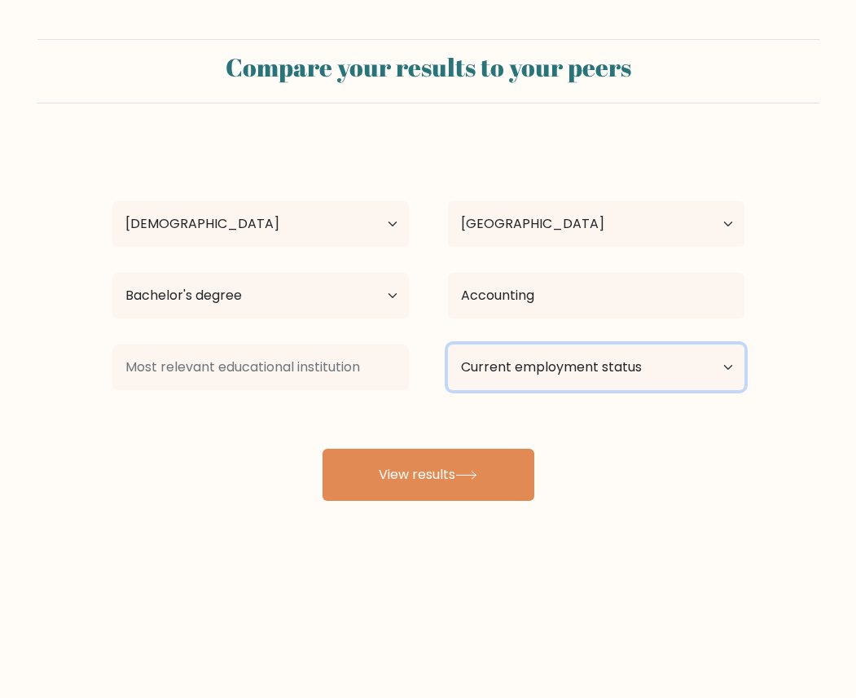
click at [564, 358] on select "Current employment status Employed Student Retired Other / prefer not to answer" at bounding box center [596, 368] width 297 height 46
select select "other"
click at [448, 345] on select "Current employment status Employed Student Retired Other / prefer not to answer" at bounding box center [596, 368] width 297 height 46
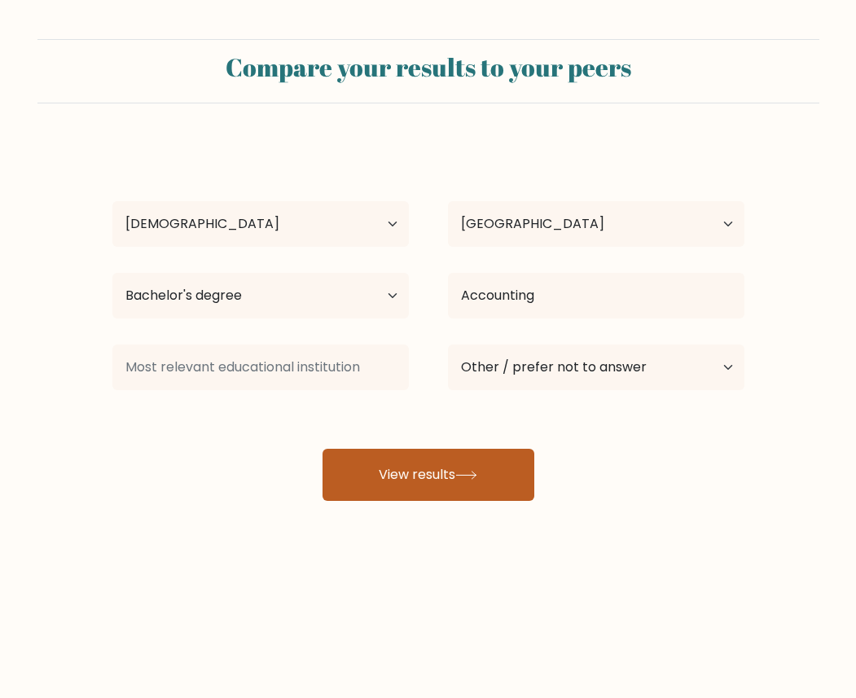
click at [505, 472] on button "View results" at bounding box center [429, 475] width 212 height 52
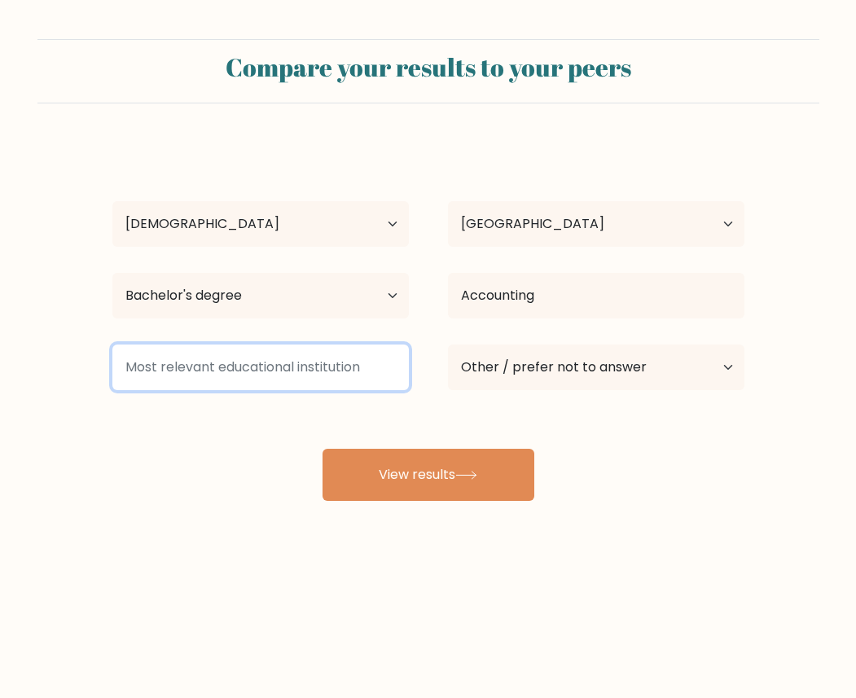
click at [367, 385] on input at bounding box center [260, 368] width 297 height 46
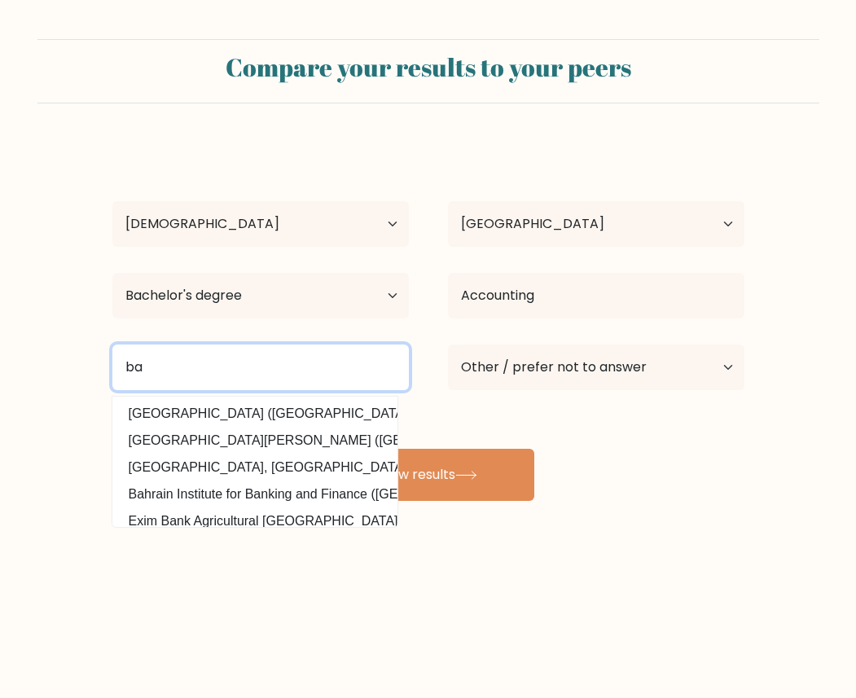
type input "b"
type input "u"
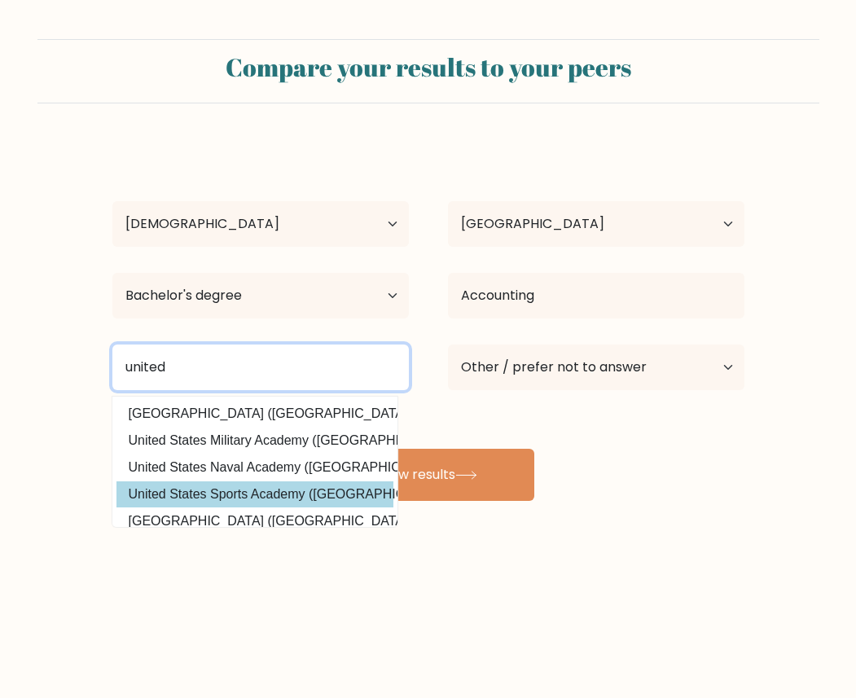
type input "united"
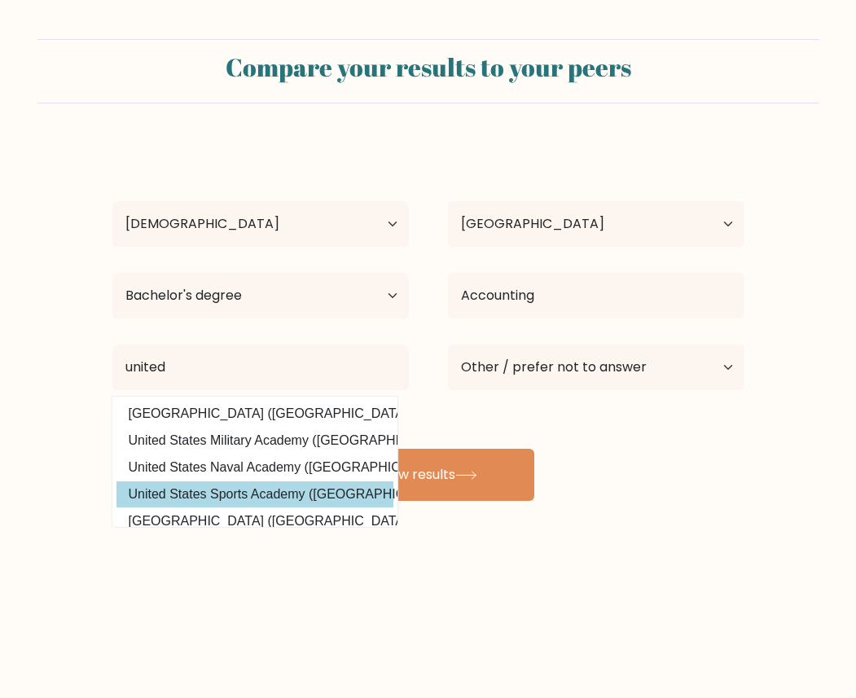
click at [291, 494] on div "Sean Damian Age Under 18 years old 18-24 years old 25-34 years old 35-44 years …" at bounding box center [429, 322] width 652 height 358
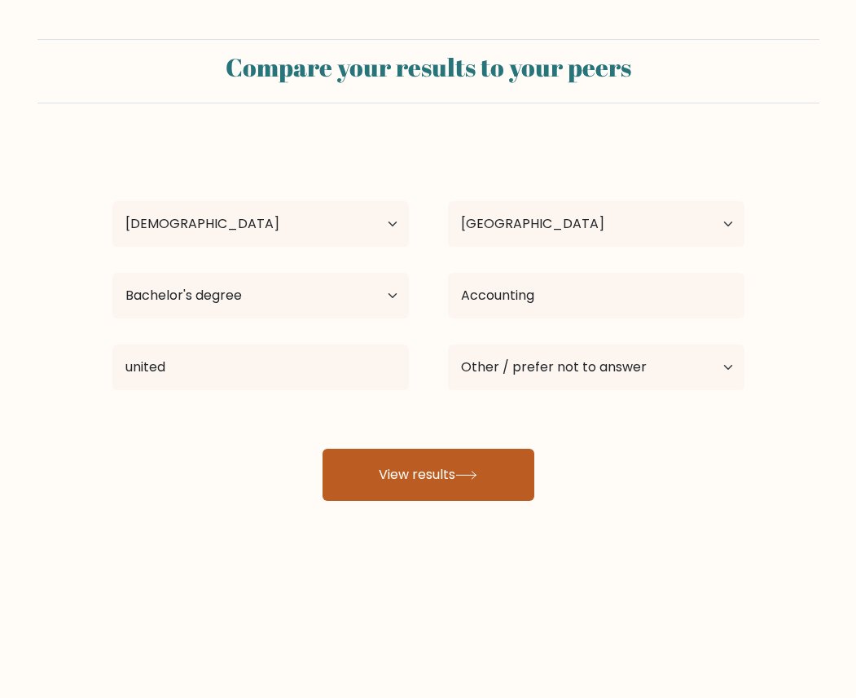
click at [389, 485] on button "View results" at bounding box center [429, 475] width 212 height 52
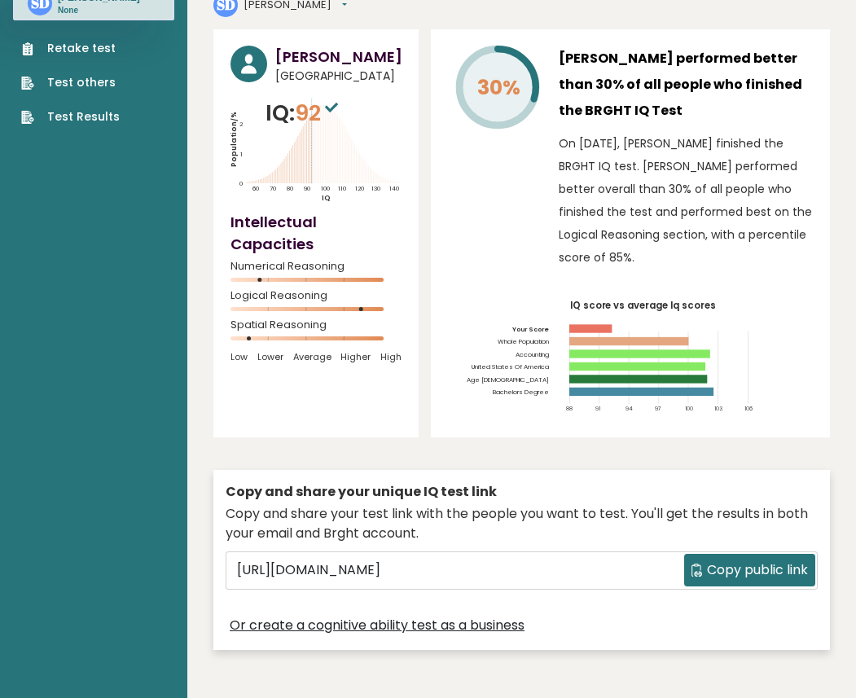
scroll to position [122, 0]
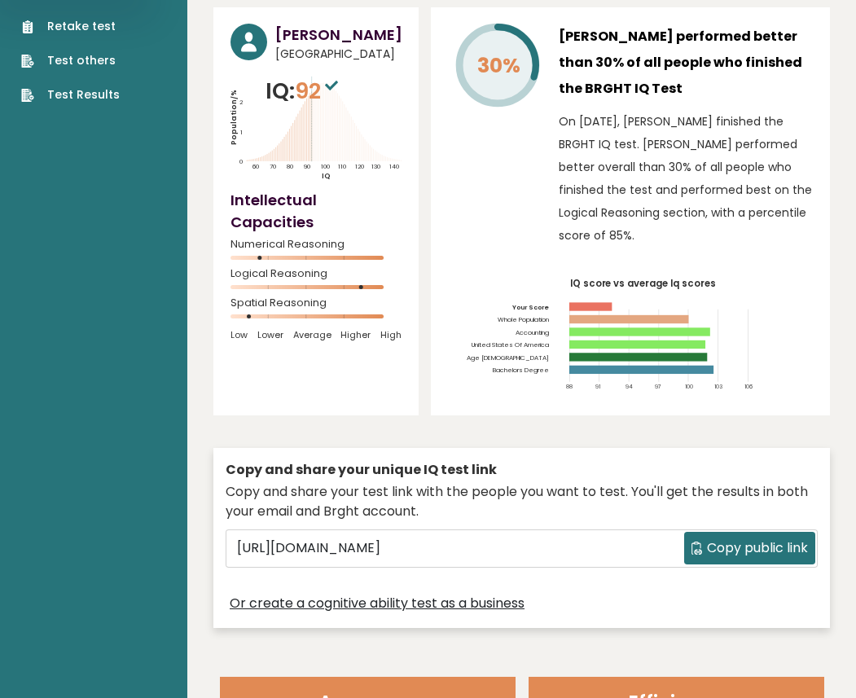
click at [765, 538] on span "Copy public link" at bounding box center [757, 548] width 101 height 20
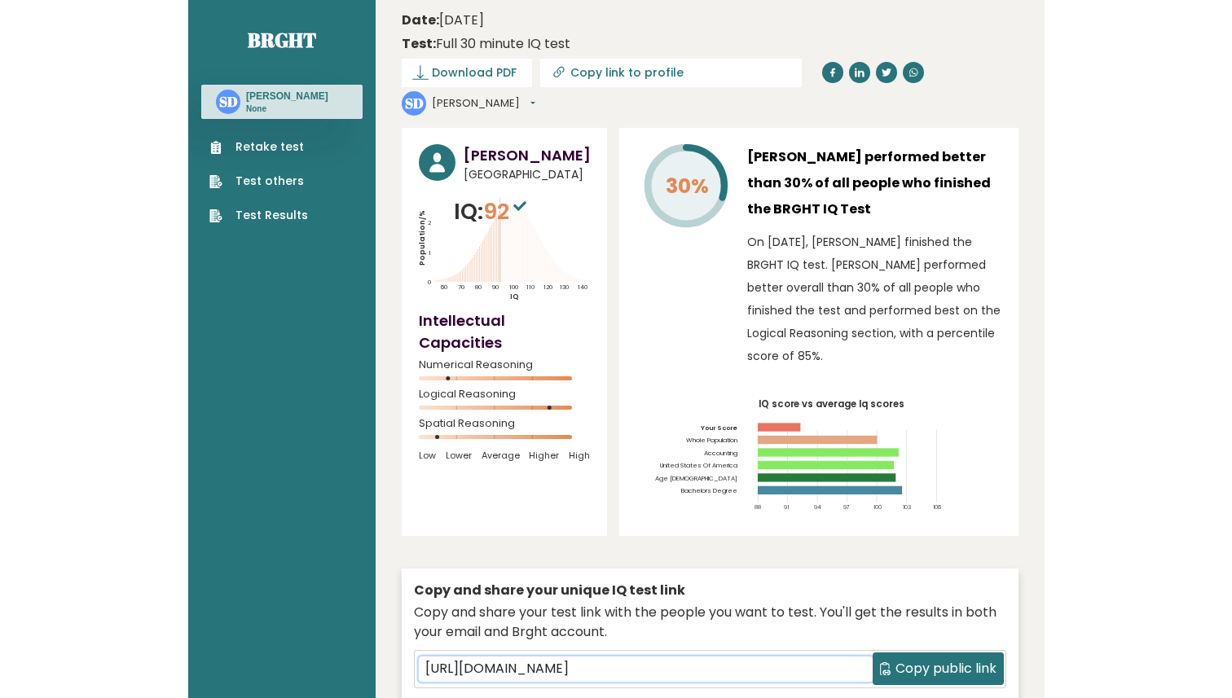
scroll to position [0, 0]
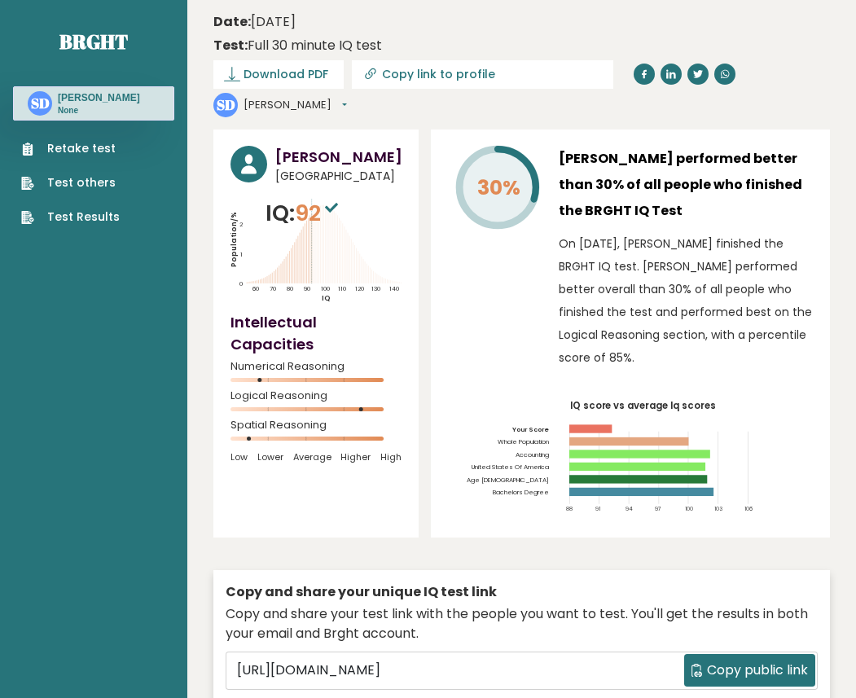
click at [347, 97] on button "[PERSON_NAME]" at bounding box center [295, 105] width 103 height 16
click at [332, 143] on link "Profile" at bounding box center [288, 155] width 88 height 24
